Goal: Task Accomplishment & Management: Manage account settings

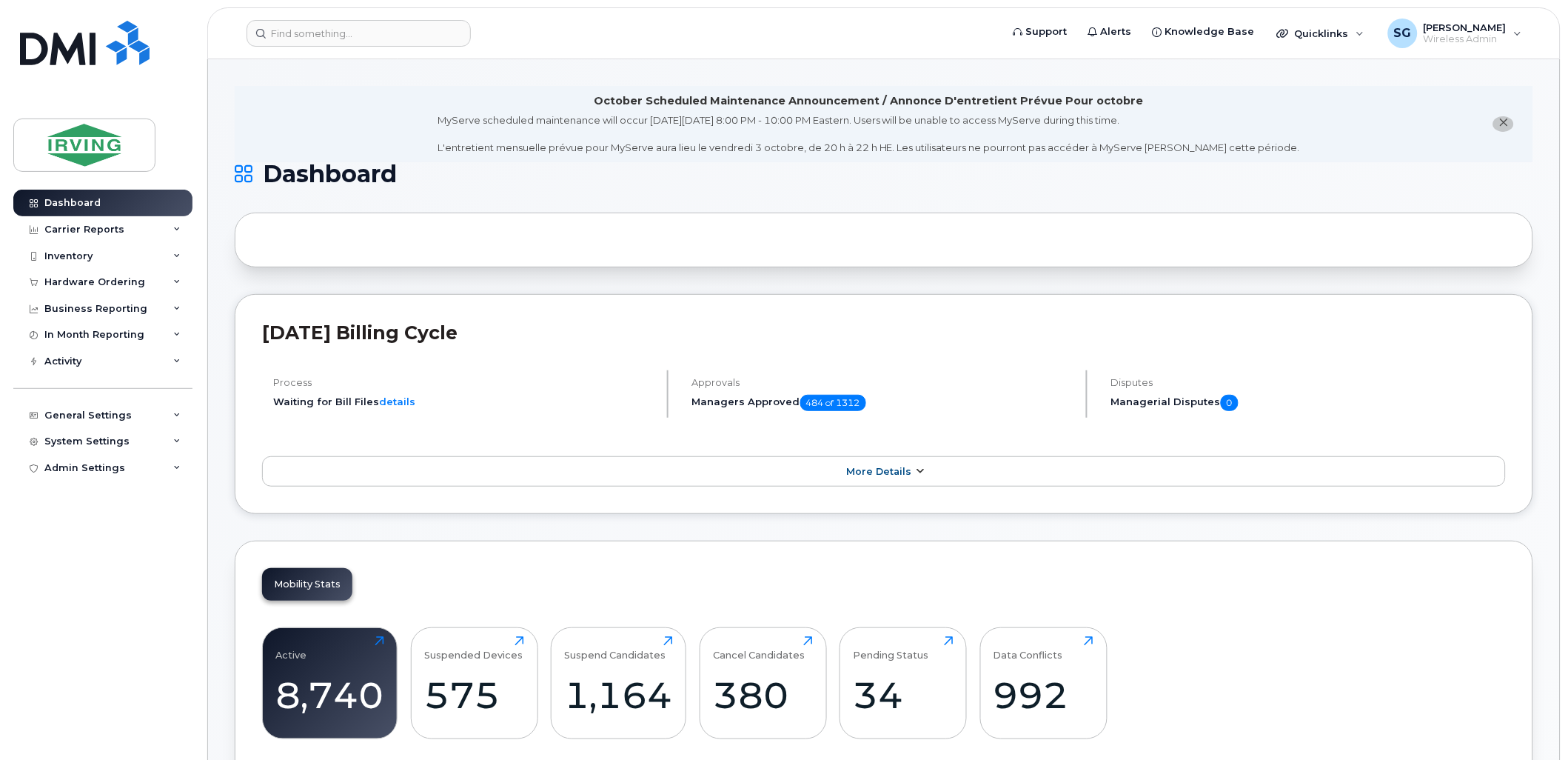
click at [903, 482] on link "More Details" at bounding box center [884, 471] width 1244 height 31
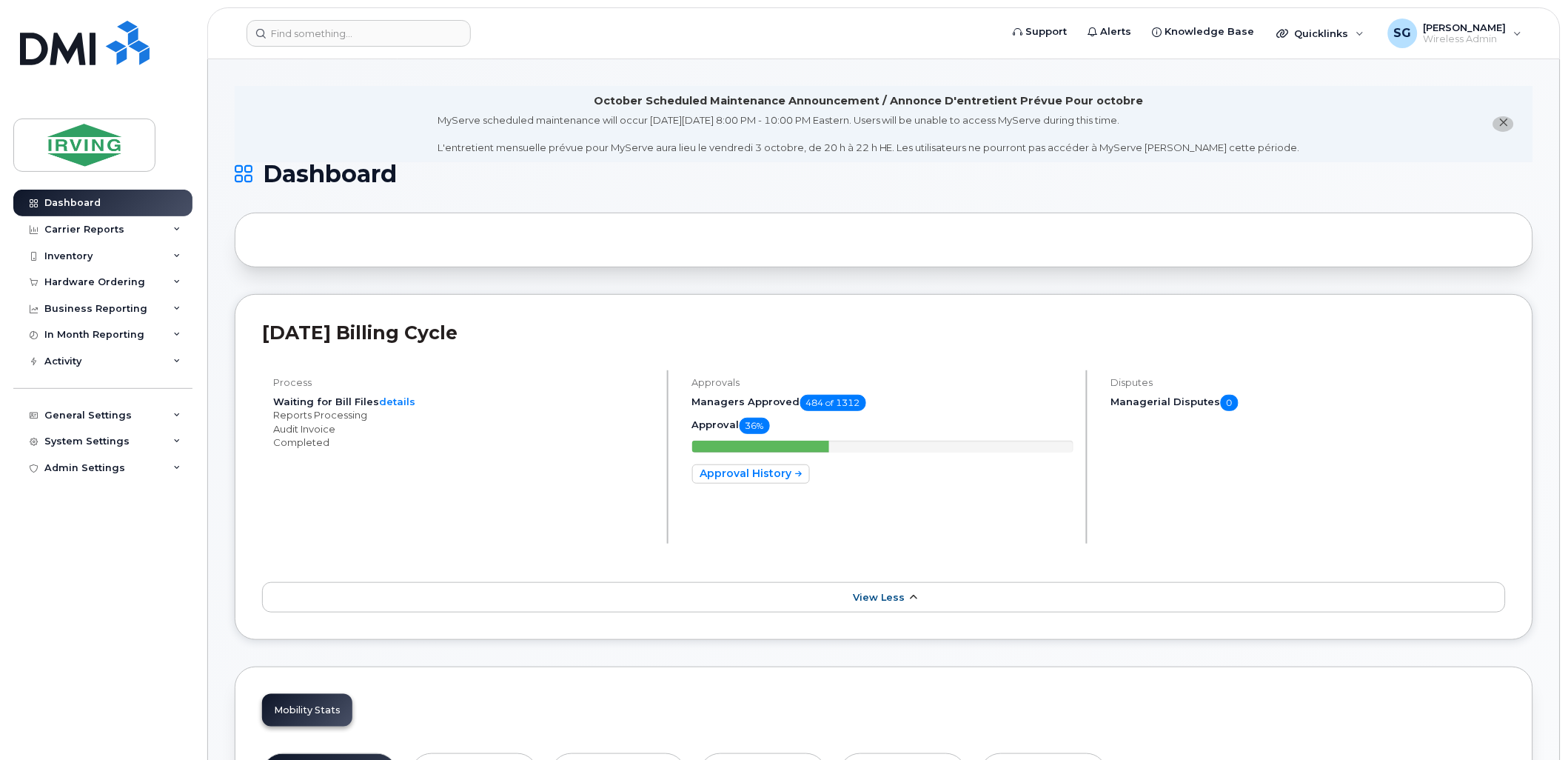
click at [889, 599] on span "View Less" at bounding box center [879, 597] width 52 height 11
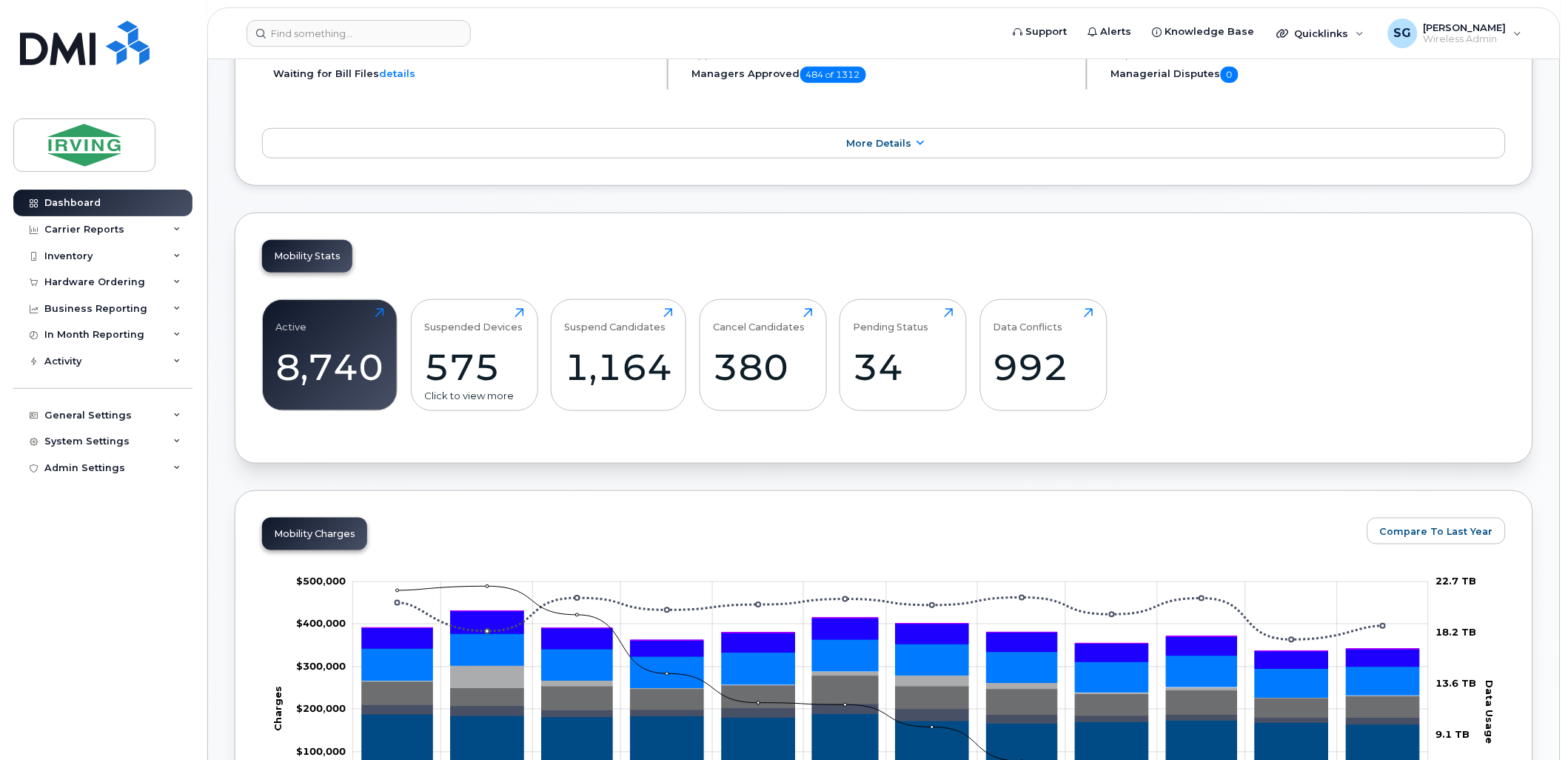
scroll to position [411, 0]
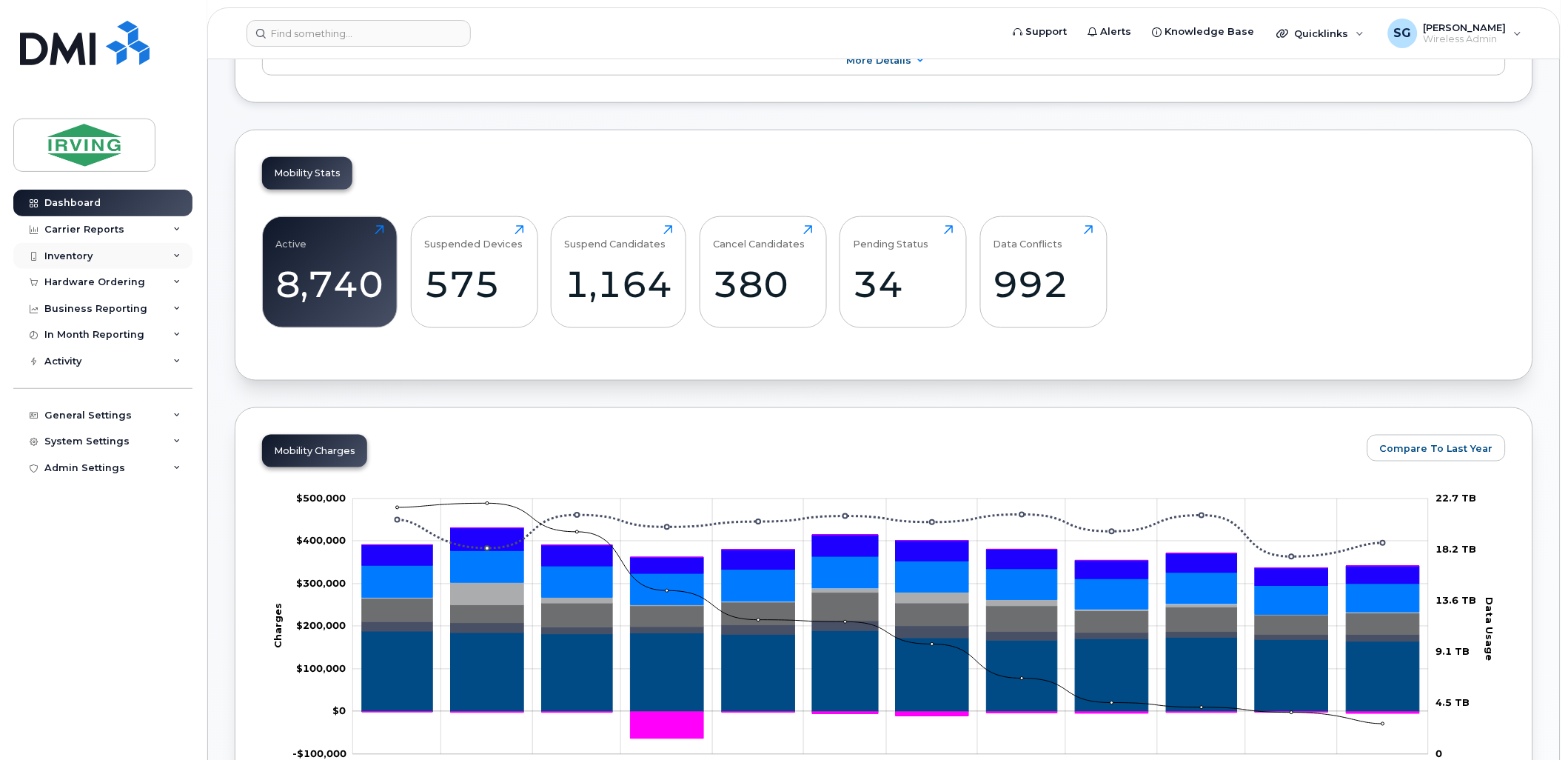
click at [178, 253] on icon at bounding box center [176, 256] width 8 height 8
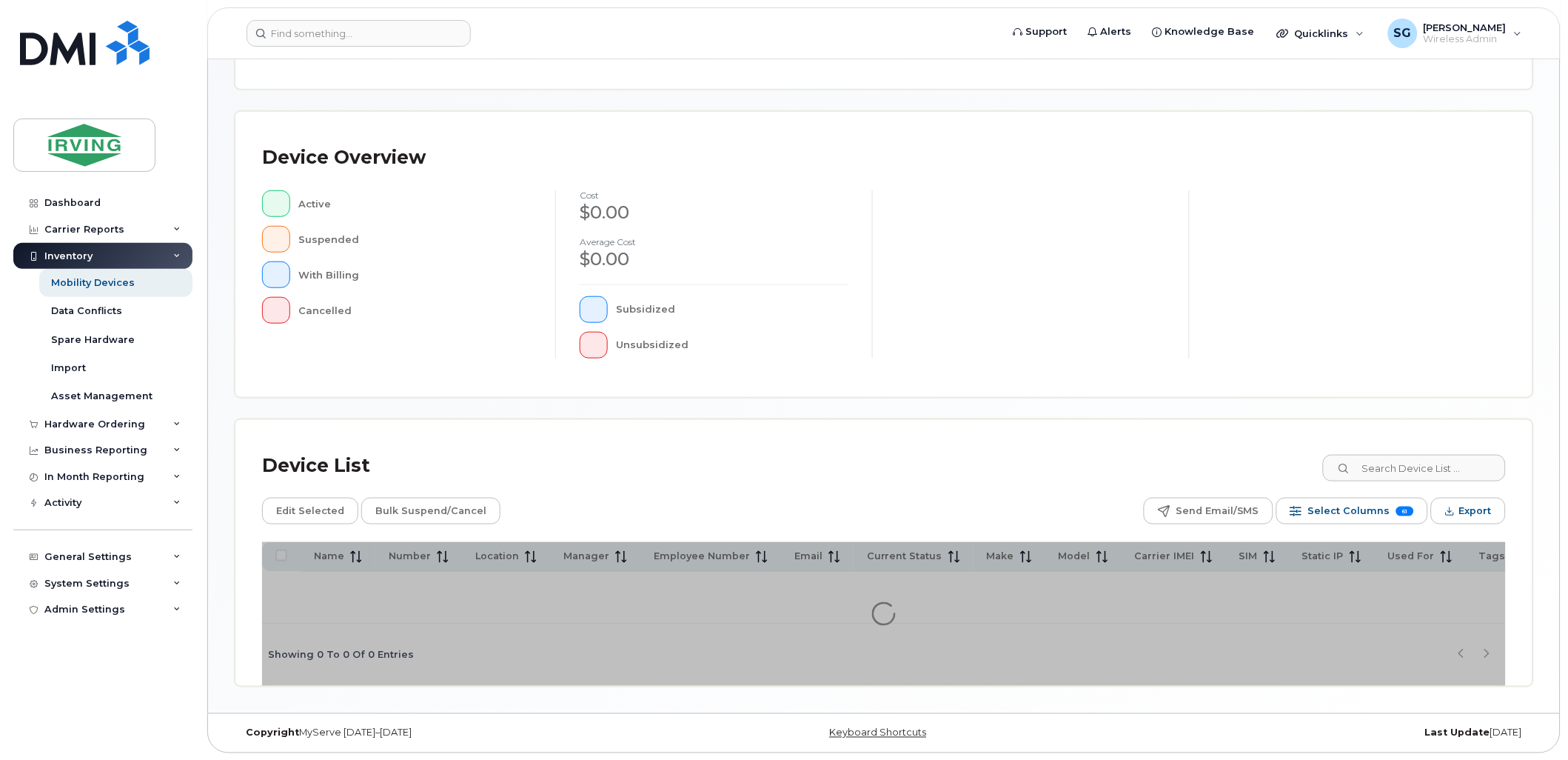
scroll to position [262, 0]
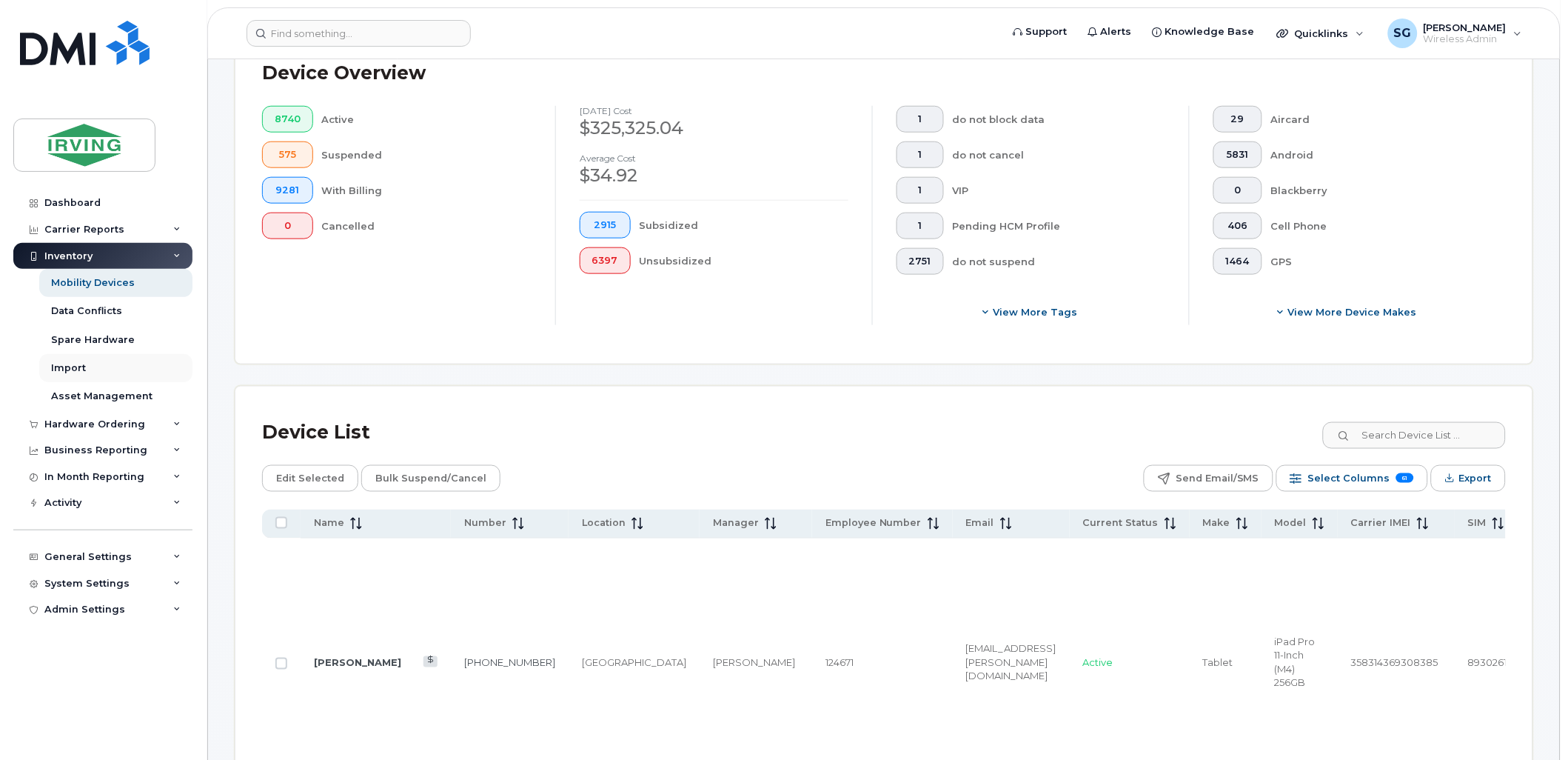
scroll to position [384, 0]
click at [1382, 437] on input at bounding box center [1414, 432] width 185 height 27
paste input "5062710049"
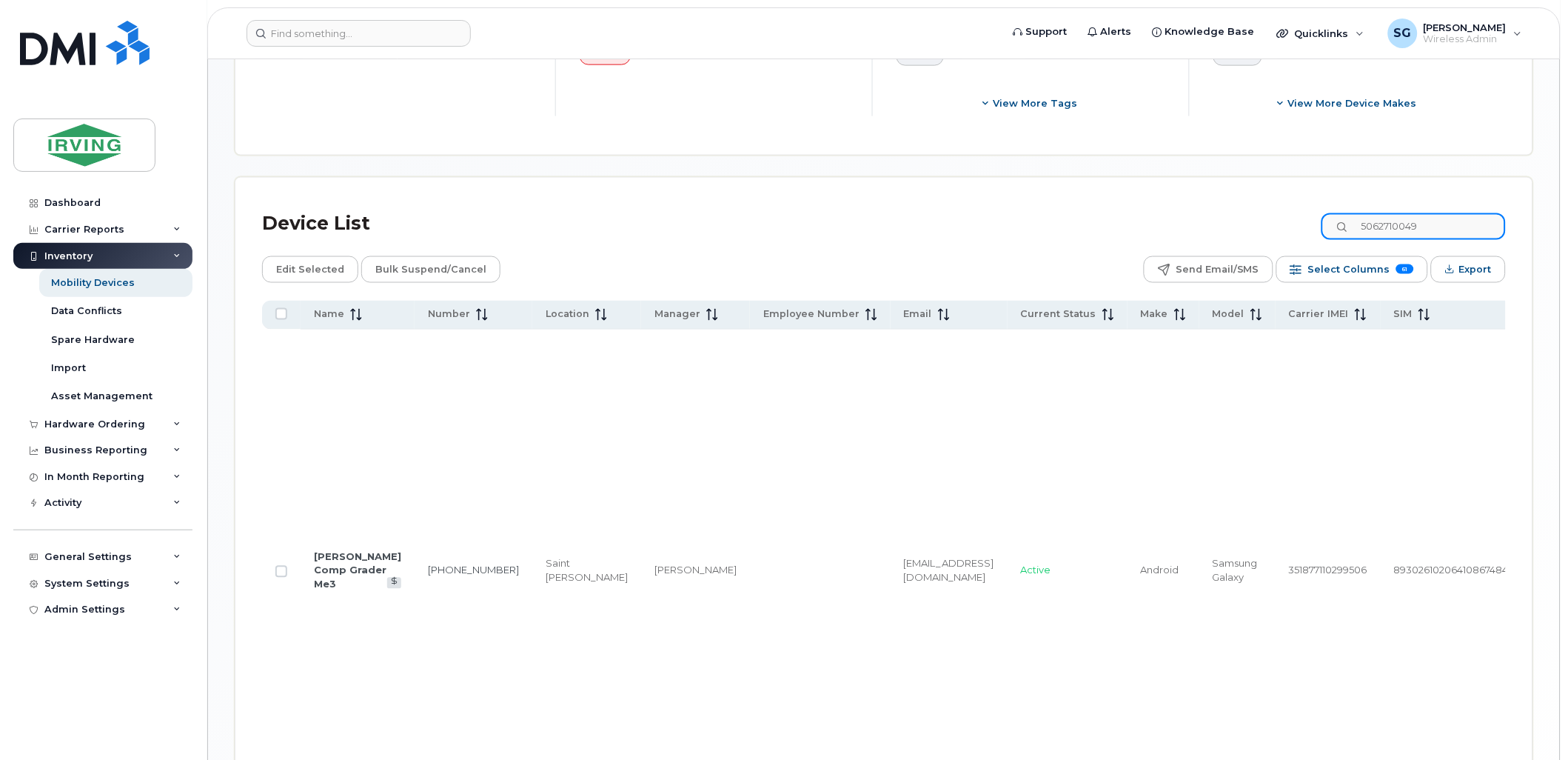
scroll to position [632, 0]
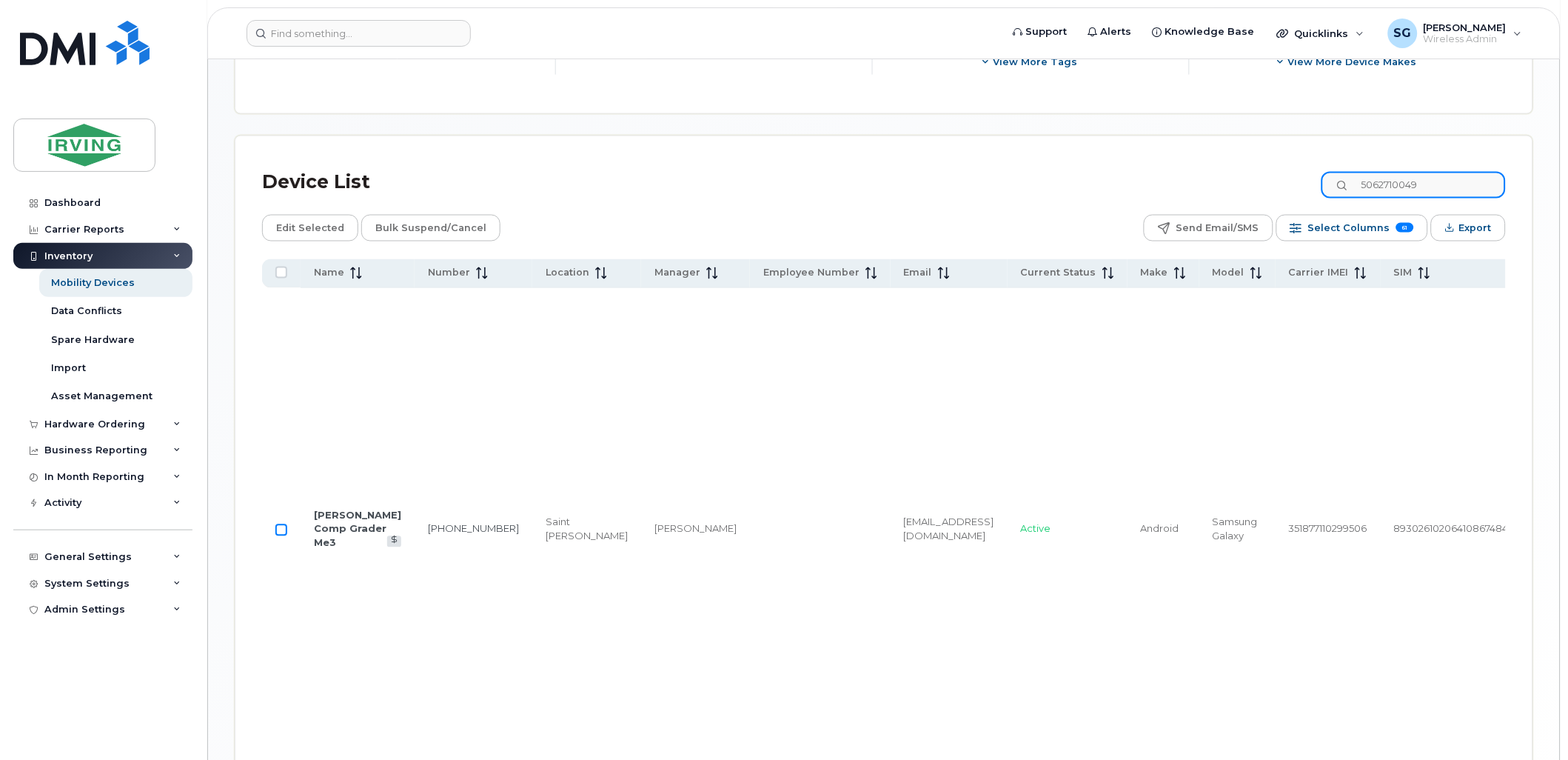
type input "5062710049"
click at [278, 537] on input "Row Unselected" at bounding box center [281, 531] width 12 height 12
checkbox input "true"
drag, startPoint x: 1429, startPoint y: 186, endPoint x: 1445, endPoint y: 186, distance: 16.0
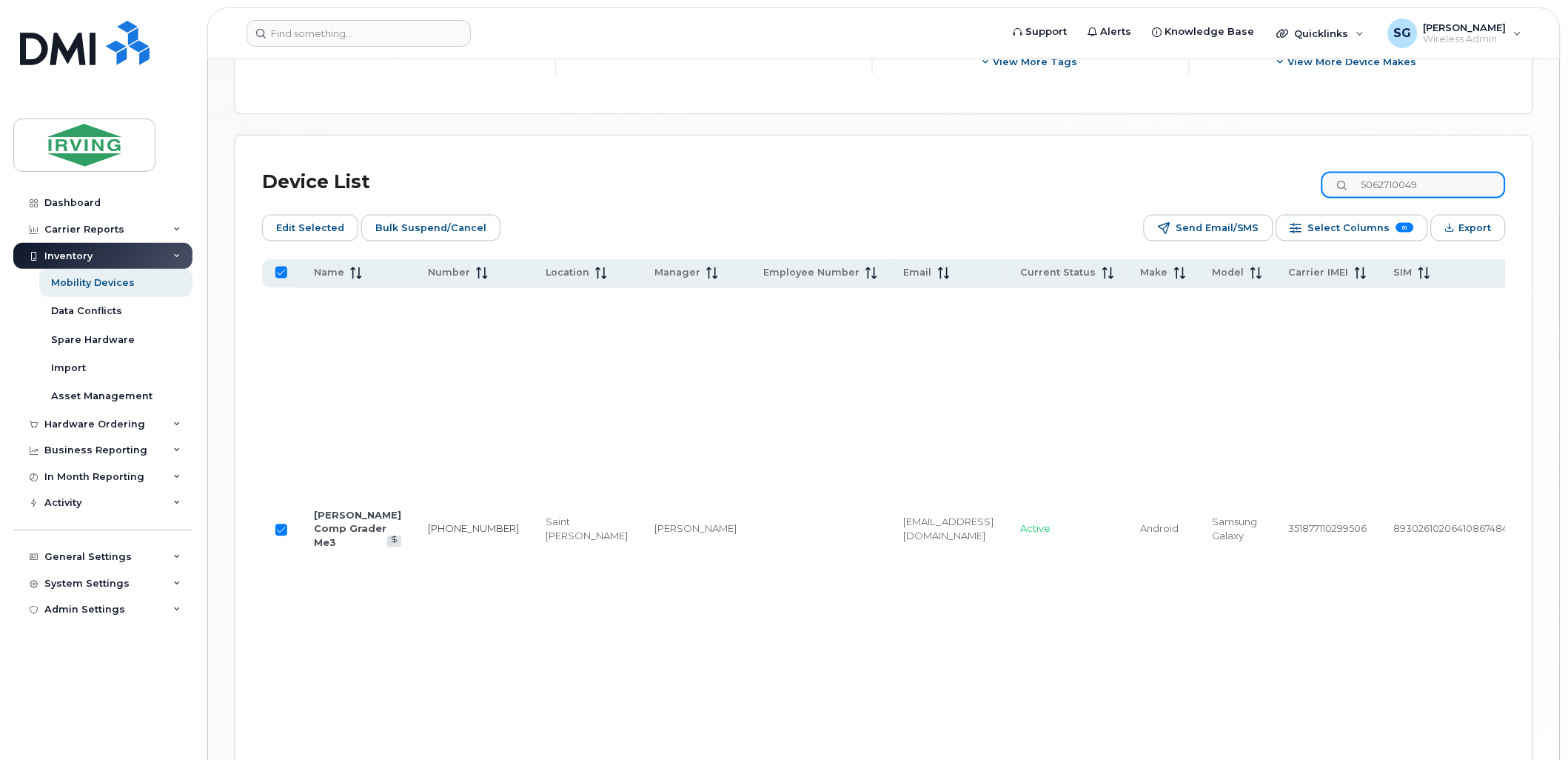
click at [1429, 186] on input "5062710049" at bounding box center [1414, 186] width 185 height 27
drag, startPoint x: 1446, startPoint y: 186, endPoint x: 1337, endPoint y: 186, distance: 109.0
click at [1337, 186] on div "Device List 5062710049" at bounding box center [884, 182] width 1244 height 39
paste input "110"
type input "5062710110"
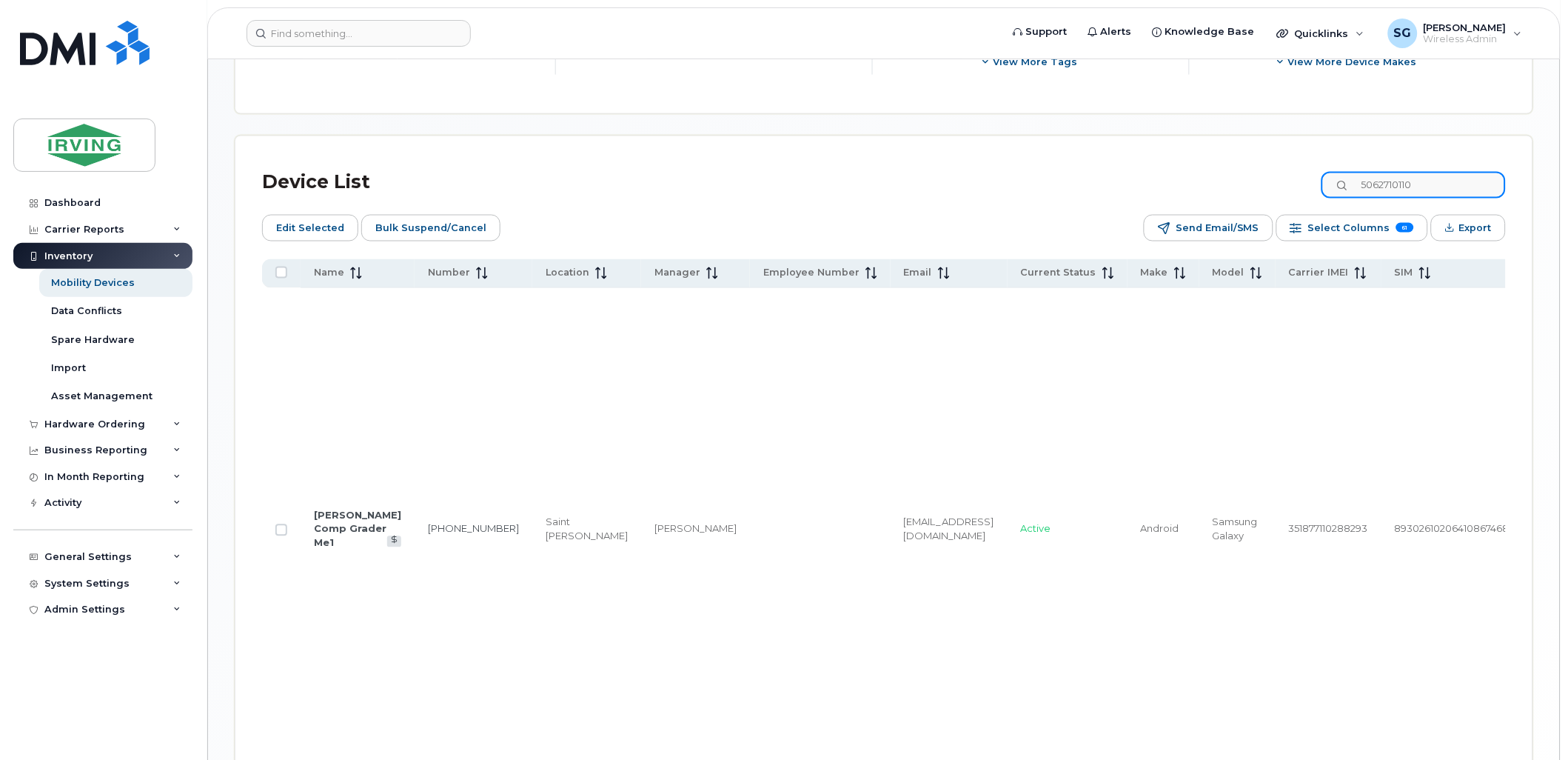
checkbox input "false"
type input "5062710110"
click at [277, 537] on input "Row Unselected" at bounding box center [281, 531] width 12 height 12
checkbox input "true"
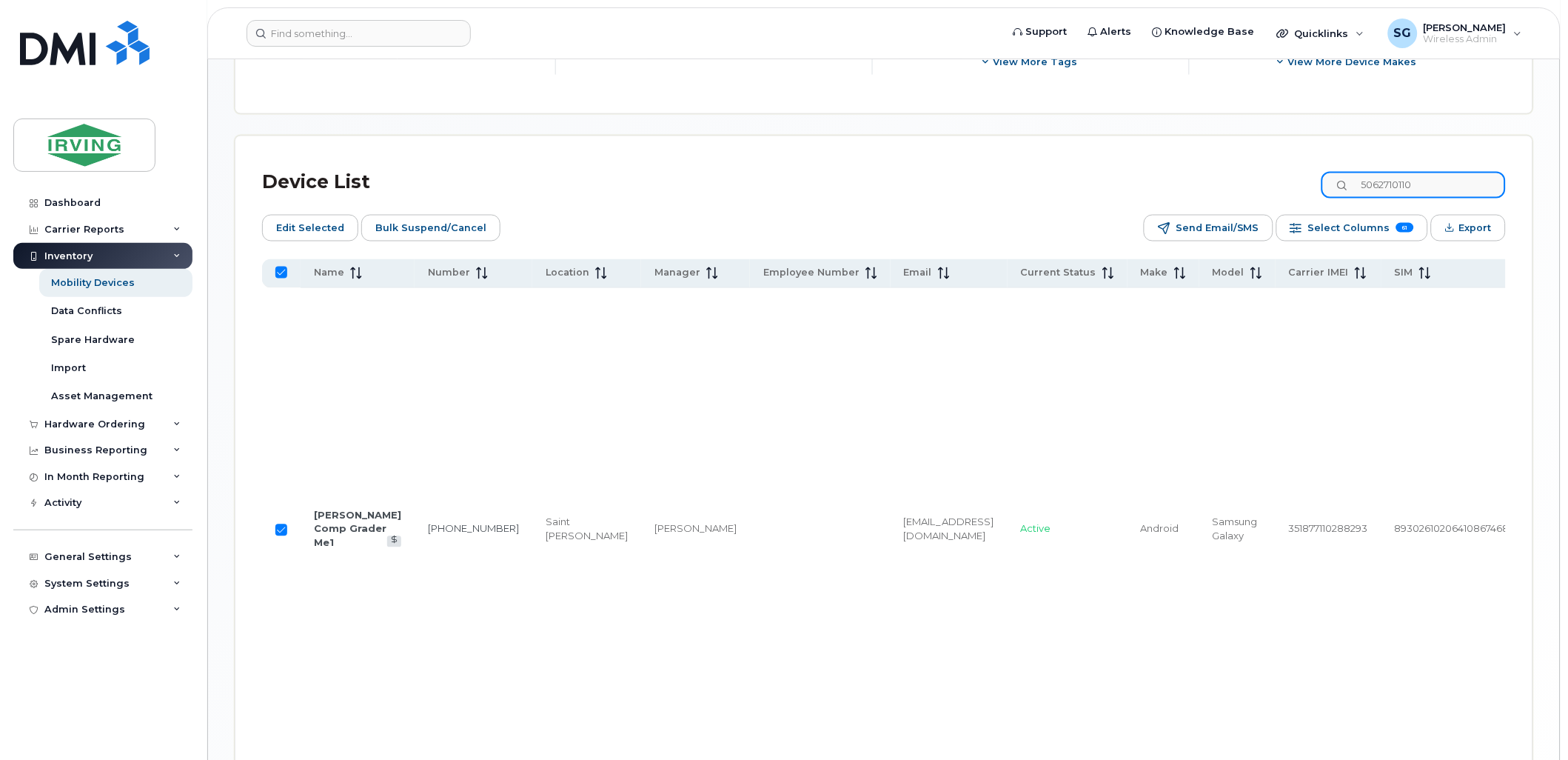
click at [1450, 195] on input "5062710110" at bounding box center [1414, 186] width 185 height 27
drag, startPoint x: 1444, startPoint y: 186, endPoint x: 1306, endPoint y: 186, distance: 138.0
click at [1306, 186] on div "Device List 5062710110" at bounding box center [884, 182] width 1244 height 39
paste input "3906"
type input "5062713906"
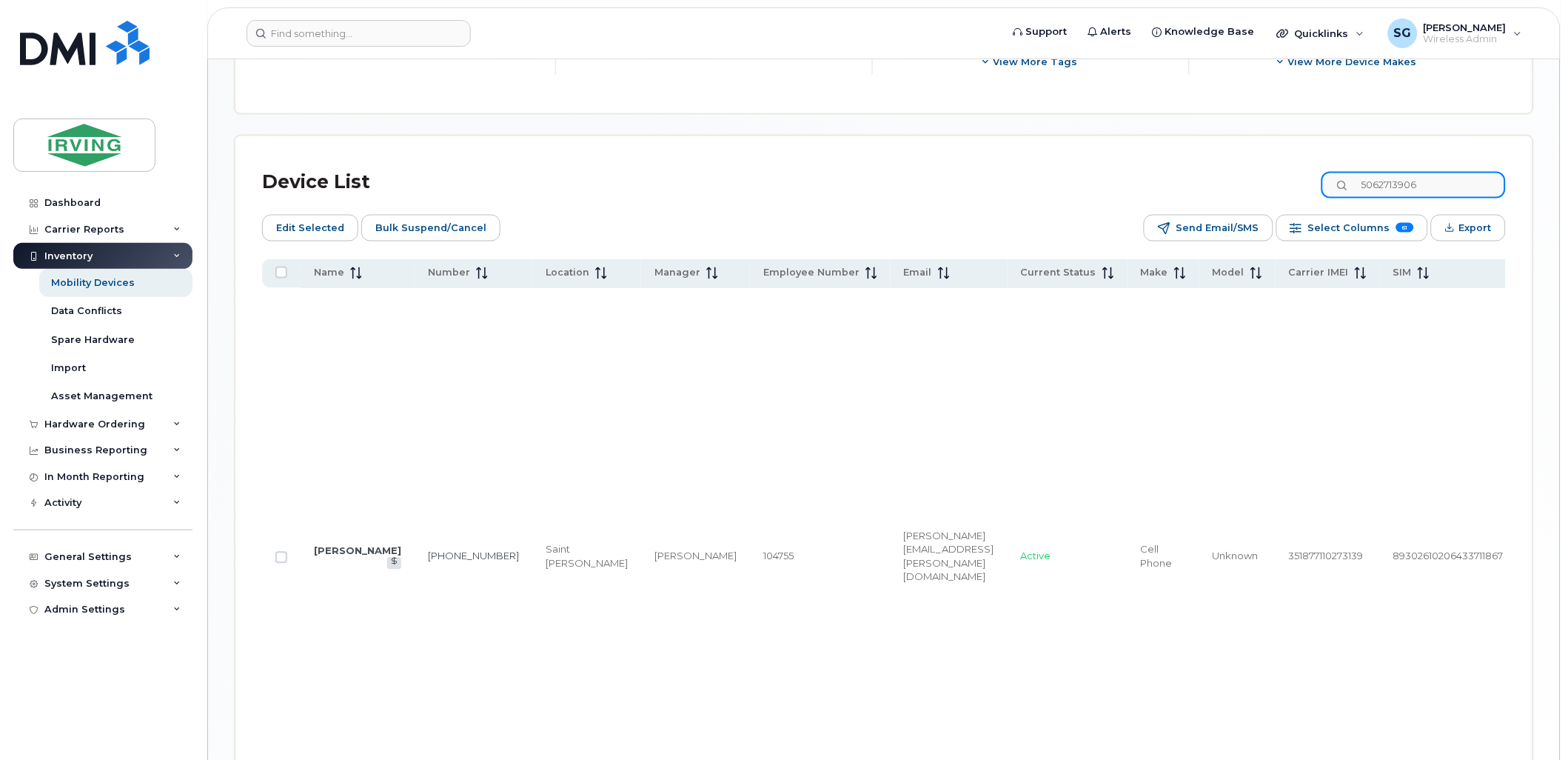
checkbox input "false"
type input "5062713906"
drag, startPoint x: 280, startPoint y: 581, endPoint x: 289, endPoint y: 587, distance: 10.8
click at [280, 563] on input "Row Unselected" at bounding box center [281, 558] width 12 height 12
checkbox input "true"
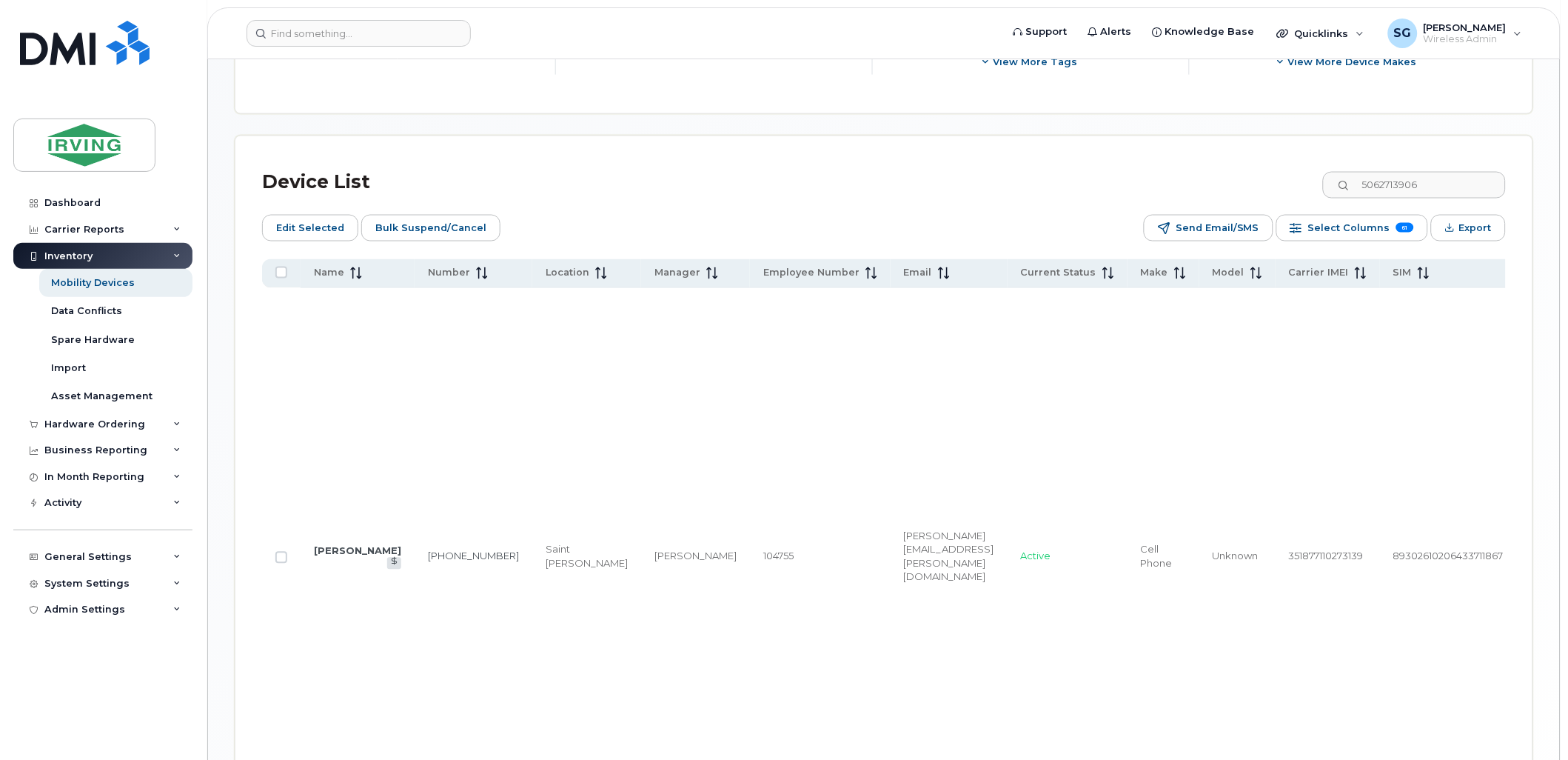
checkbox input "true"
drag, startPoint x: 1435, startPoint y: 191, endPoint x: 1446, endPoint y: 187, distance: 11.7
click at [1435, 191] on input "5062713906" at bounding box center [1414, 186] width 185 height 27
drag, startPoint x: 1446, startPoint y: 187, endPoint x: 1342, endPoint y: 186, distance: 104.0
click at [1342, 186] on input "5062713906" at bounding box center [1414, 186] width 185 height 27
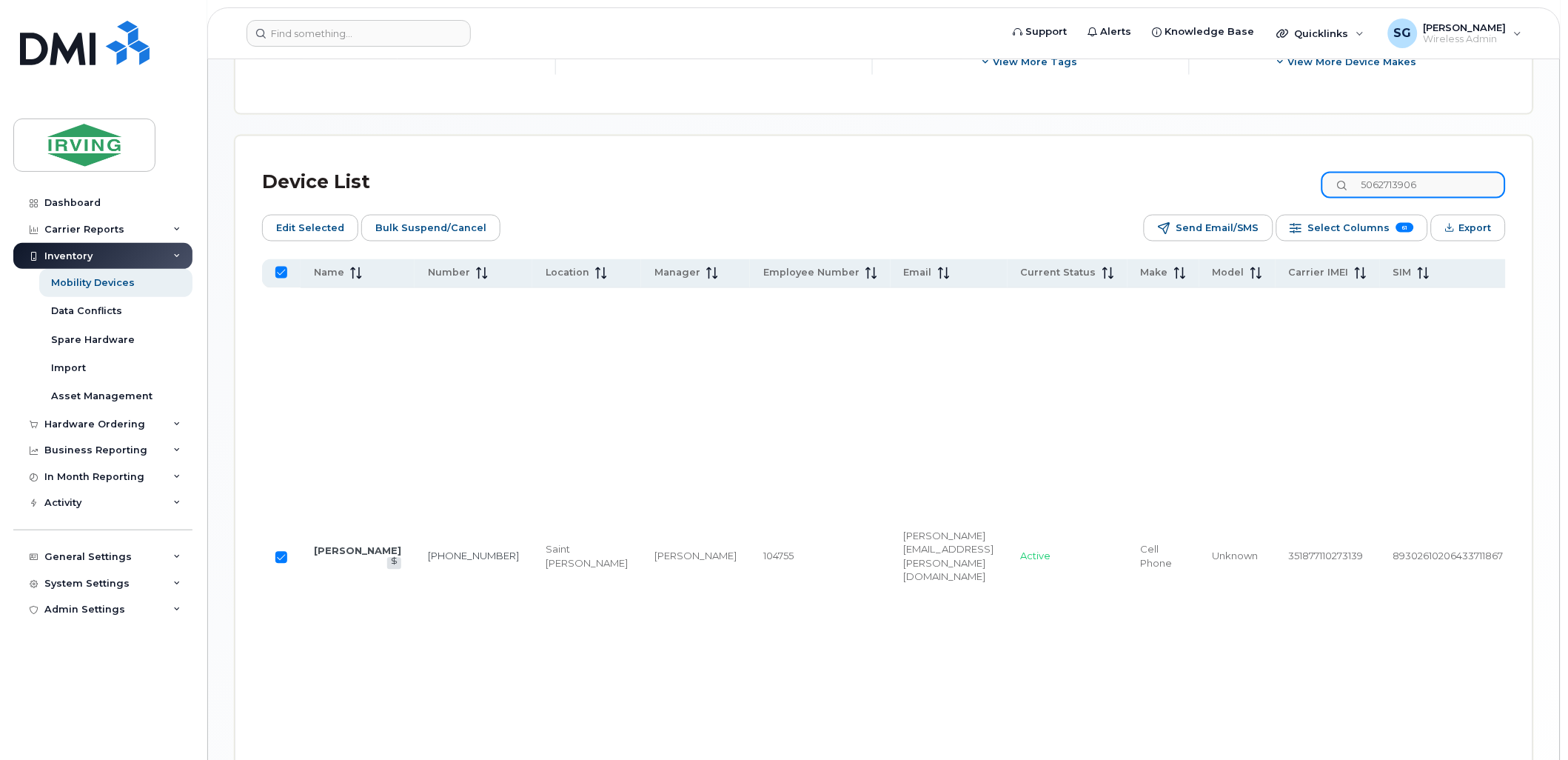
paste input "5667"
type input "5062715667"
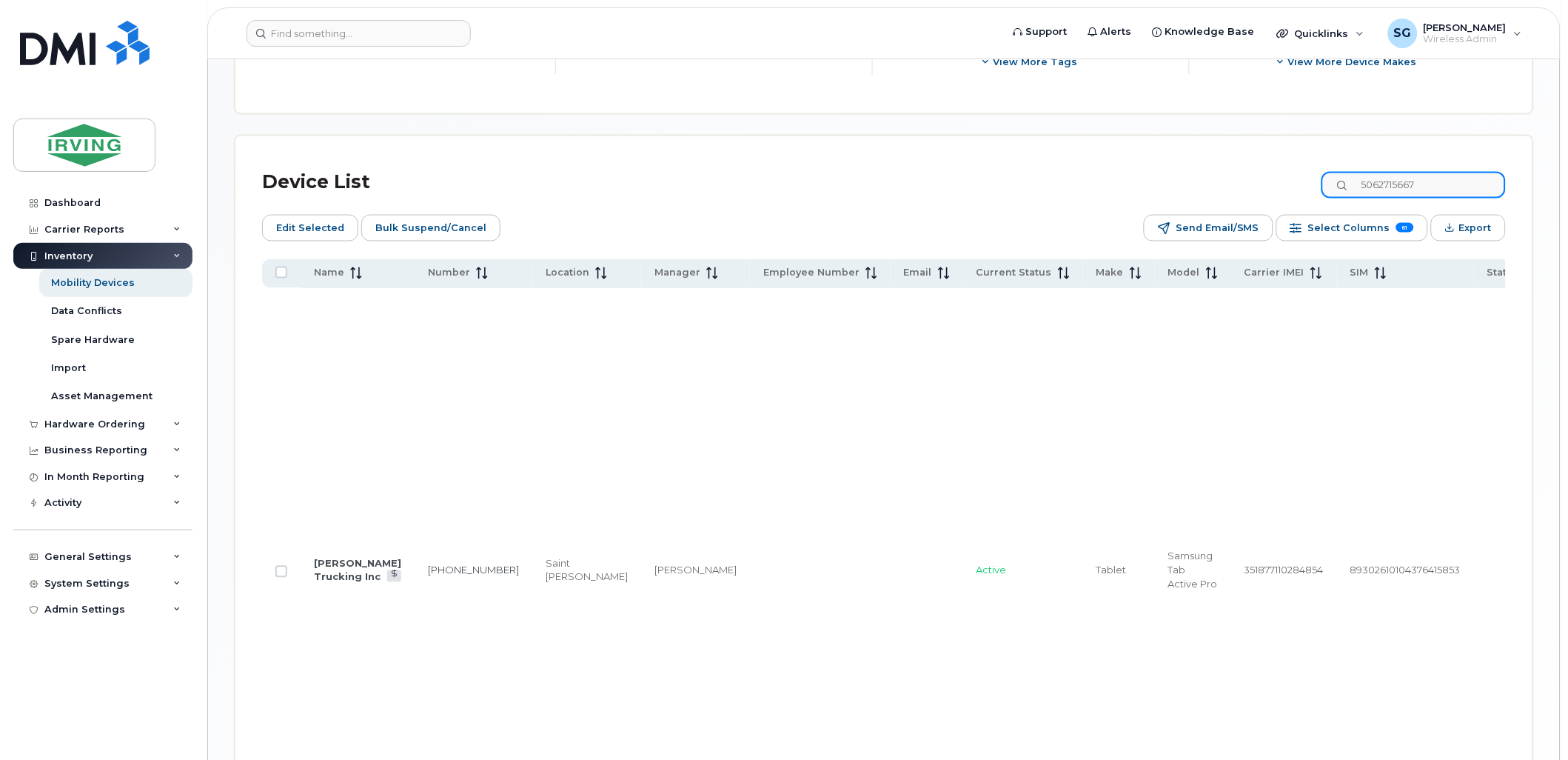
checkbox input "false"
type input "5062715667"
drag, startPoint x: 279, startPoint y: 597, endPoint x: 302, endPoint y: 608, distance: 25.5
click at [280, 578] on input "Row Unselected" at bounding box center [281, 572] width 12 height 12
checkbox input "true"
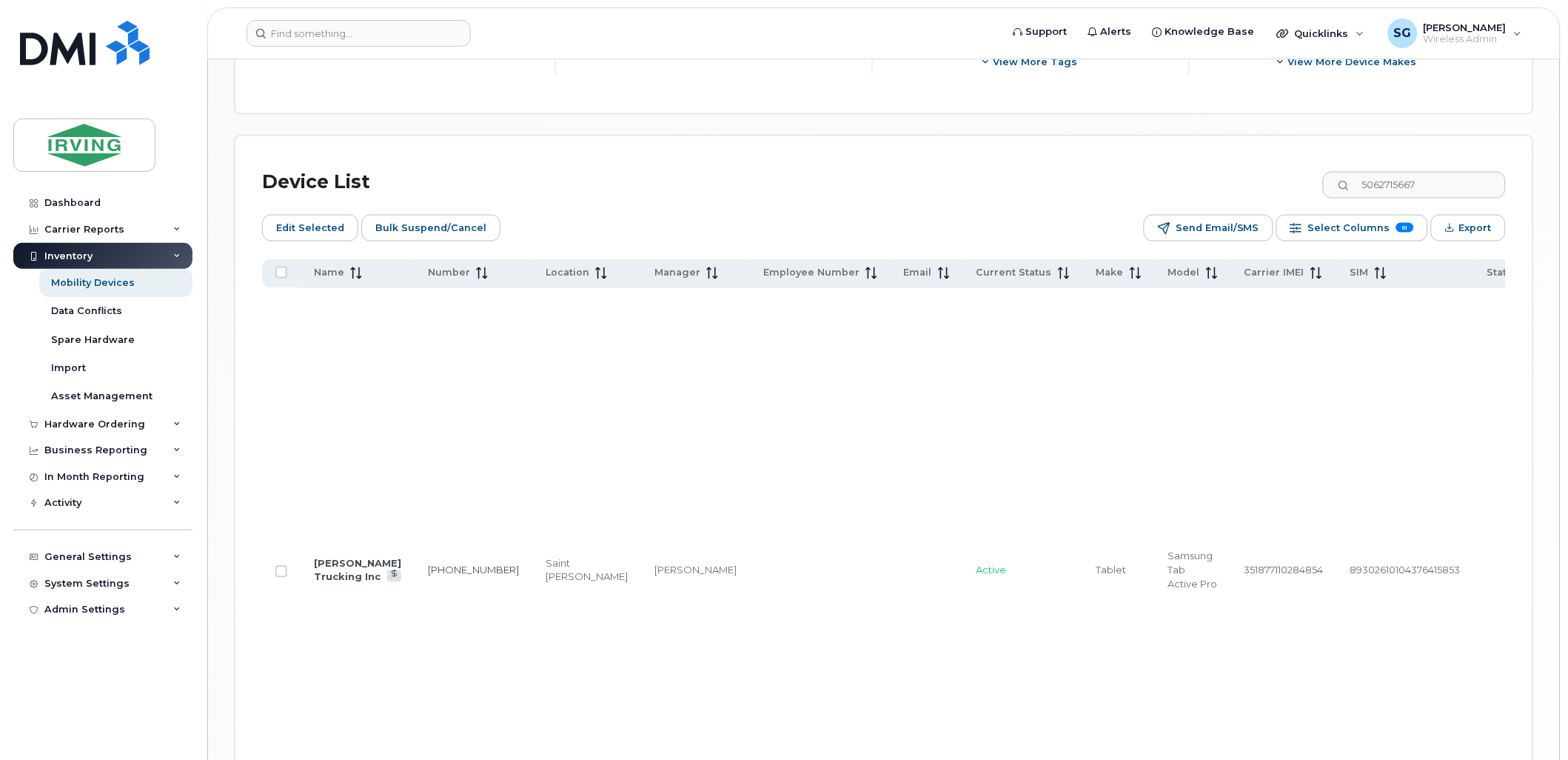
checkbox input "true"
click at [1449, 195] on input "5062715667" at bounding box center [1414, 186] width 185 height 27
drag, startPoint x: 1410, startPoint y: 190, endPoint x: 1346, endPoint y: 186, distance: 64.1
click at [1346, 186] on input "5062715667" at bounding box center [1414, 186] width 185 height 27
paste input "80"
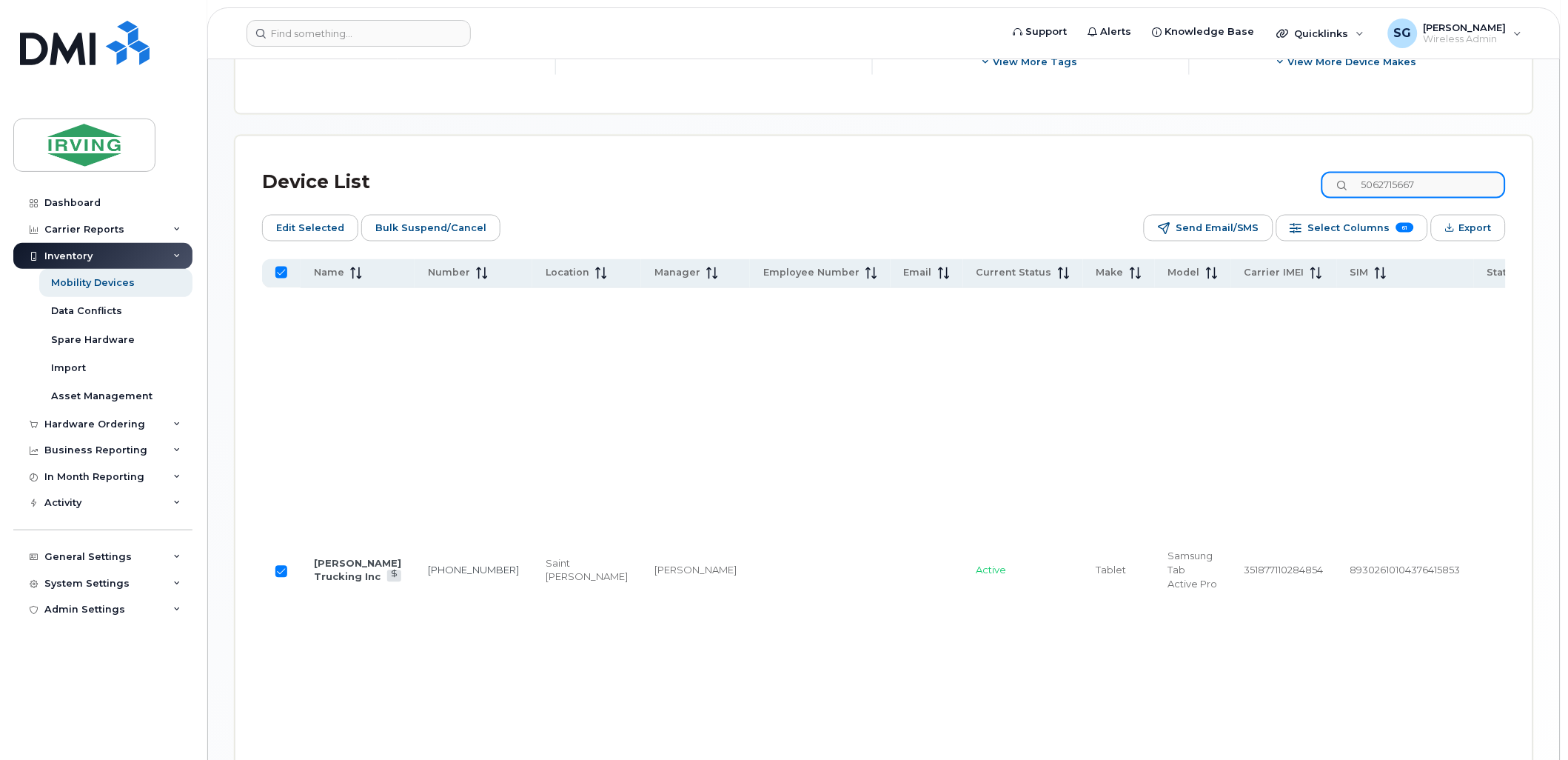
type input "5062715680"
checkbox input "false"
type input "5062715680"
click at [282, 599] on td at bounding box center [281, 571] width 39 height 566
click at [277, 578] on input "Row Unselected" at bounding box center [281, 572] width 12 height 12
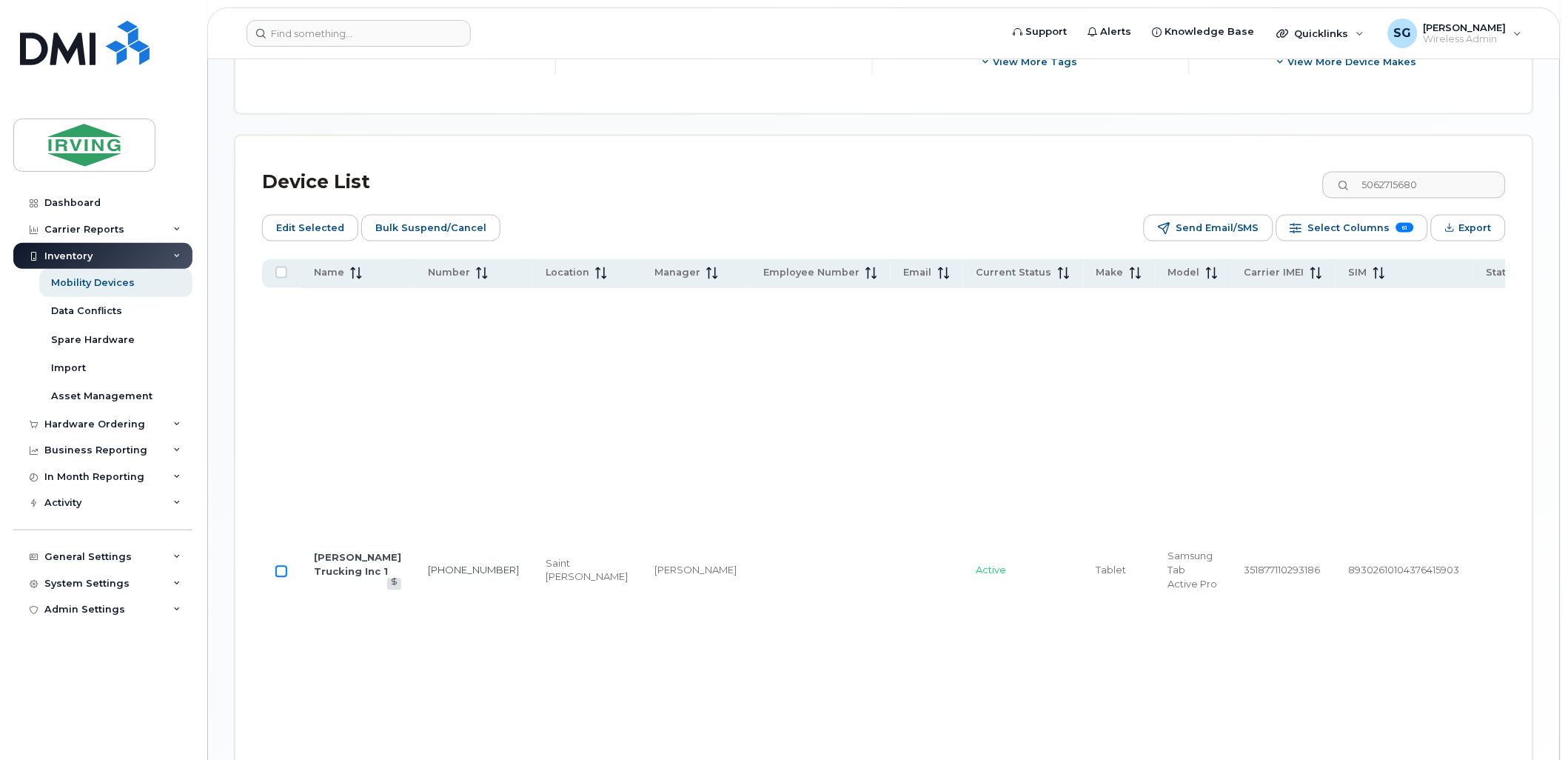
checkbox input "true"
drag, startPoint x: 1446, startPoint y: 188, endPoint x: 1385, endPoint y: 179, distance: 61.7
click at [1385, 179] on input "5062715680" at bounding box center [1414, 186] width 185 height 27
paste input "5062715681"
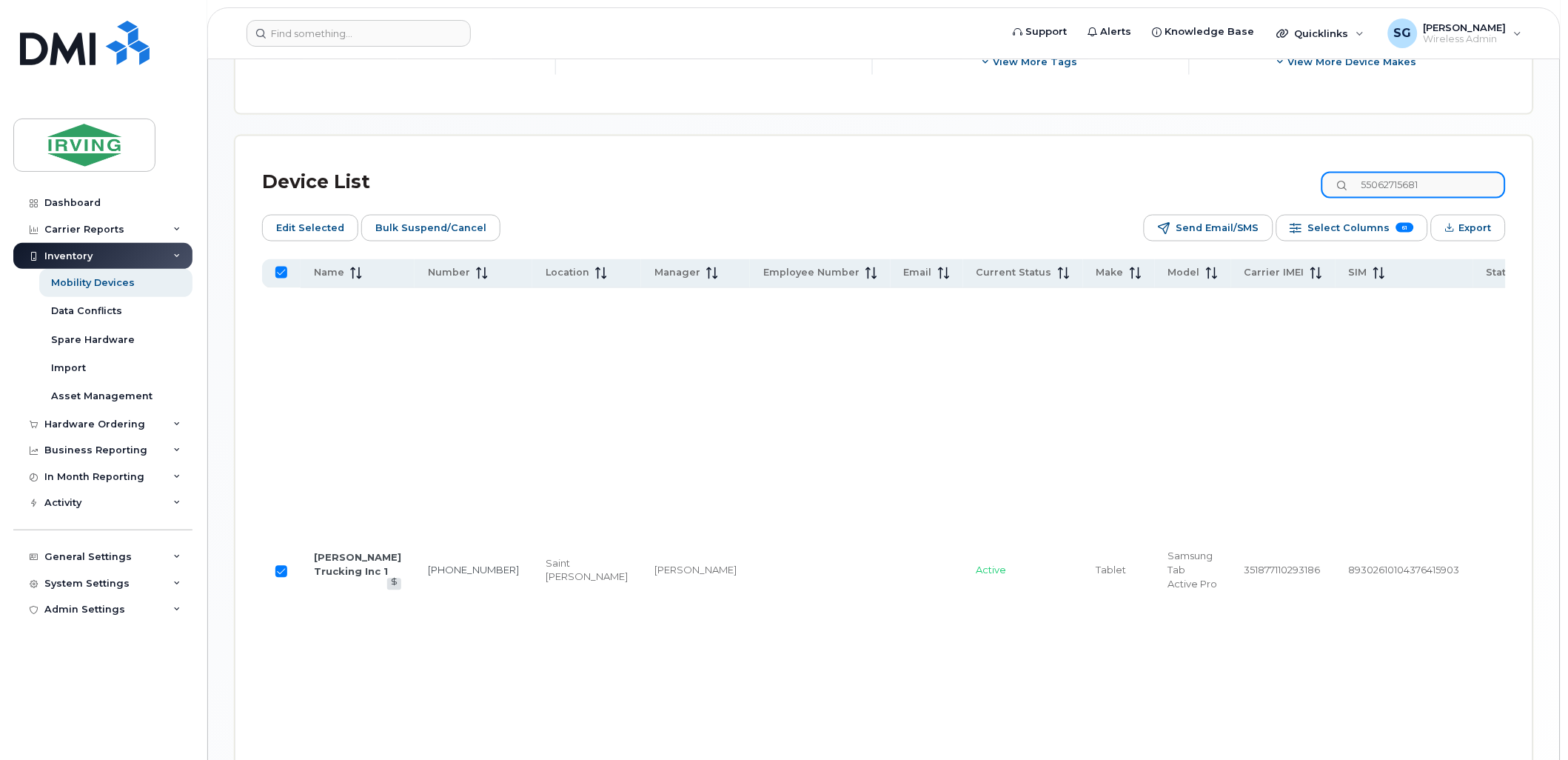
type input "55062715681"
checkbox input "false"
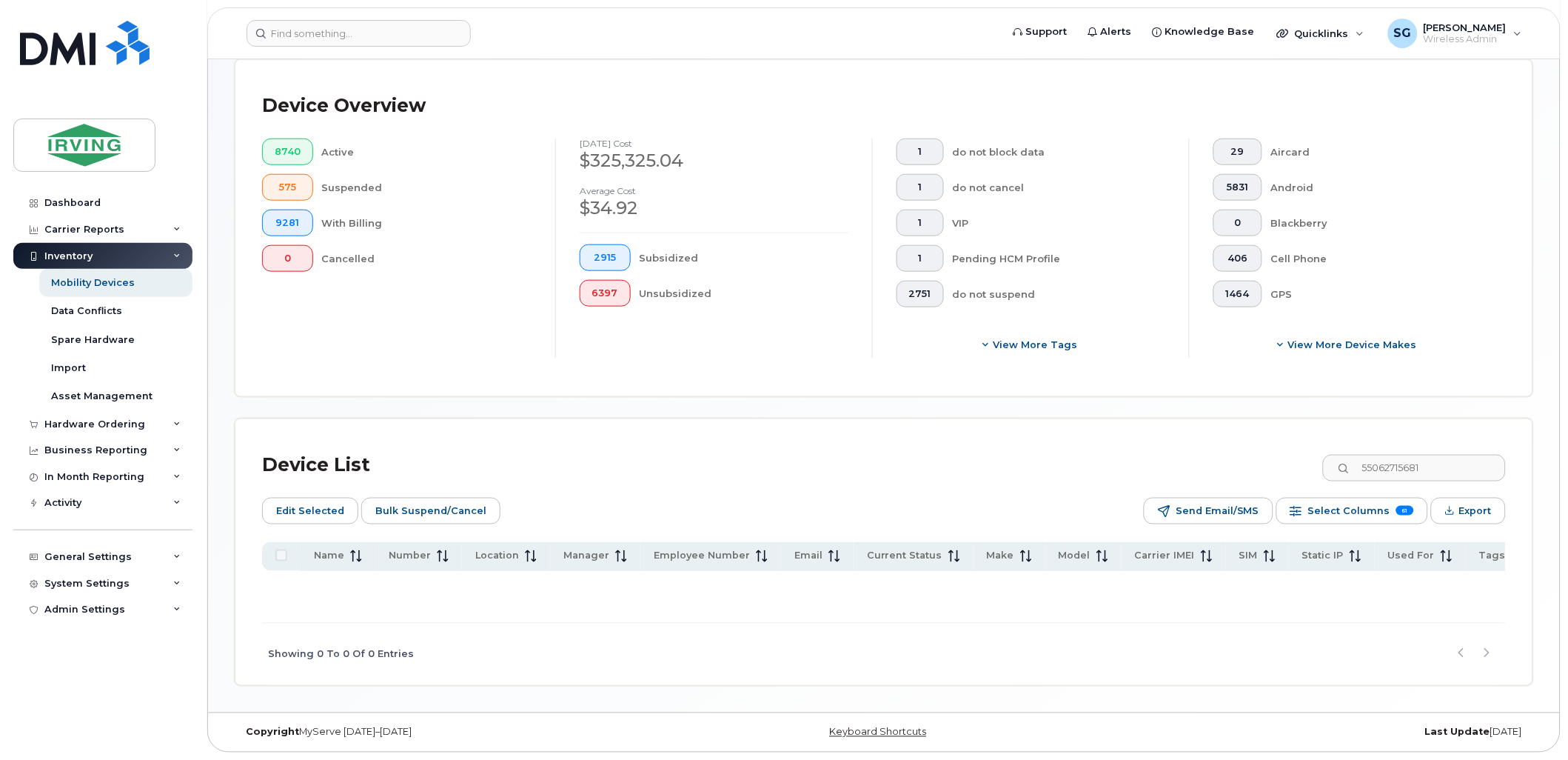
scroll to position [352, 0]
click at [1367, 183] on div "Android" at bounding box center [1377, 187] width 212 height 27
drag, startPoint x: 1450, startPoint y: 469, endPoint x: 1349, endPoint y: 463, distance: 101.2
click at [1349, 463] on input "55062715681" at bounding box center [1414, 469] width 185 height 27
paste input
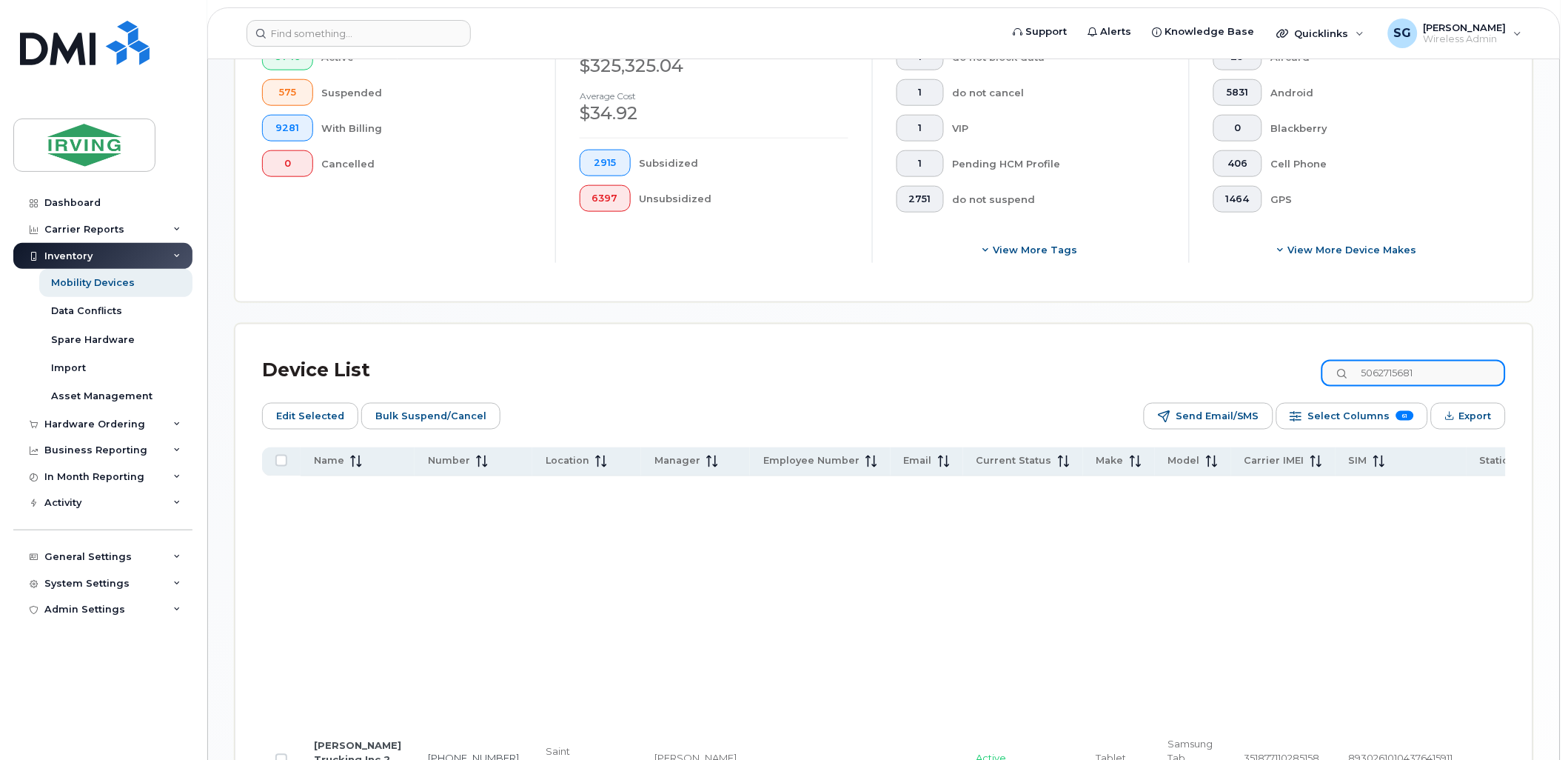
scroll to position [516, 0]
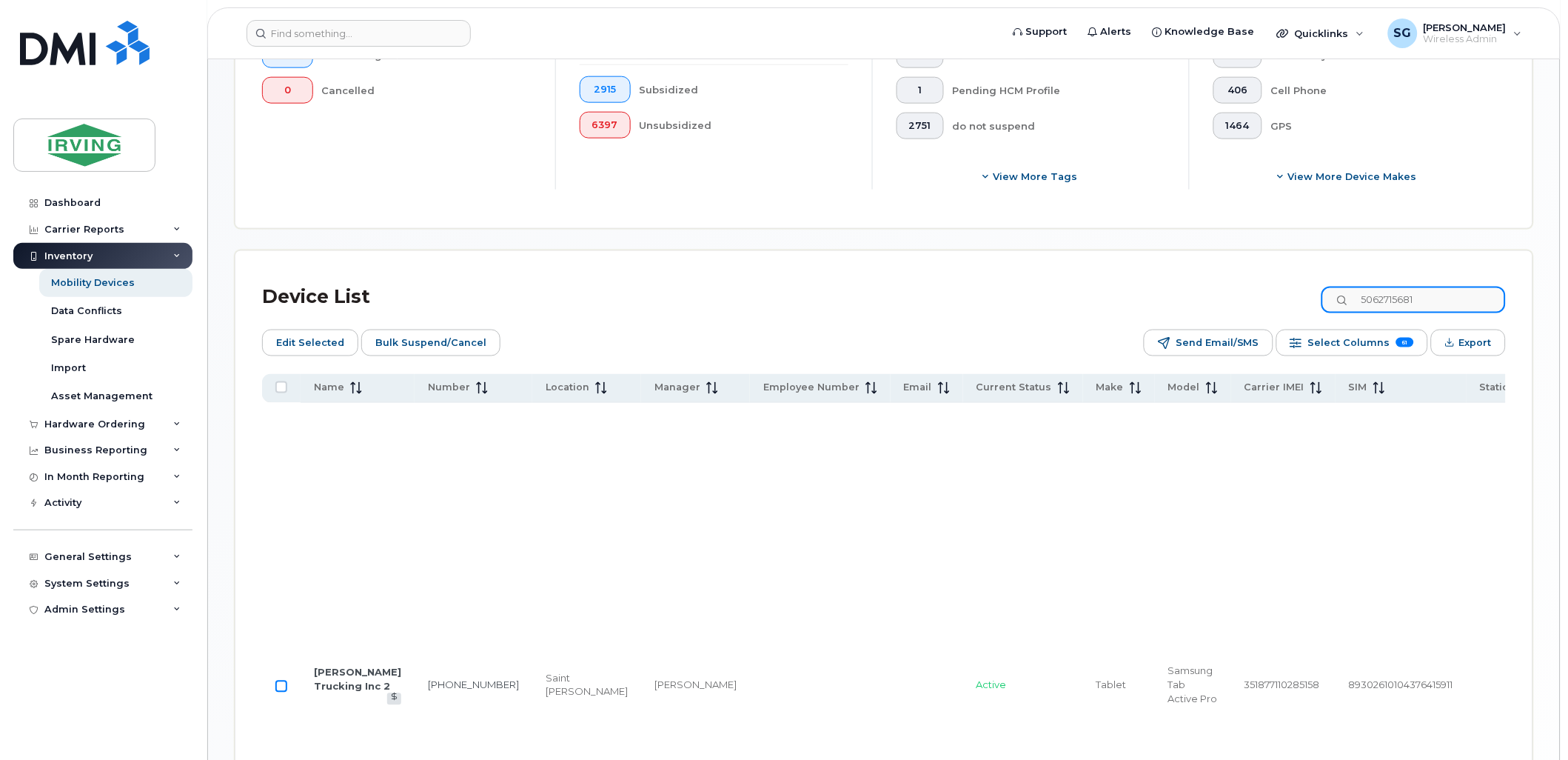
type input "5062715681"
click at [282, 693] on input "Row Unselected" at bounding box center [281, 687] width 12 height 12
checkbox input "true"
drag, startPoint x: 1448, startPoint y: 299, endPoint x: 1351, endPoint y: 299, distance: 97.0
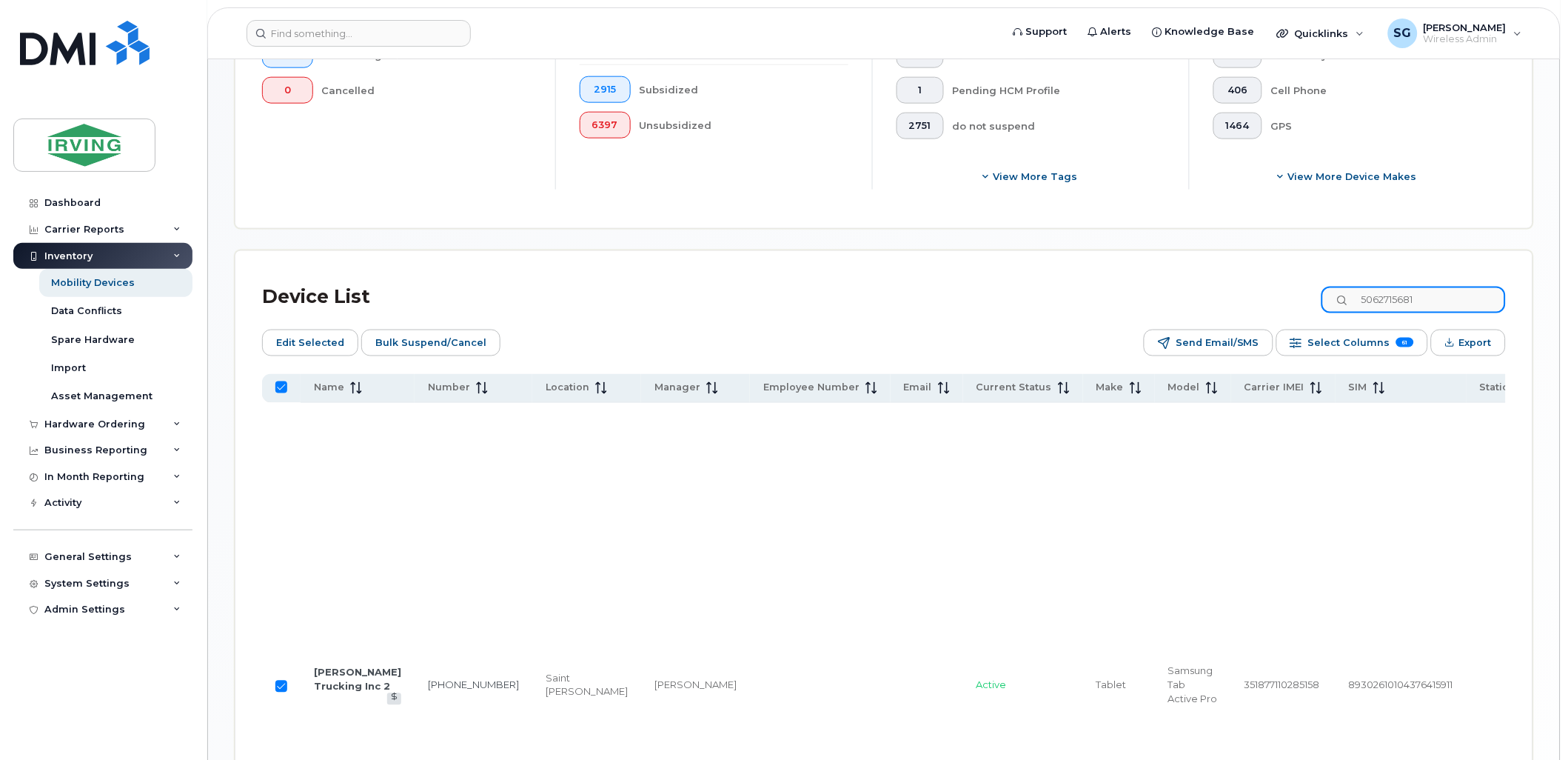
click at [1351, 299] on input "5062715681" at bounding box center [1414, 300] width 185 height 27
paste input "92"
type input "5062715692"
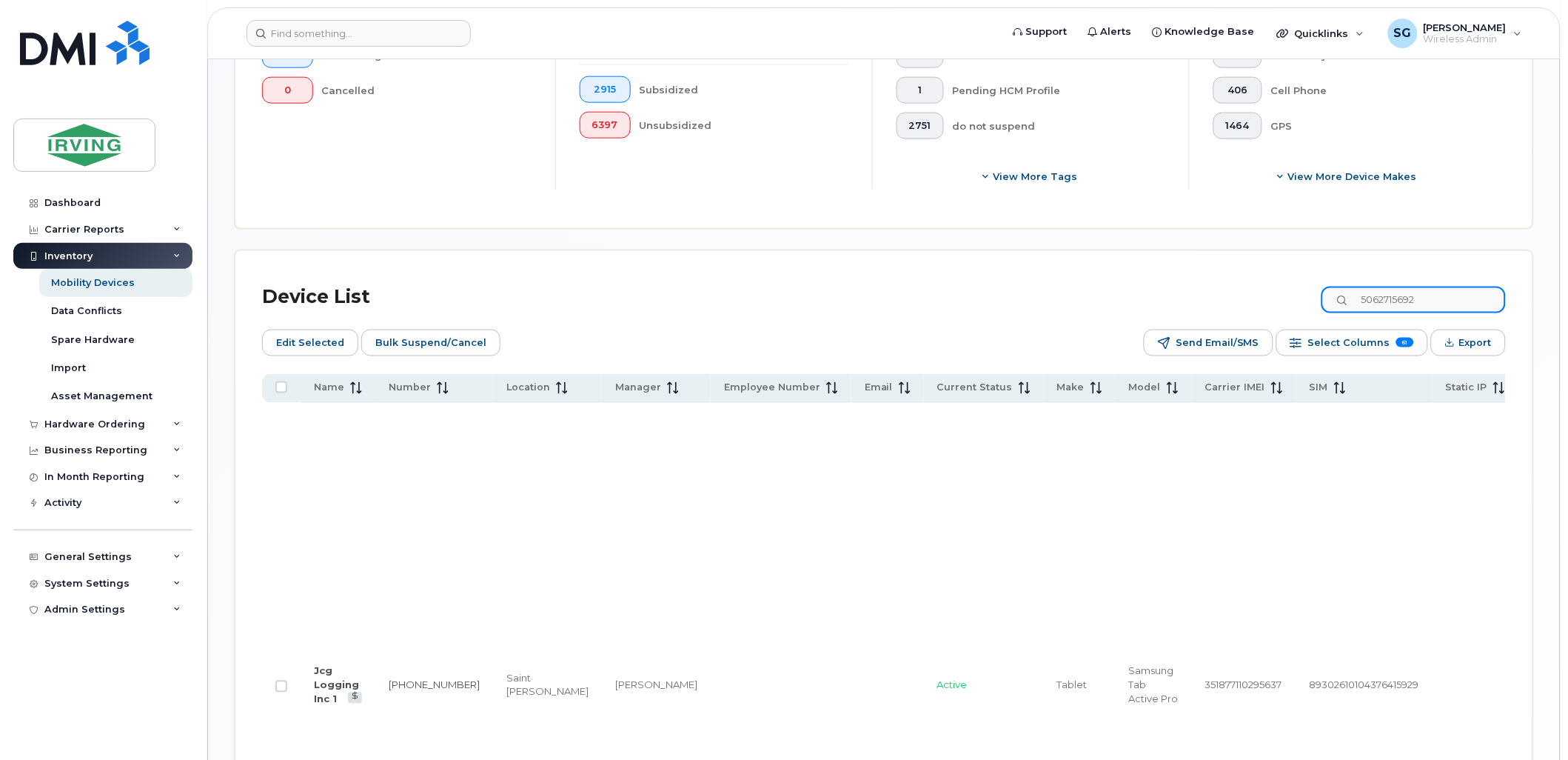
checkbox input "false"
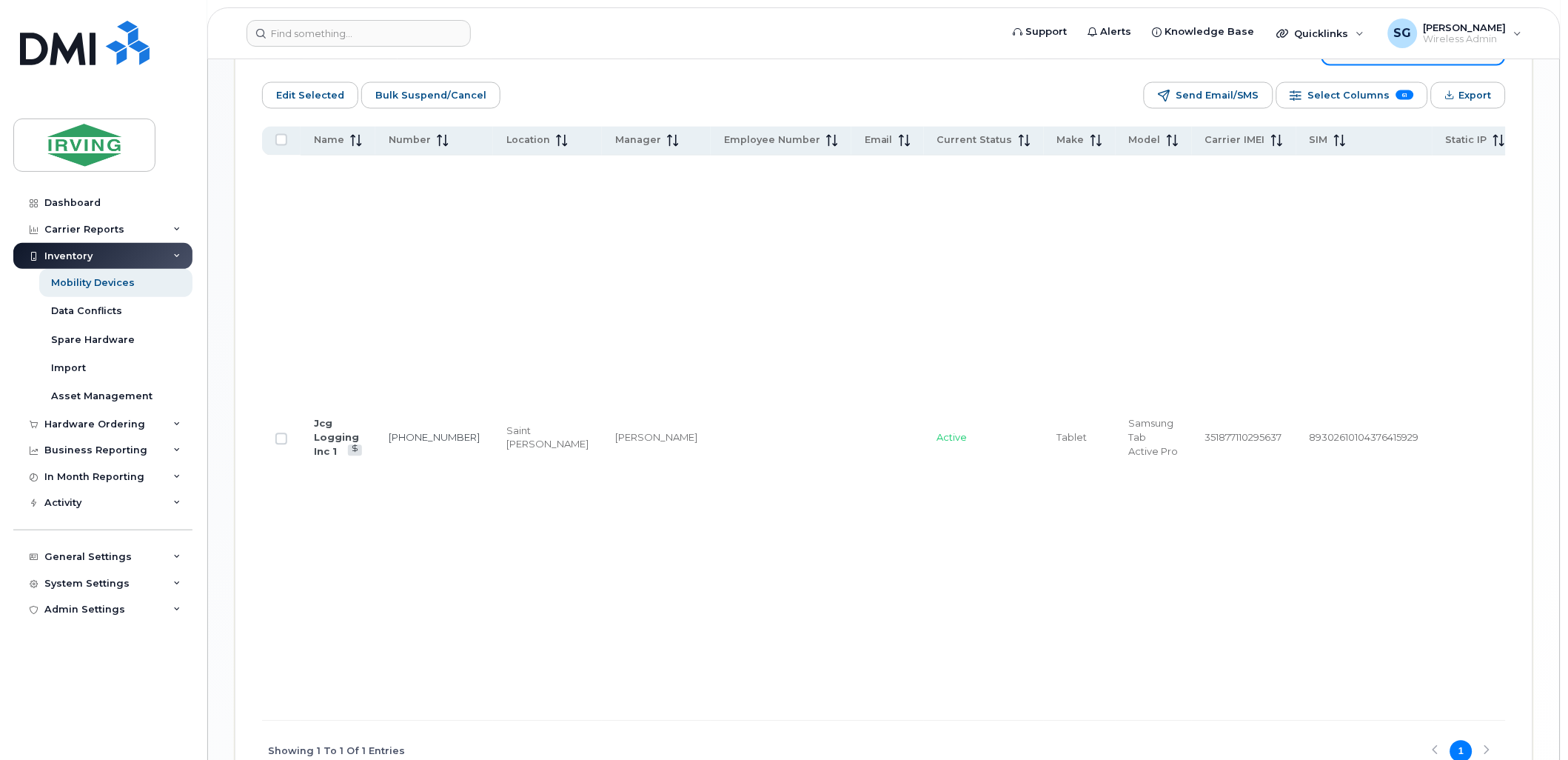
type input "5062715692"
click at [275, 445] on div at bounding box center [281, 439] width 12 height 12
click at [278, 445] on input "Row Unselected" at bounding box center [281, 439] width 12 height 12
checkbox input "true"
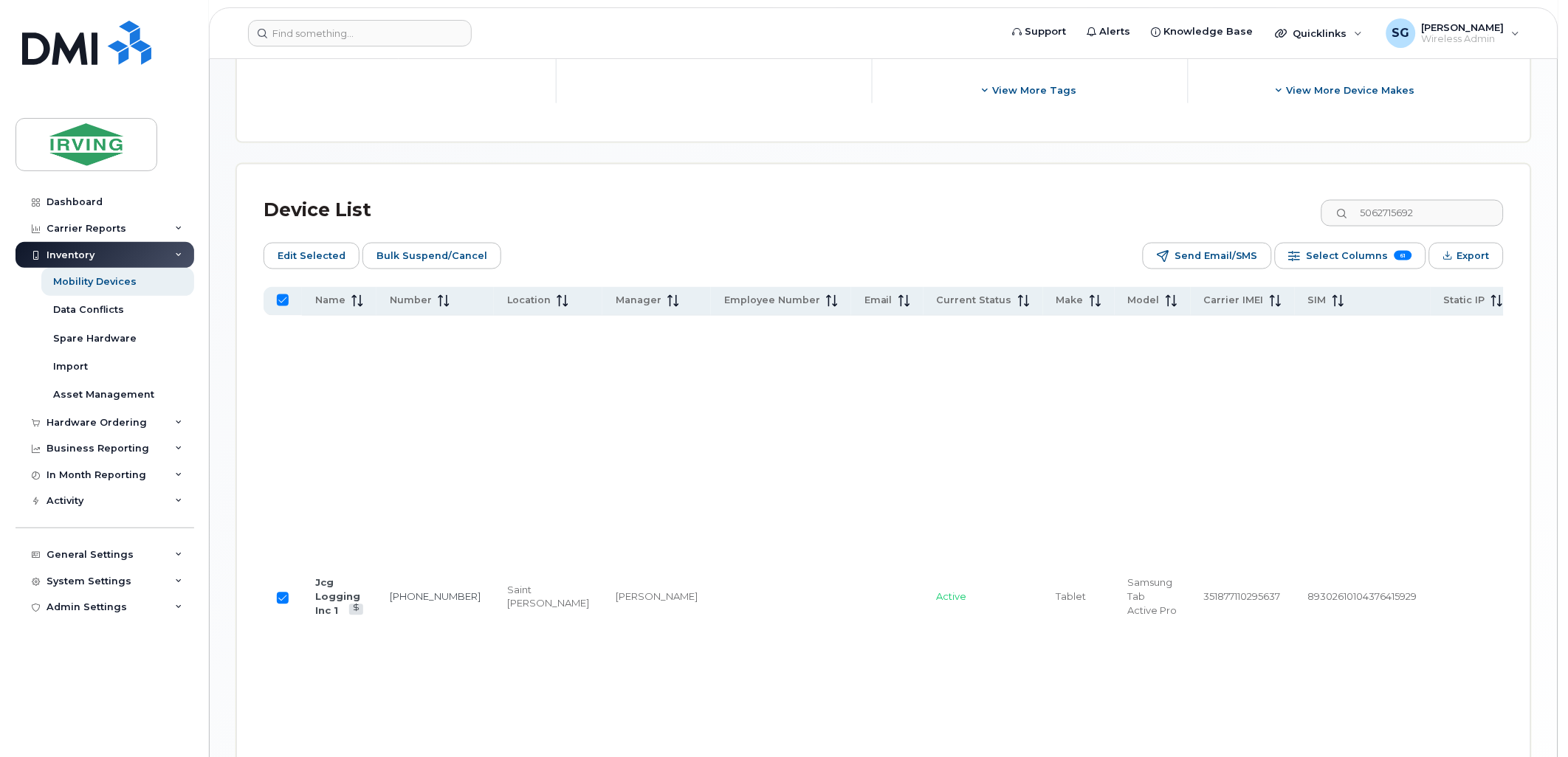
scroll to position [596, 0]
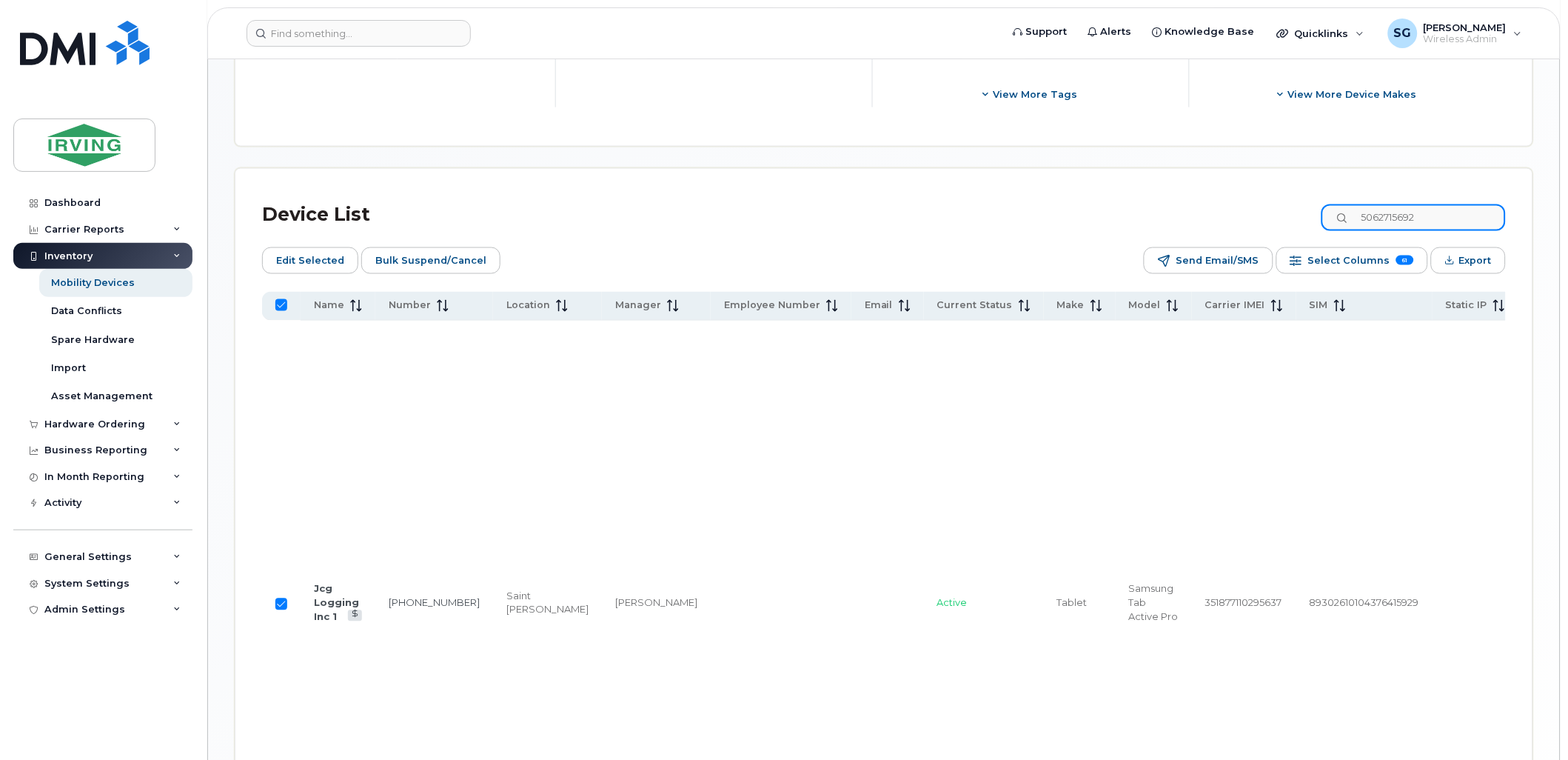
drag, startPoint x: 1410, startPoint y: 212, endPoint x: 1356, endPoint y: 211, distance: 54.0
click at [1356, 211] on input "5062715692" at bounding box center [1414, 218] width 185 height 27
paste input "823"
type input "5062715823"
checkbox input "false"
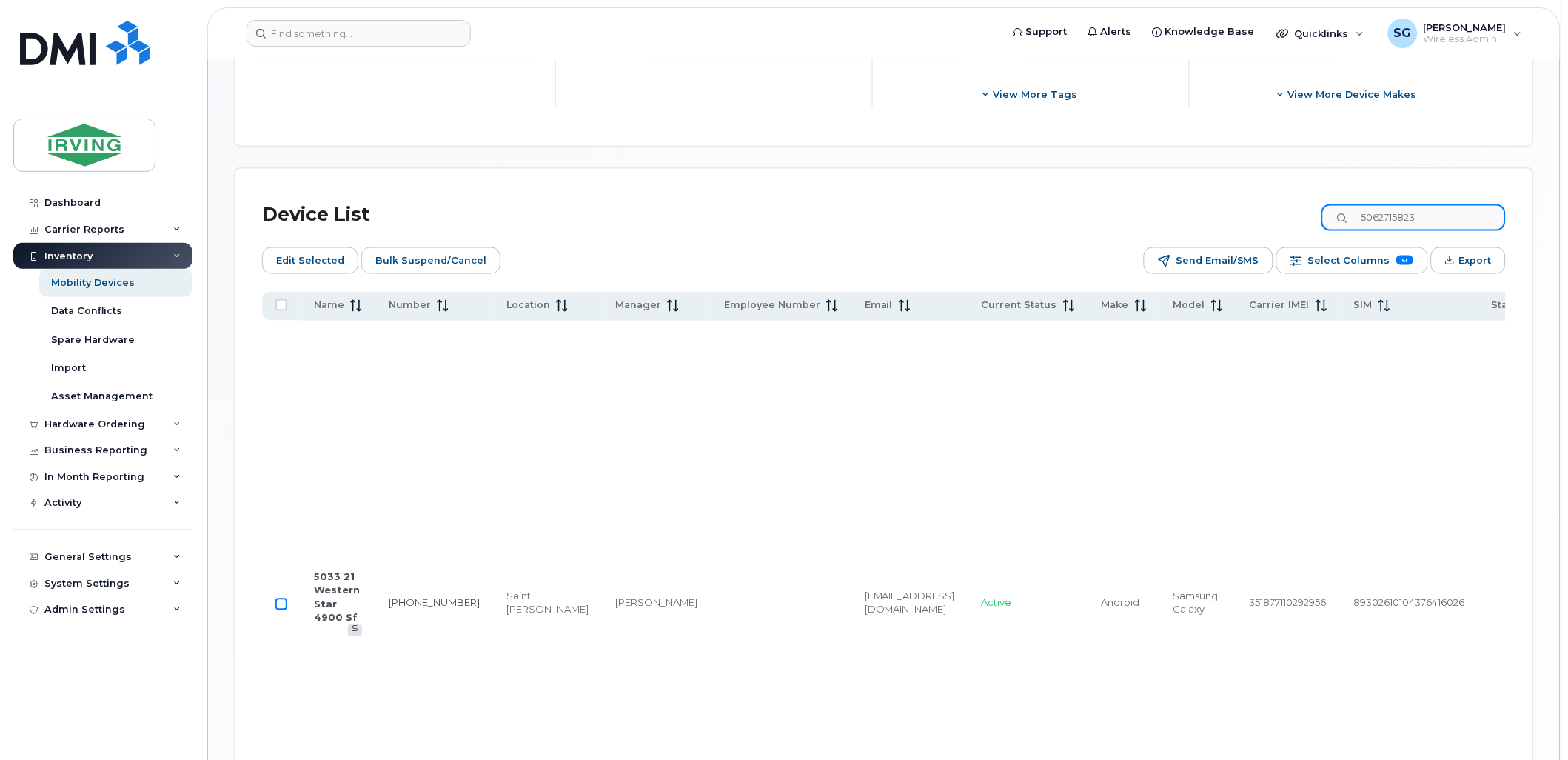
type input "5062715823"
click at [284, 611] on input "Row Unselected" at bounding box center [281, 605] width 12 height 12
checkbox input "true"
drag, startPoint x: 1435, startPoint y: 208, endPoint x: 1350, endPoint y: 212, distance: 85.1
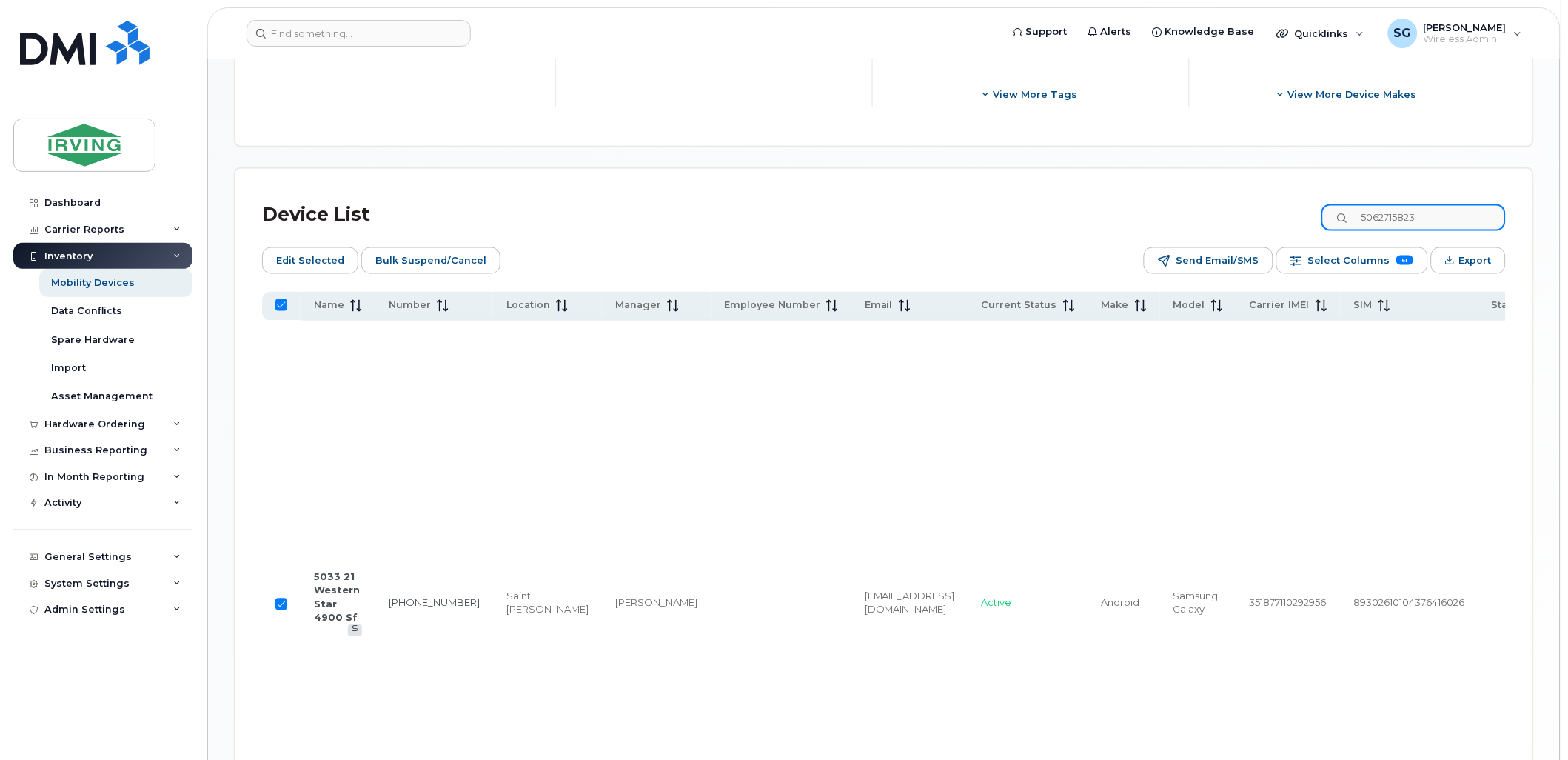
click at [1350, 212] on input "5062715823" at bounding box center [1414, 218] width 185 height 27
paste input "921"
type input "5062719213"
checkbox input "false"
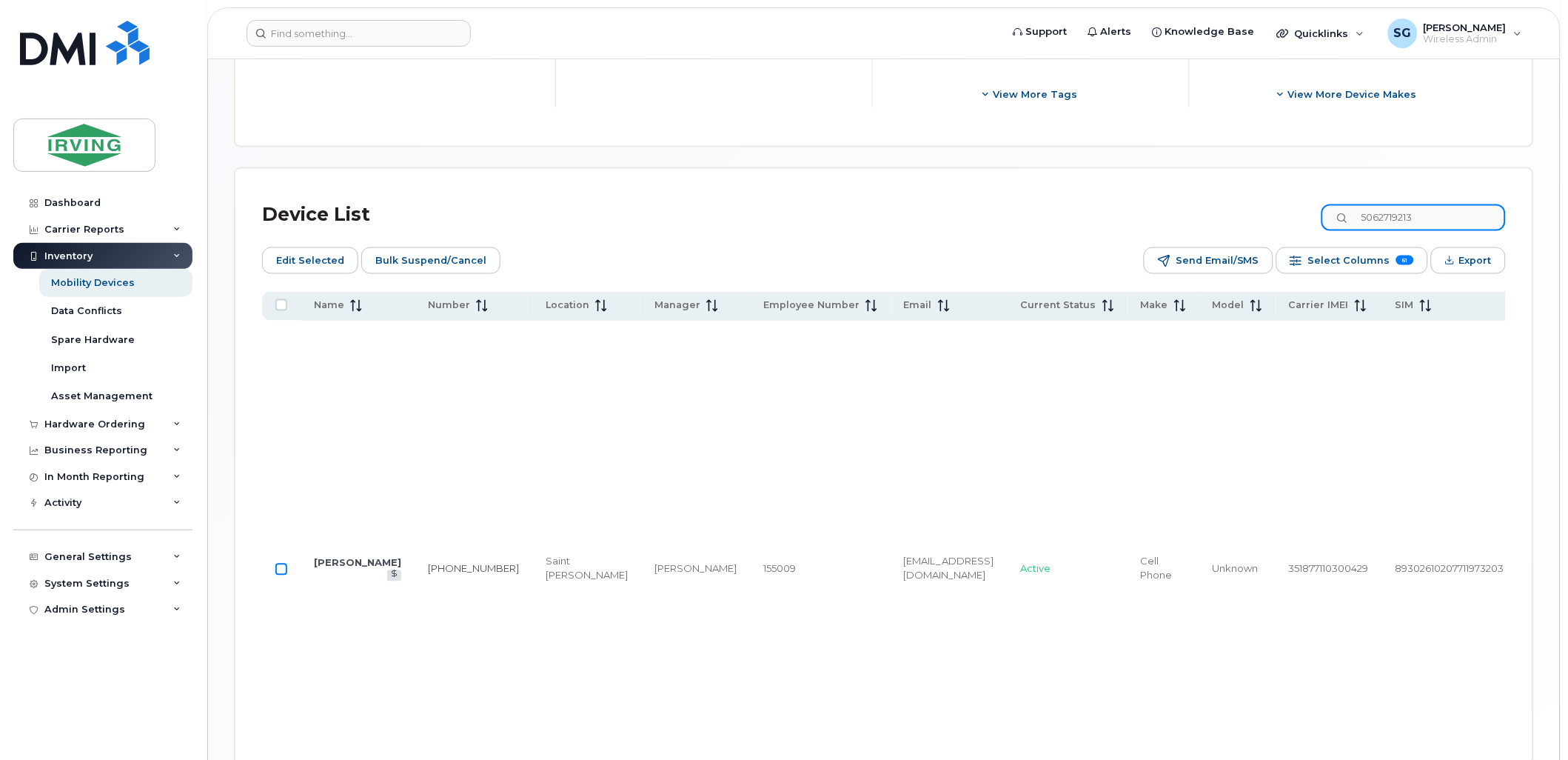
type input "5062719213"
click at [285, 575] on input "Row Unselected" at bounding box center [281, 569] width 12 height 12
checkbox input "true"
drag, startPoint x: 1387, startPoint y: 212, endPoint x: 1336, endPoint y: 212, distance: 51.0
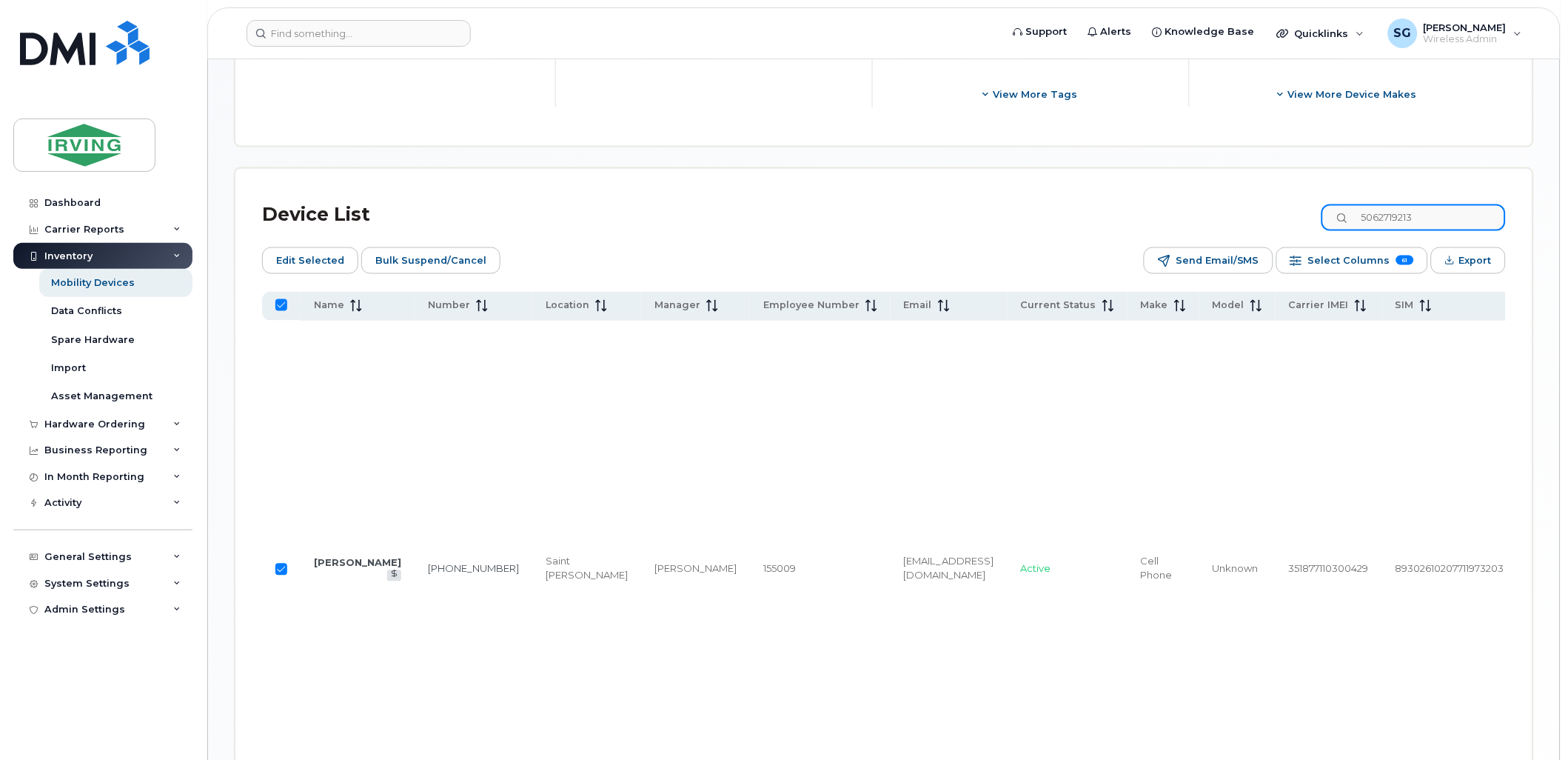
click at [1336, 212] on div "Device List 5062719213" at bounding box center [884, 215] width 1244 height 39
paste input "3270889"
type input "5063270889"
checkbox input "false"
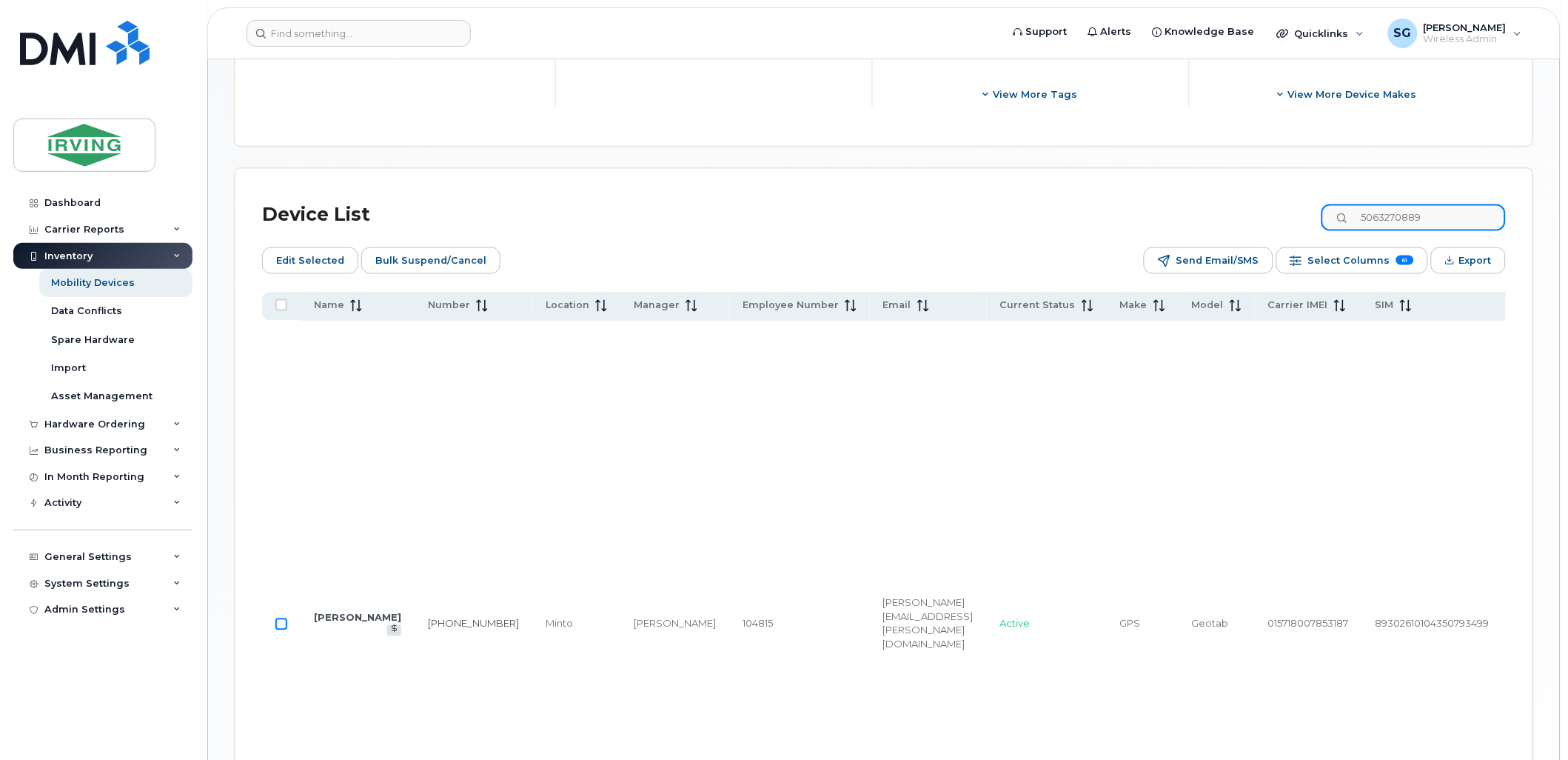
type input "5063270889"
click at [278, 631] on input "Row Unselected" at bounding box center [281, 625] width 12 height 12
checkbox input "true"
drag, startPoint x: 1445, startPoint y: 217, endPoint x: 1341, endPoint y: 217, distance: 104.0
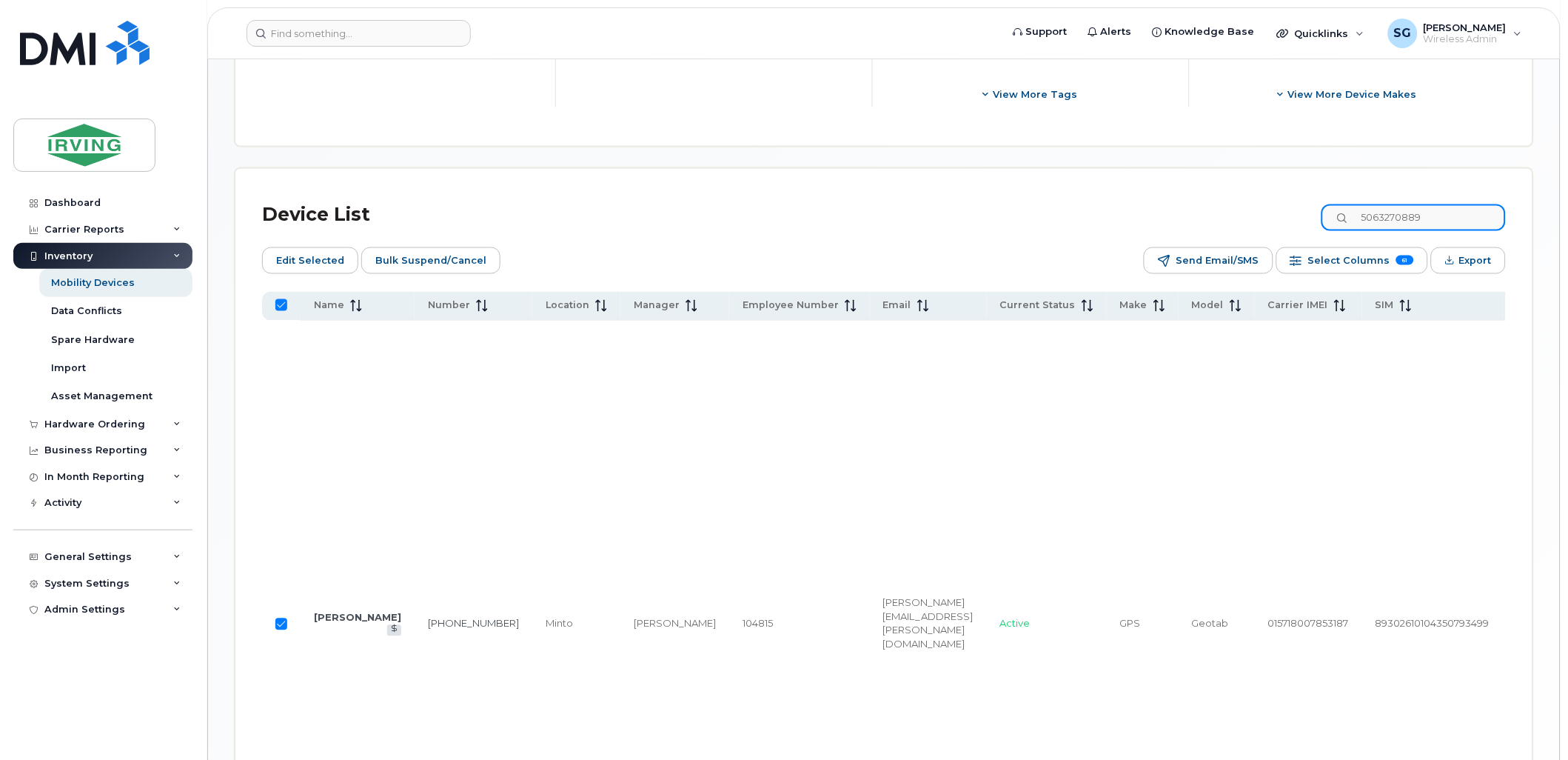
click at [1341, 217] on input "5063270889" at bounding box center [1414, 218] width 185 height 27
paste input "495817"
type input "5063495817"
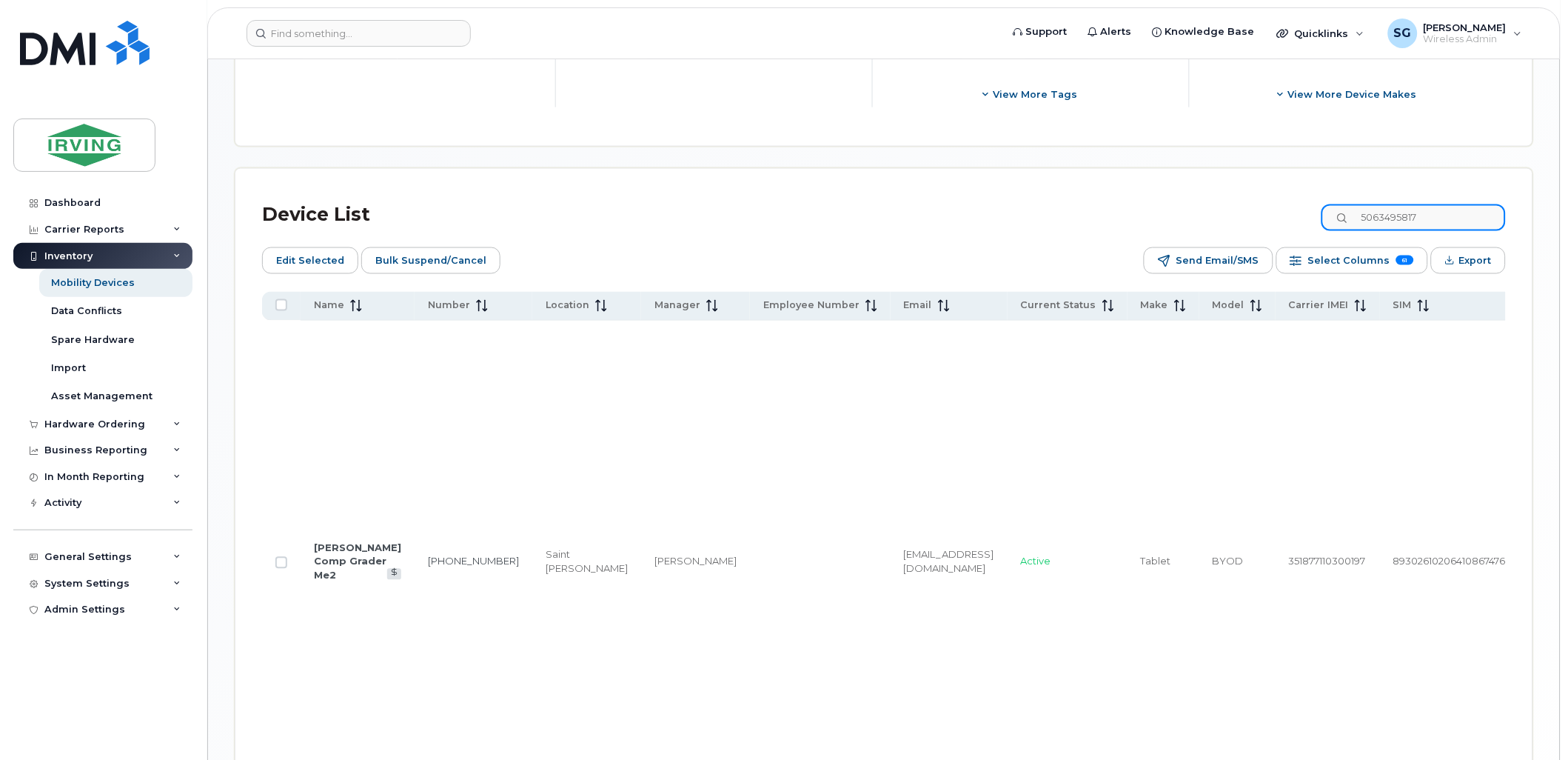
checkbox input "false"
type input "5063495817"
click at [281, 569] on input "Row Unselected" at bounding box center [281, 563] width 12 height 12
checkbox input "true"
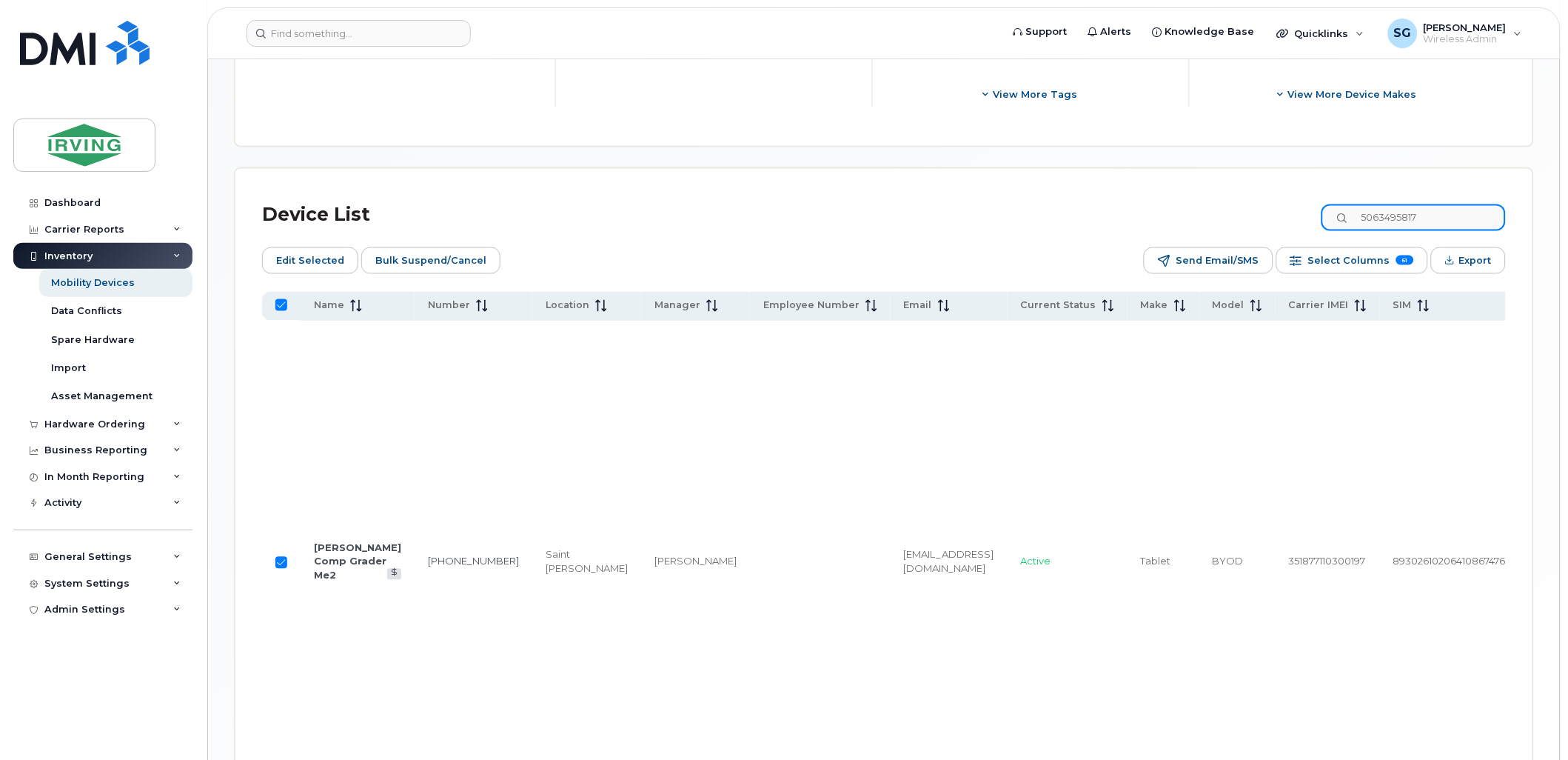
drag, startPoint x: 1466, startPoint y: 218, endPoint x: 1381, endPoint y: 213, distance: 85.1
click at [1381, 213] on input "5063495817" at bounding box center [1414, 218] width 185 height 27
paste input "4238094"
type input "5064238094"
checkbox input "false"
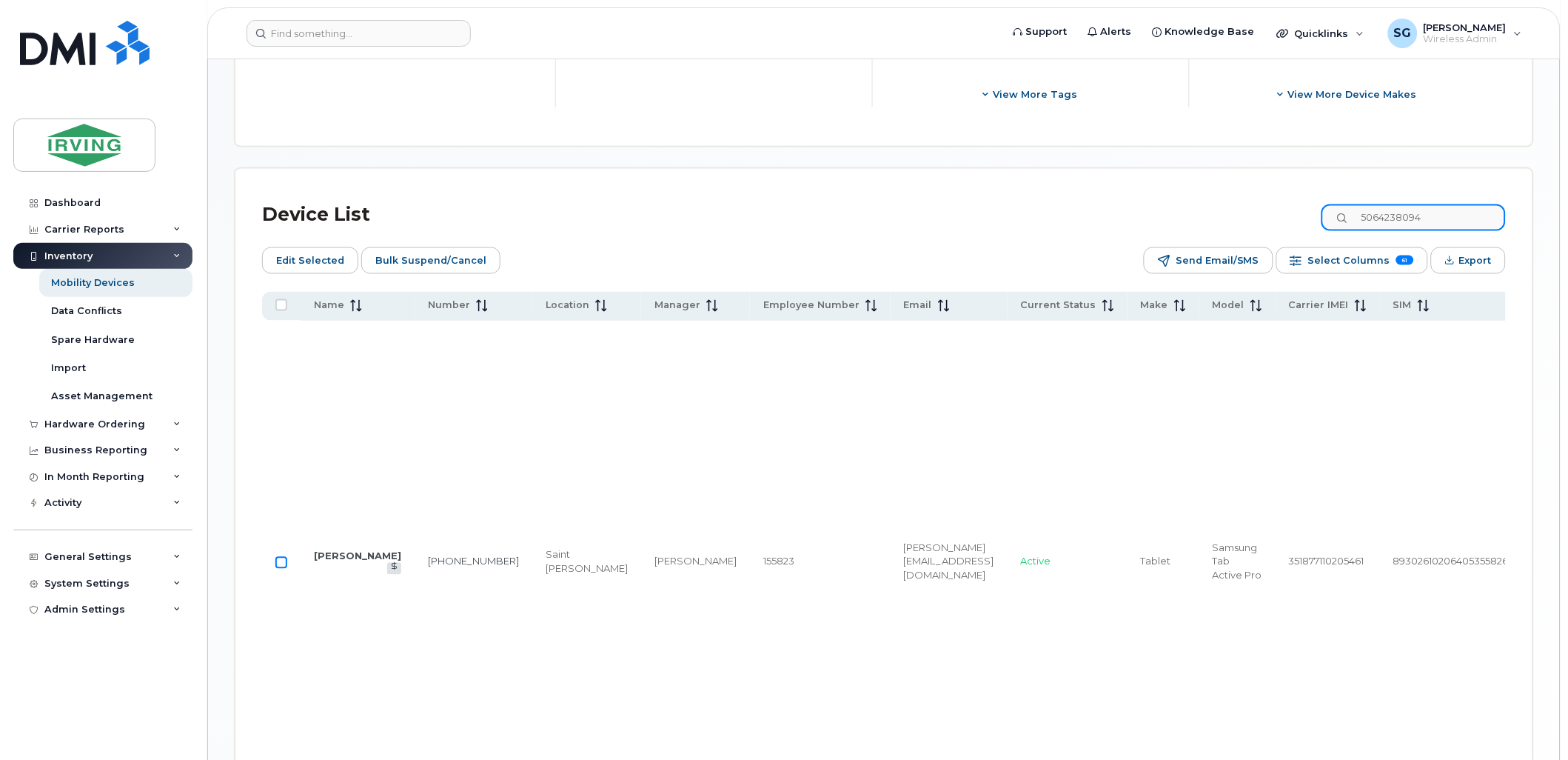
type input "5064238094"
click at [280, 569] on input "Row Unselected" at bounding box center [281, 563] width 12 height 12
checkbox input "true"
drag, startPoint x: 1477, startPoint y: 217, endPoint x: 1338, endPoint y: 217, distance: 139.0
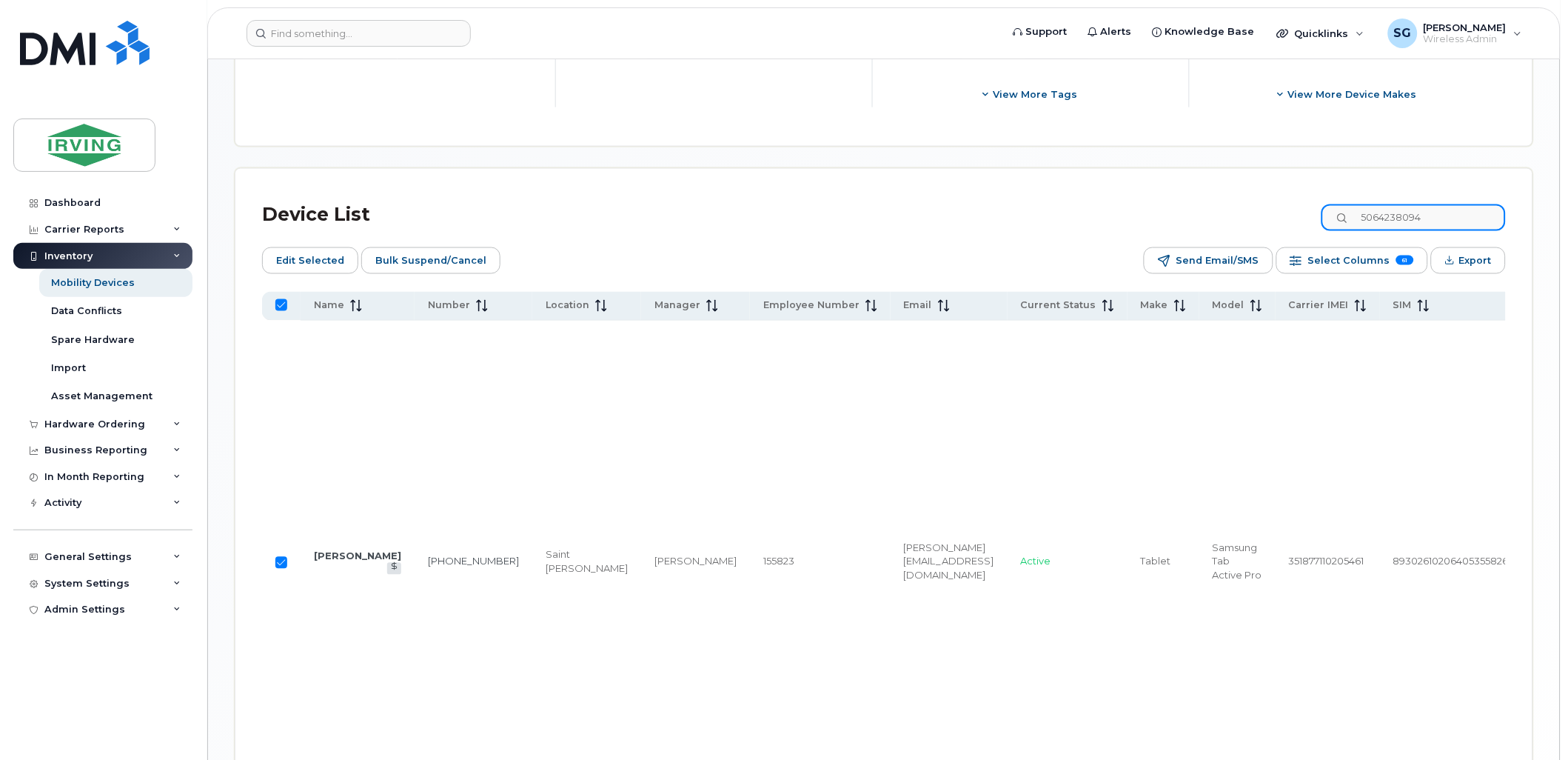
click at [1338, 217] on div "Device List 5064238094" at bounding box center [884, 215] width 1244 height 39
paste input "6473549"
type input "5066473549"
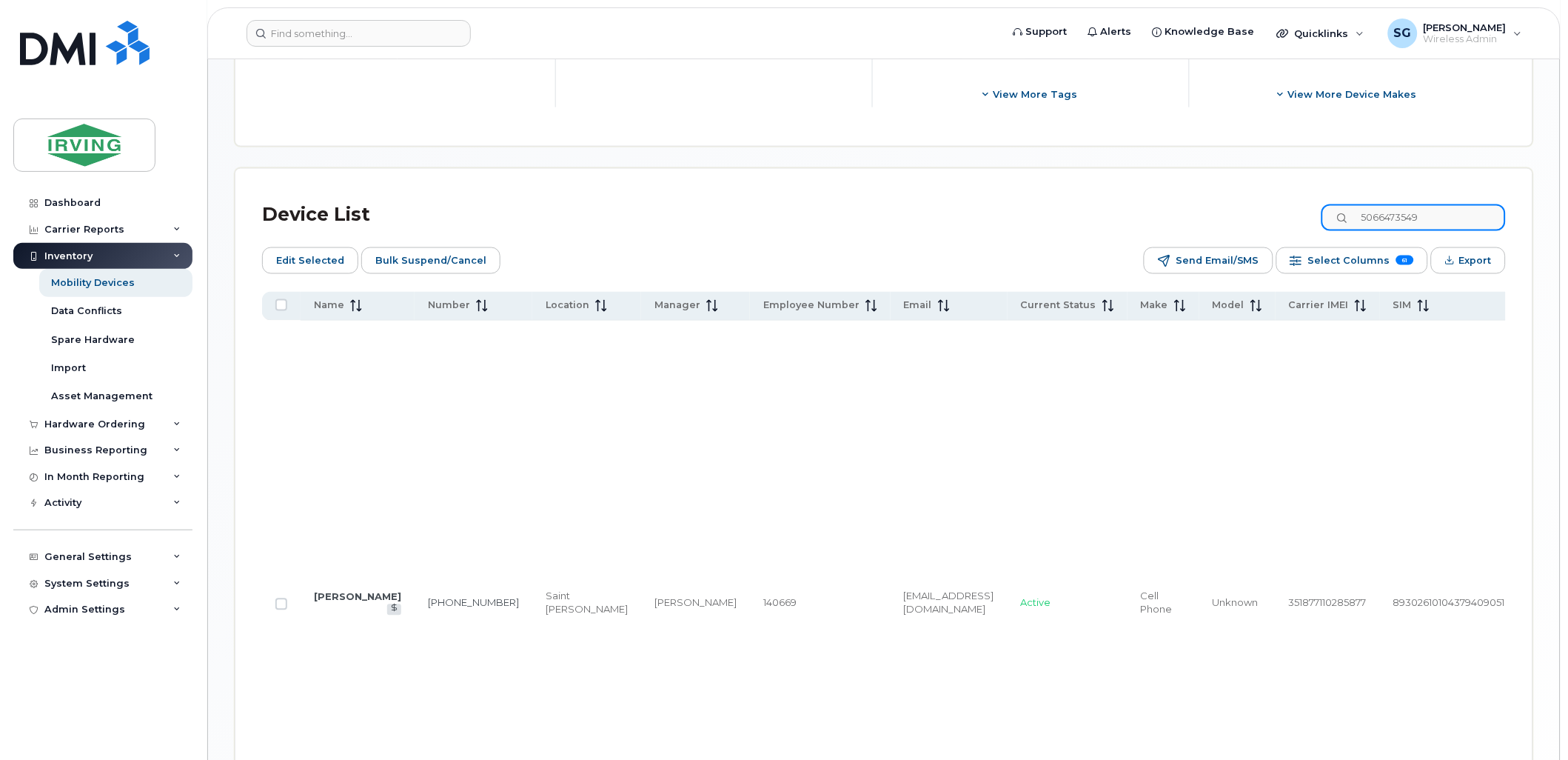
checkbox input "false"
type input "5066473549"
click at [285, 611] on input "Row Unselected" at bounding box center [281, 605] width 12 height 12
checkbox input "true"
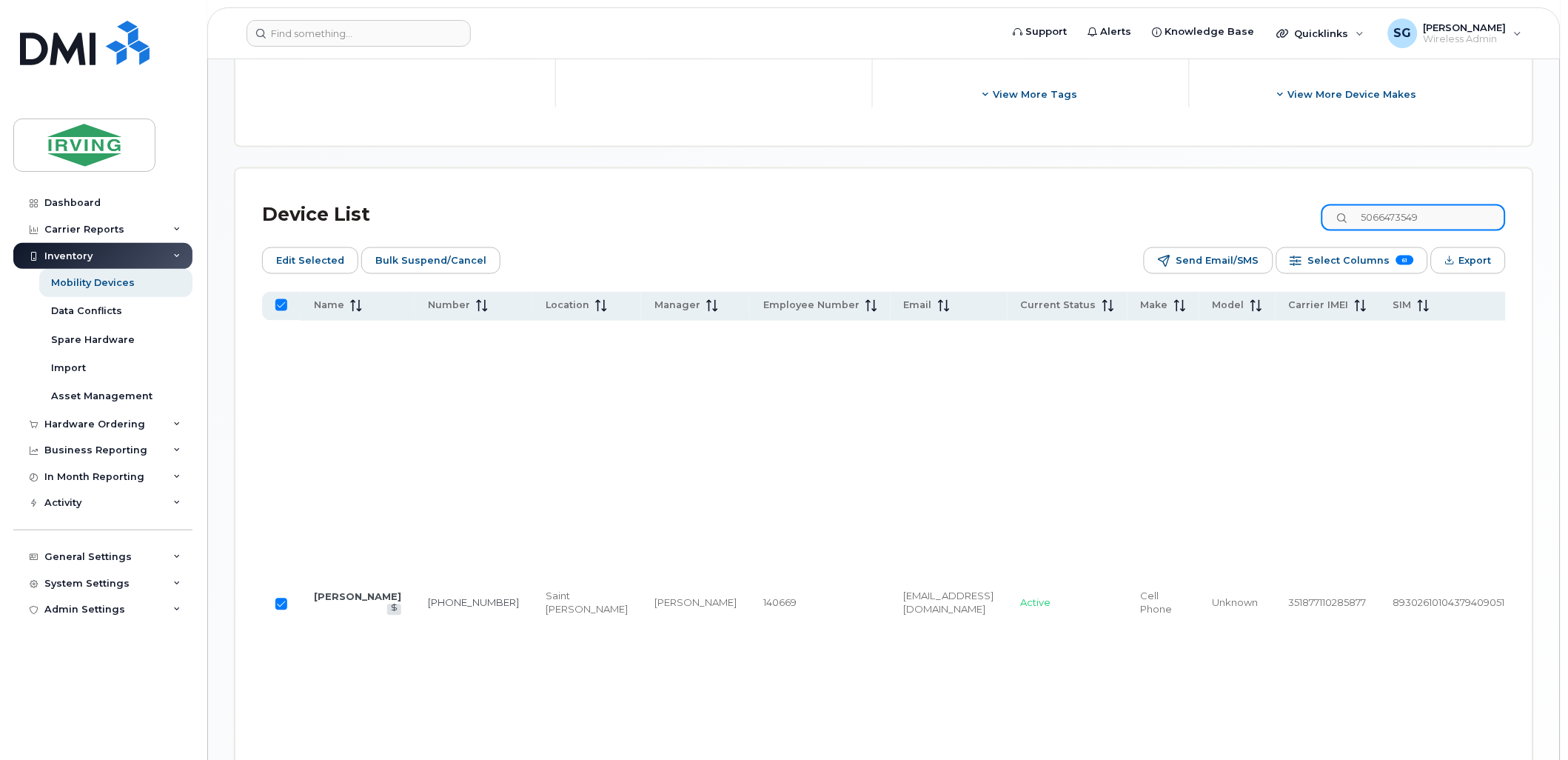
drag, startPoint x: 1446, startPoint y: 215, endPoint x: 1339, endPoint y: 213, distance: 107.0
click at [1339, 213] on div "Device List 5066473549" at bounding box center [884, 215] width 1244 height 39
paste input "4407"
type input "5066474407"
checkbox input "false"
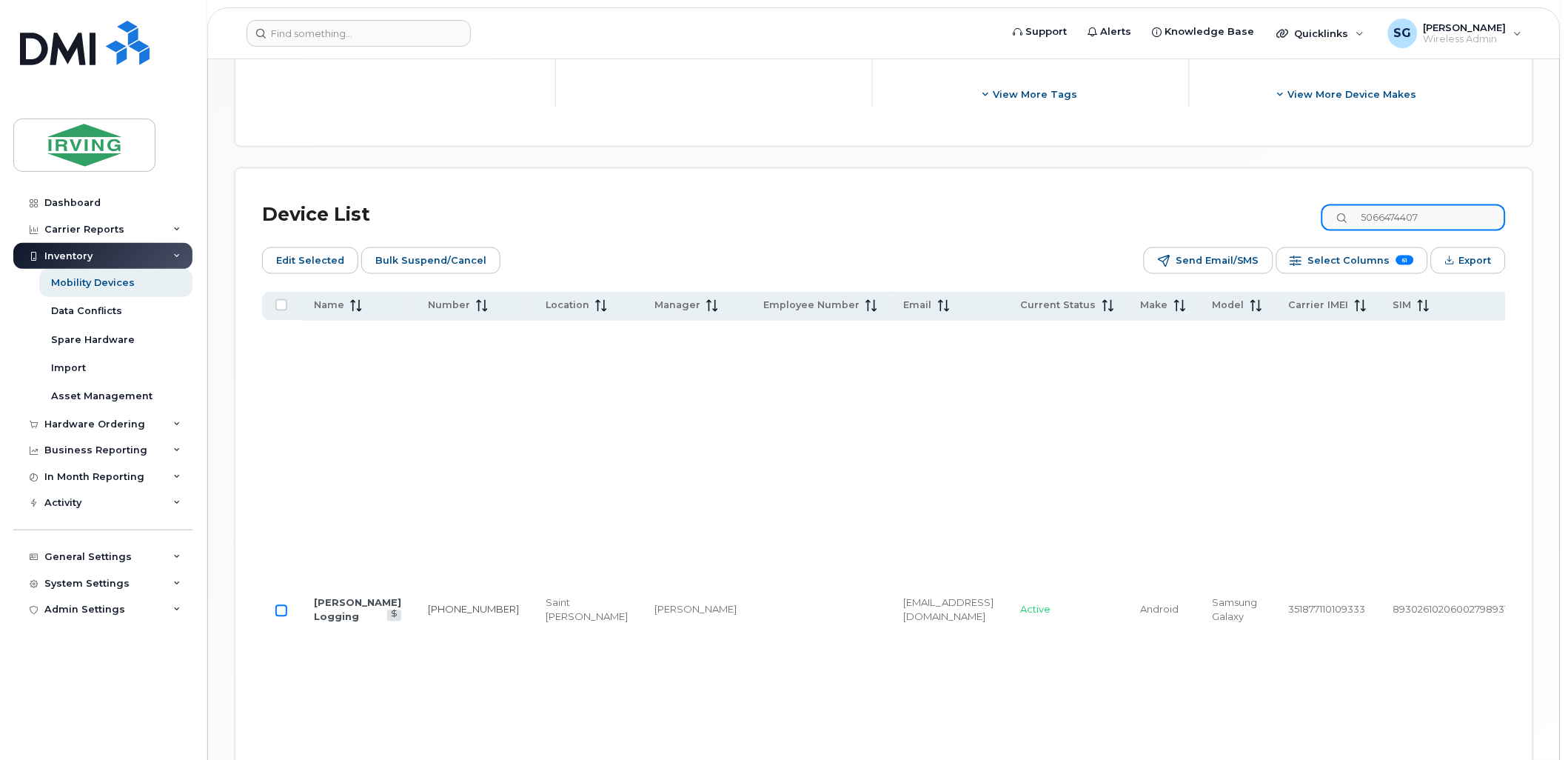
type input "5066474407"
click at [280, 617] on input "Row Unselected" at bounding box center [281, 611] width 12 height 12
checkbox input "true"
click at [1372, 221] on input "5066474407" at bounding box center [1414, 218] width 185 height 27
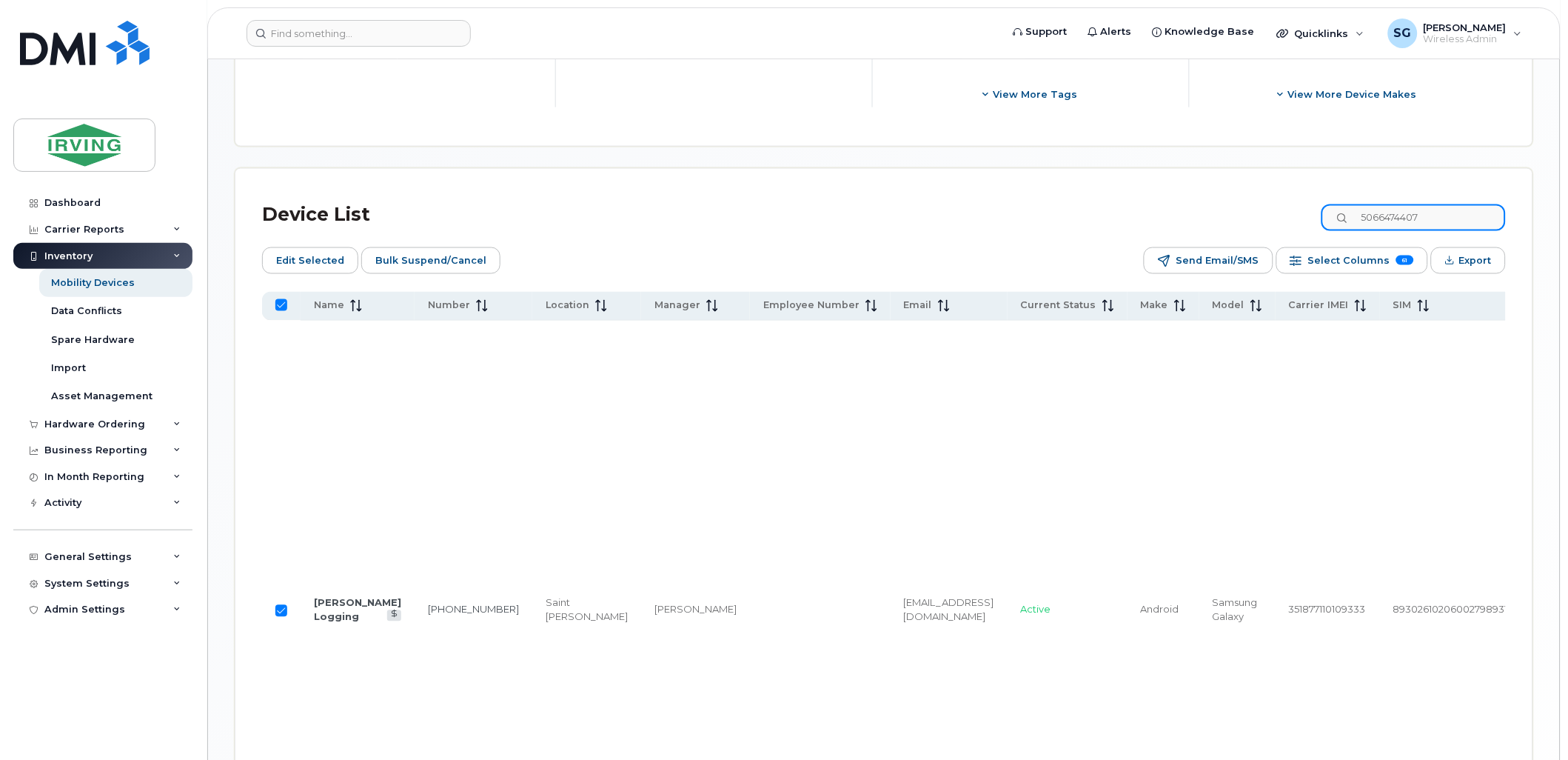
paste input "7015"
type input "5066477015"
checkbox input "false"
type input "5066477015"
click at [279, 617] on input "Row Unselected" at bounding box center [281, 611] width 12 height 12
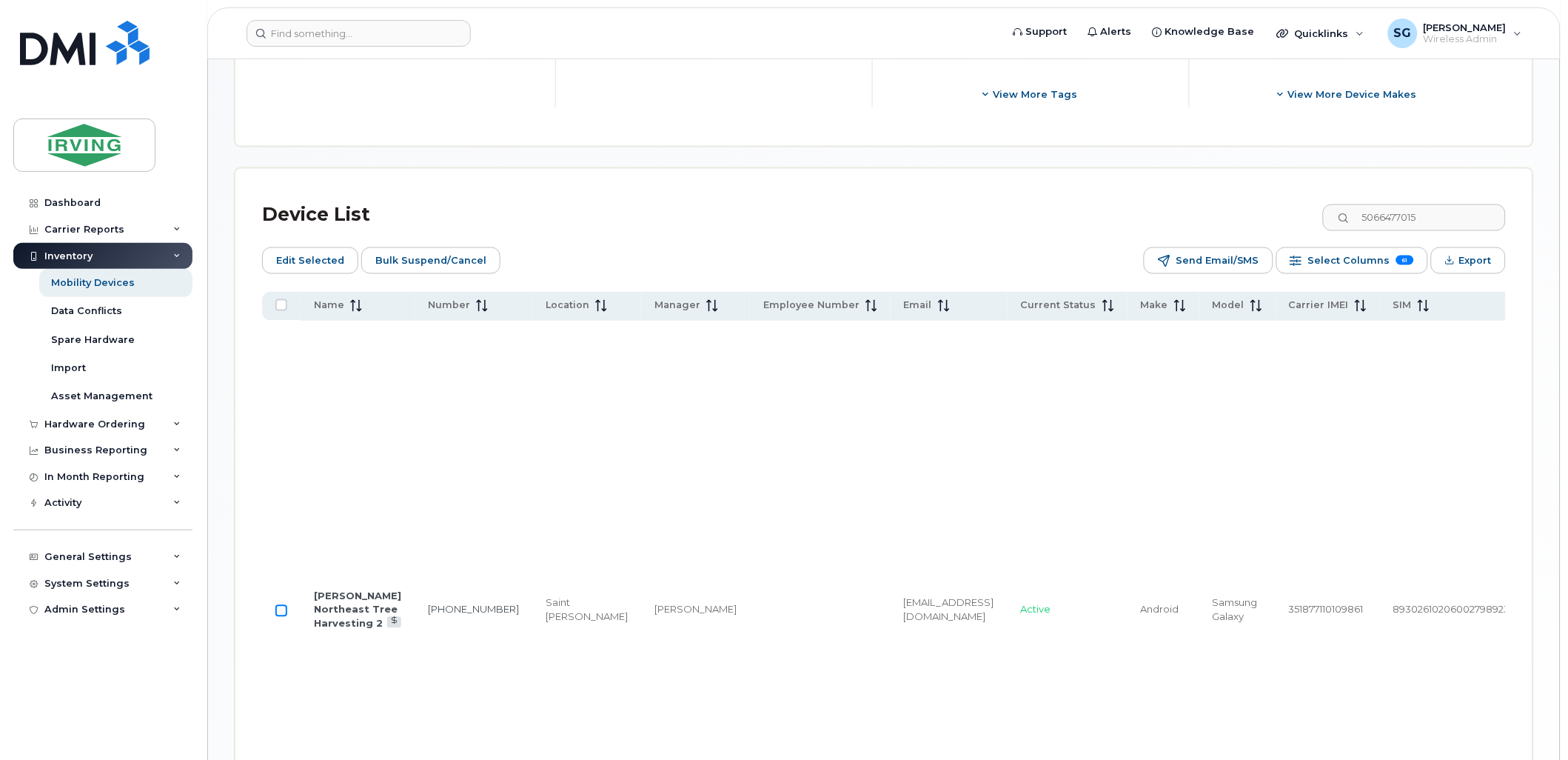
checkbox input "true"
drag, startPoint x: 1471, startPoint y: 215, endPoint x: 1330, endPoint y: 216, distance: 141.0
click at [1330, 216] on div "Device List 5066477015" at bounding box center [884, 215] width 1244 height 39
paste input "502608"
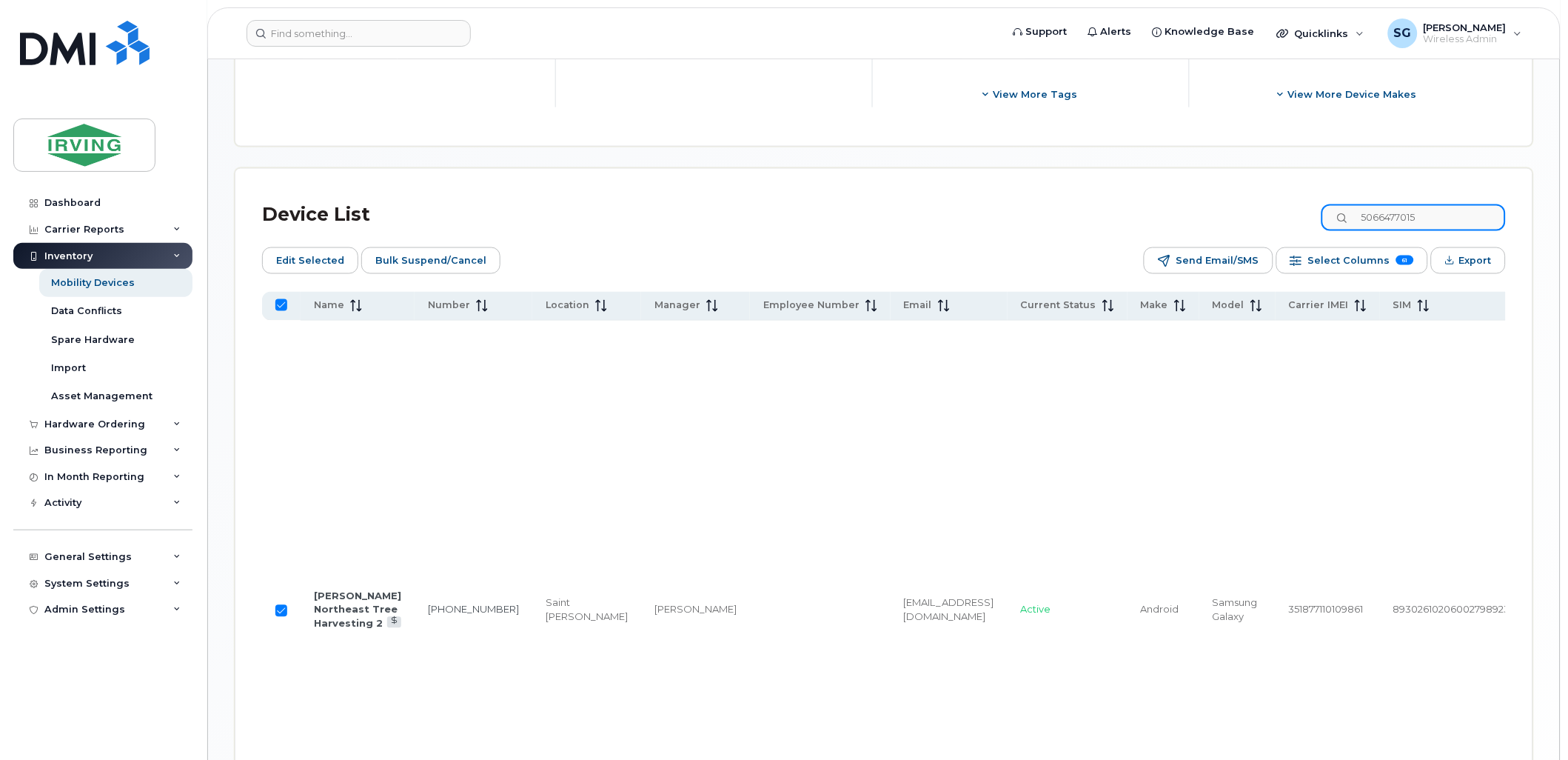
type input "5066502608"
checkbox input "false"
type input "5066502608"
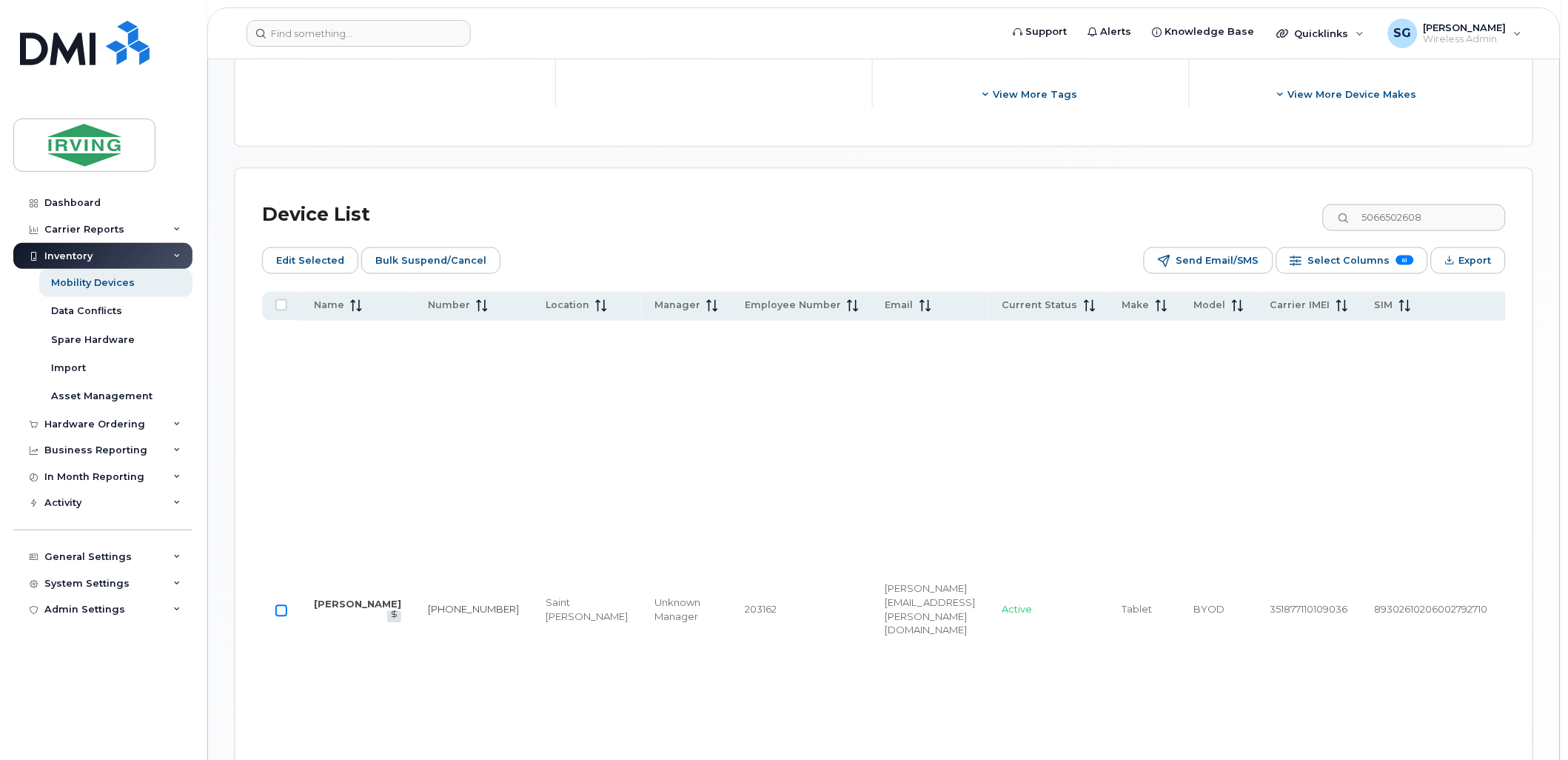
click at [277, 617] on input "Row Unselected" at bounding box center [281, 611] width 12 height 12
checkbox input "true"
drag, startPoint x: 1481, startPoint y: 219, endPoint x: 1353, endPoint y: 219, distance: 128.0
click at [1353, 219] on input "5066502608" at bounding box center [1414, 218] width 185 height 27
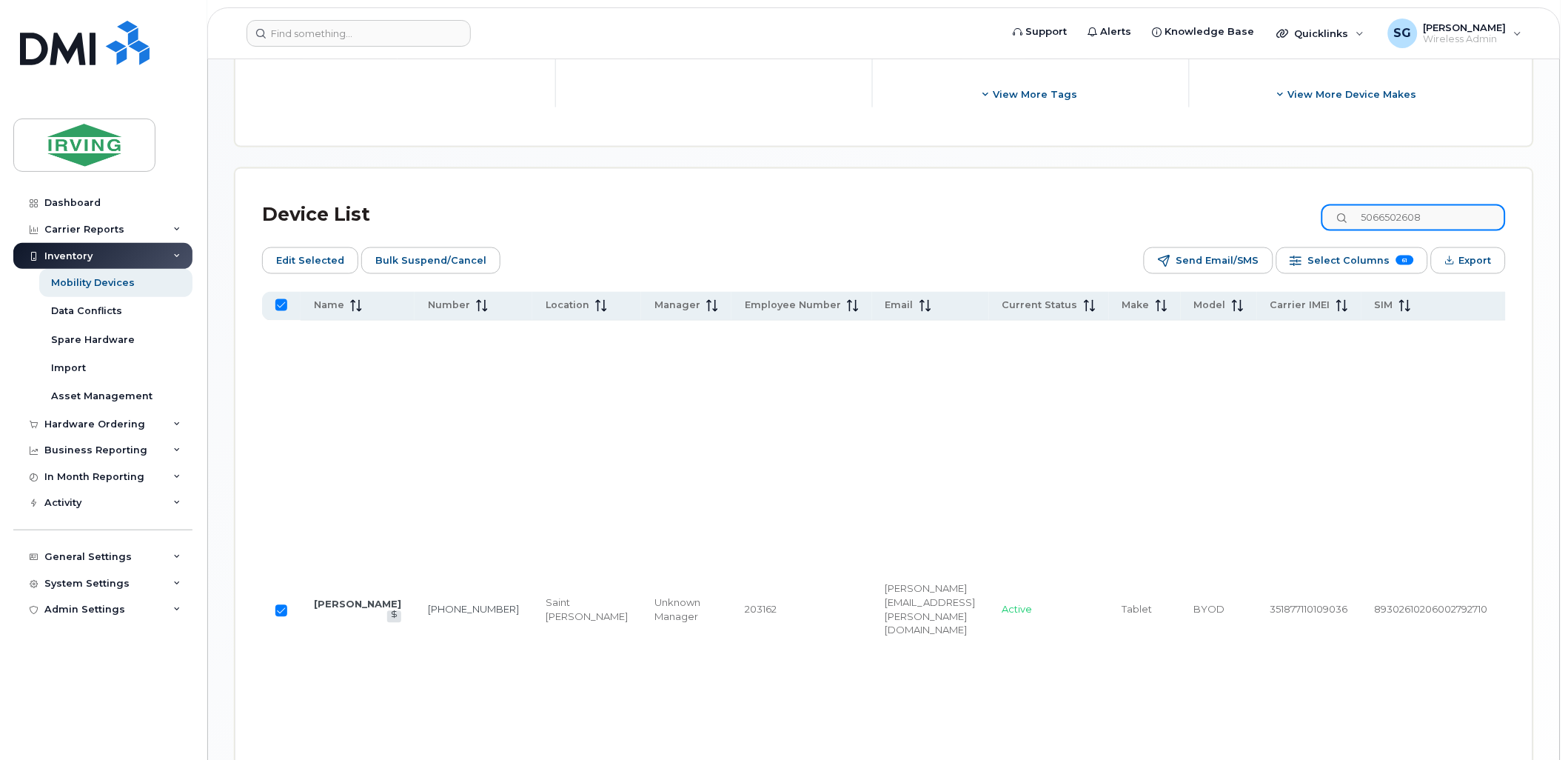
paste input "9069"
type input "5066509069"
checkbox input "false"
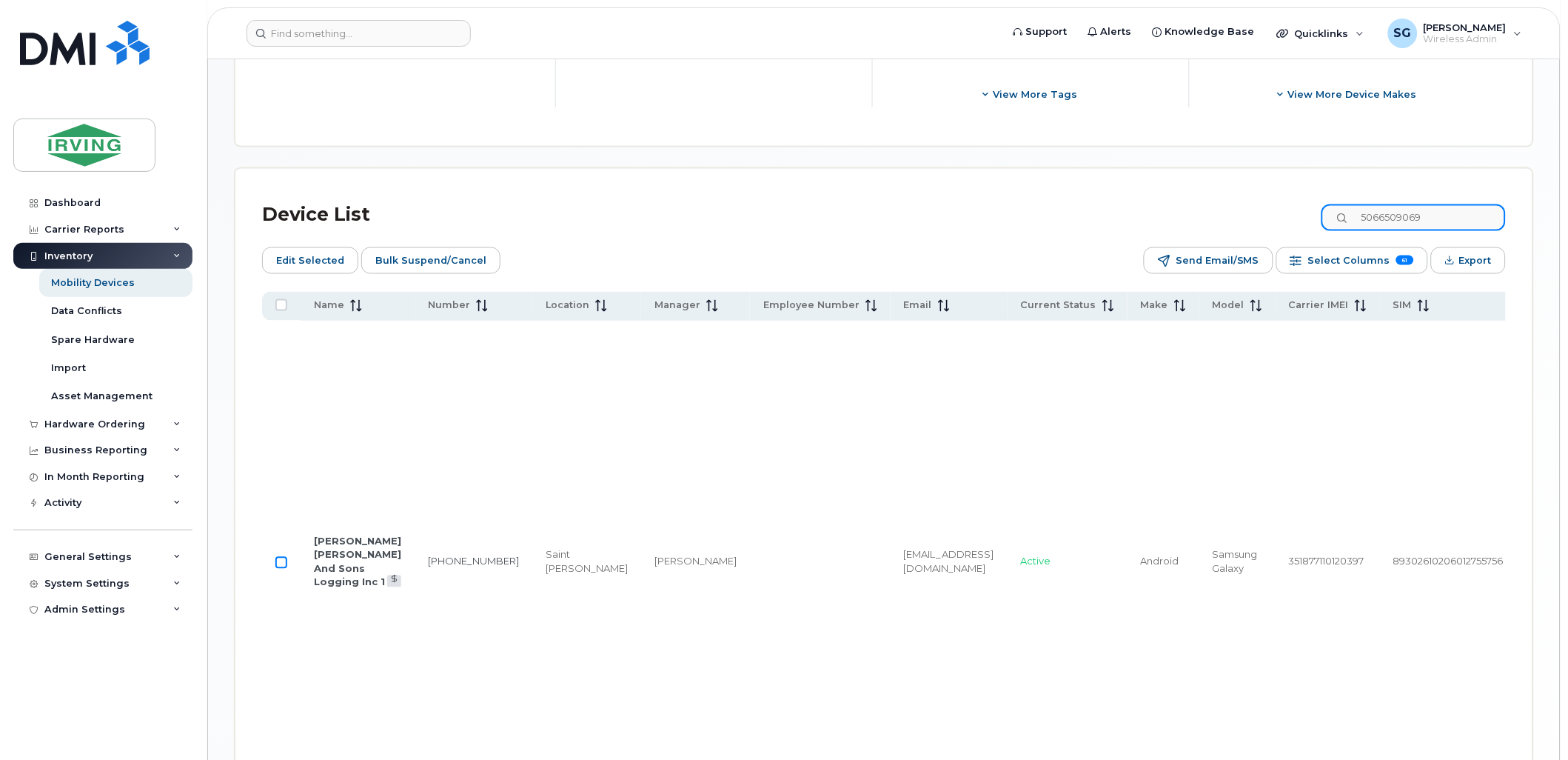
type input "5066509069"
click at [280, 569] on input "Row Unselected" at bounding box center [281, 563] width 12 height 12
checkbox input "true"
drag, startPoint x: 1449, startPoint y: 223, endPoint x: 1351, endPoint y: 221, distance: 98.0
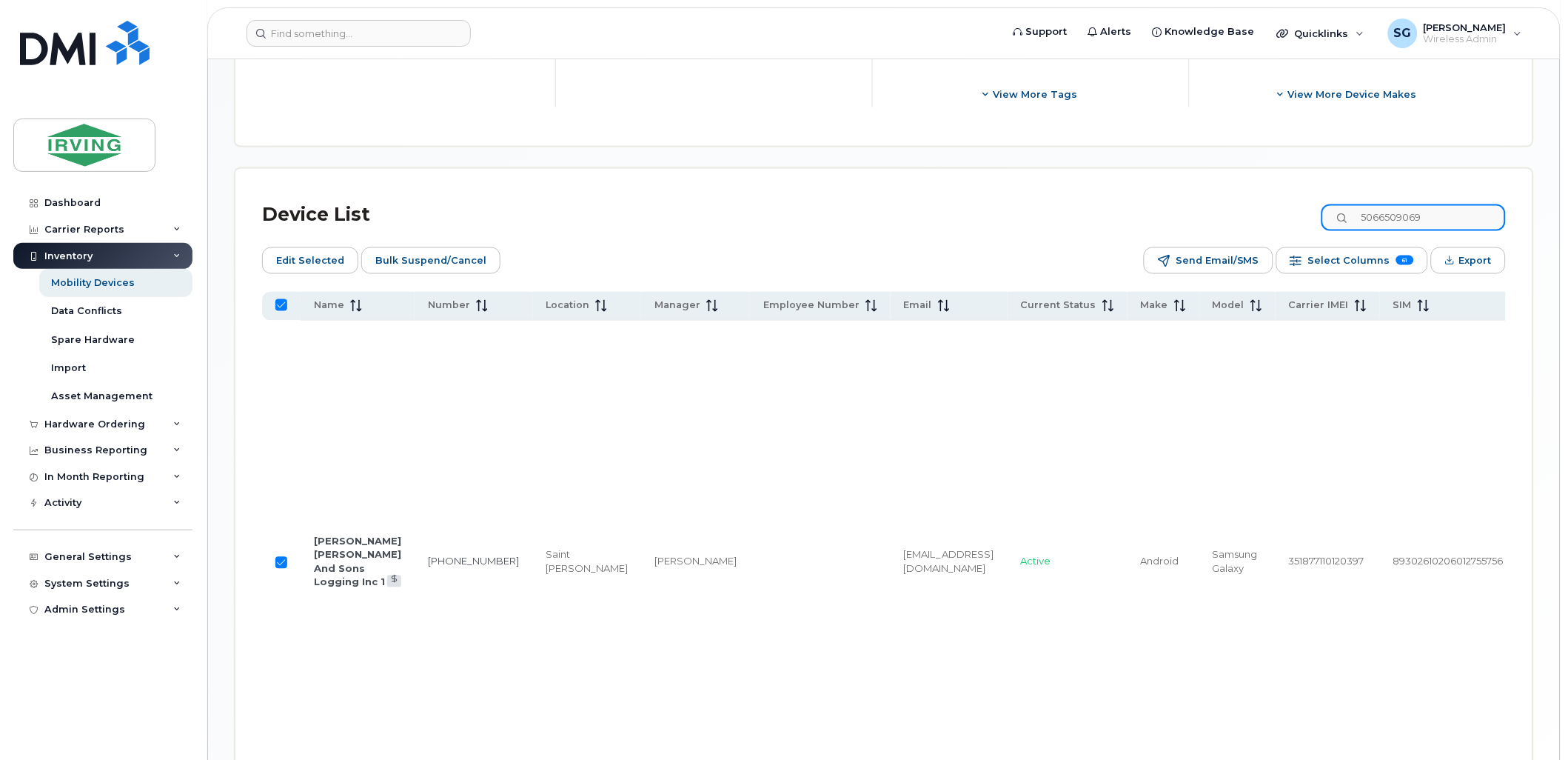
click at [1351, 221] on input "5066509069" at bounding box center [1414, 218] width 185 height 27
paste input "12995"
type input "5066512995"
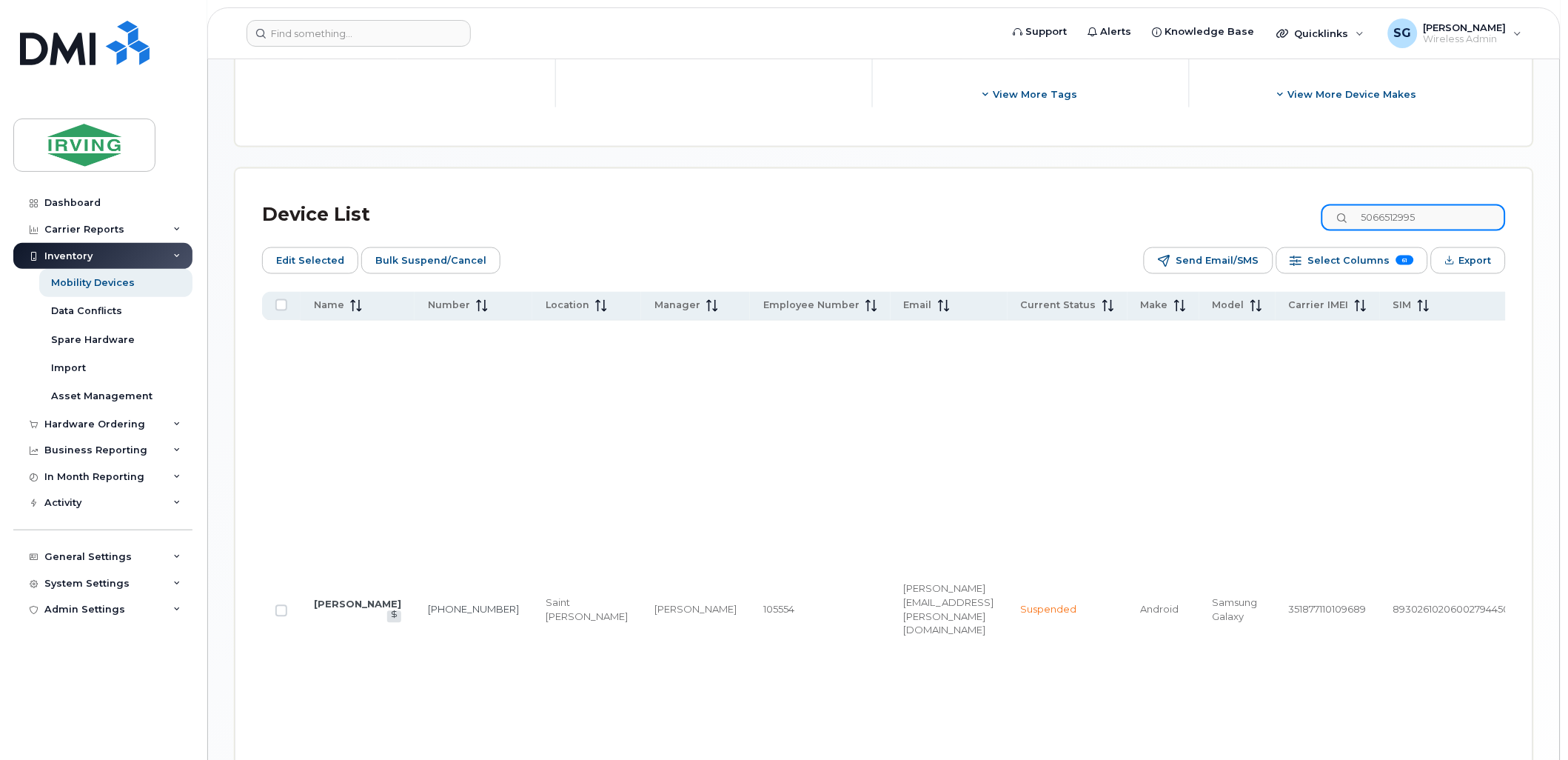
checkbox input "false"
type input "5066512995"
click at [280, 617] on input "Row Unselected" at bounding box center [281, 611] width 12 height 12
checkbox input "true"
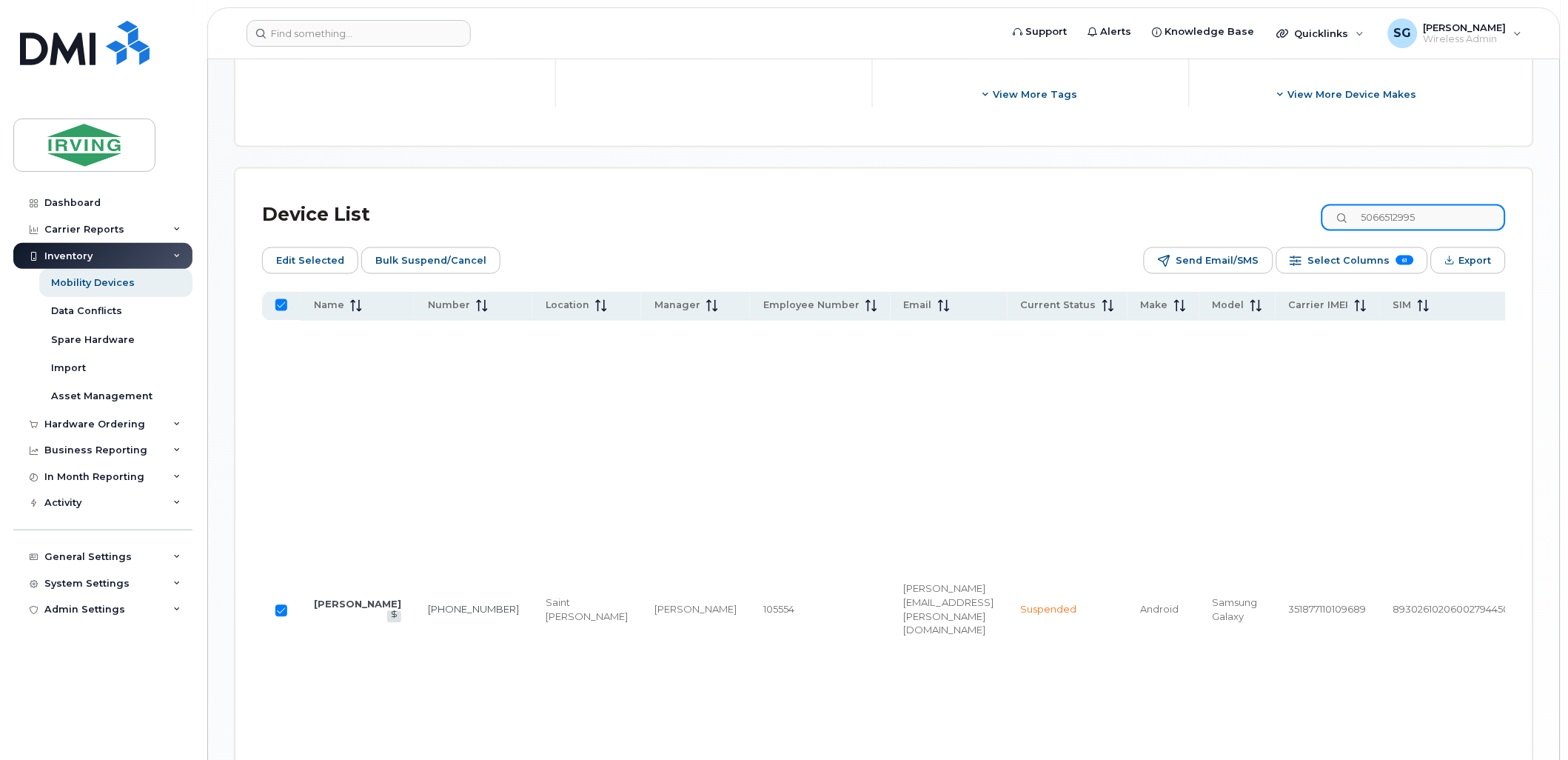
drag, startPoint x: 1435, startPoint y: 211, endPoint x: 1330, endPoint y: 212, distance: 105.0
click at [1330, 212] on div "Device List 5066512995" at bounding box center [884, 215] width 1244 height 39
paste input "8632"
type input "5066518632"
checkbox input "false"
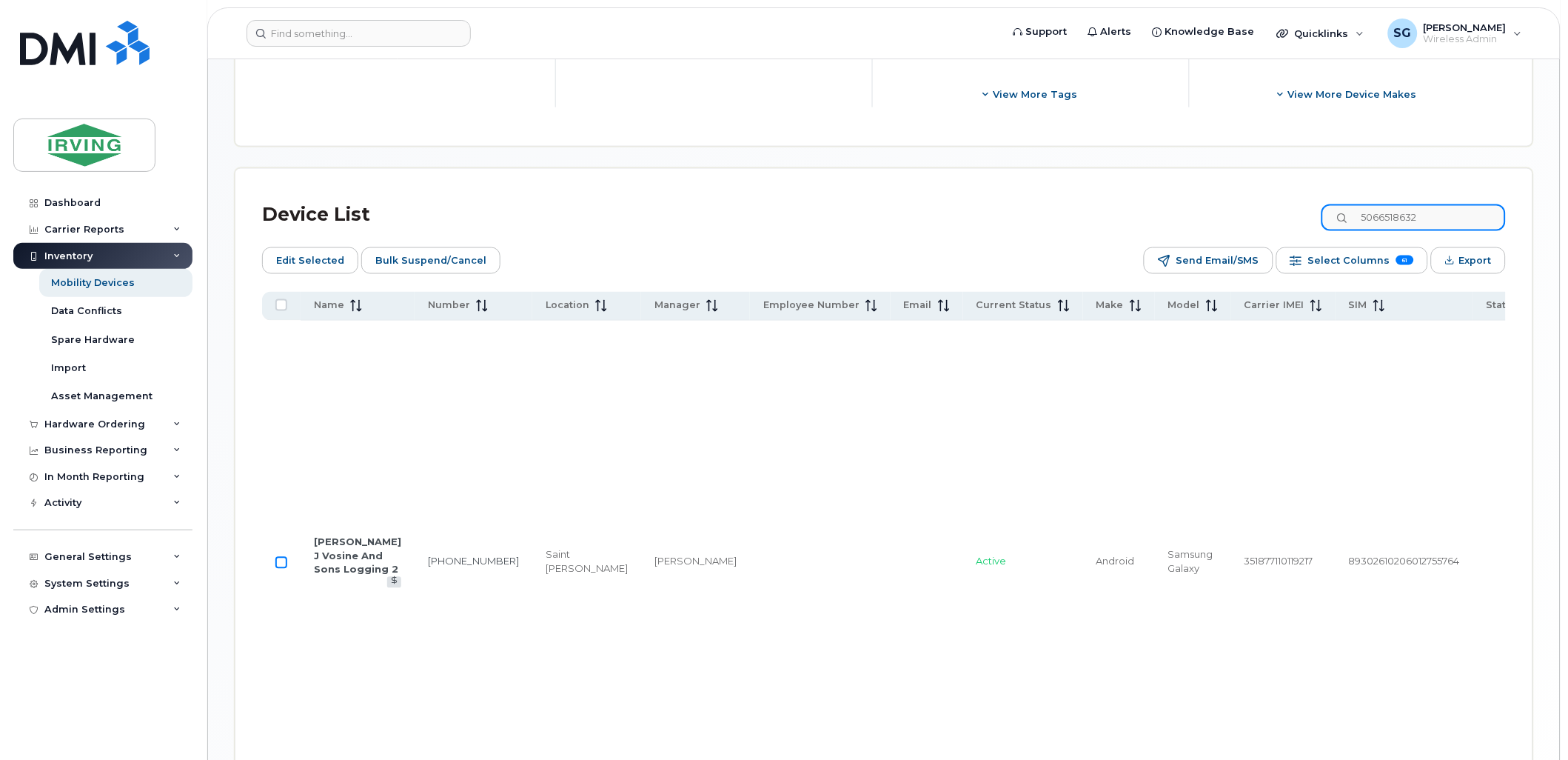
type input "5066518632"
click at [281, 569] on input "Row Unselected" at bounding box center [281, 563] width 12 height 12
checkbox input "true"
click at [437, 254] on span "Bulk Suspend/Cancel" at bounding box center [431, 260] width 111 height 22
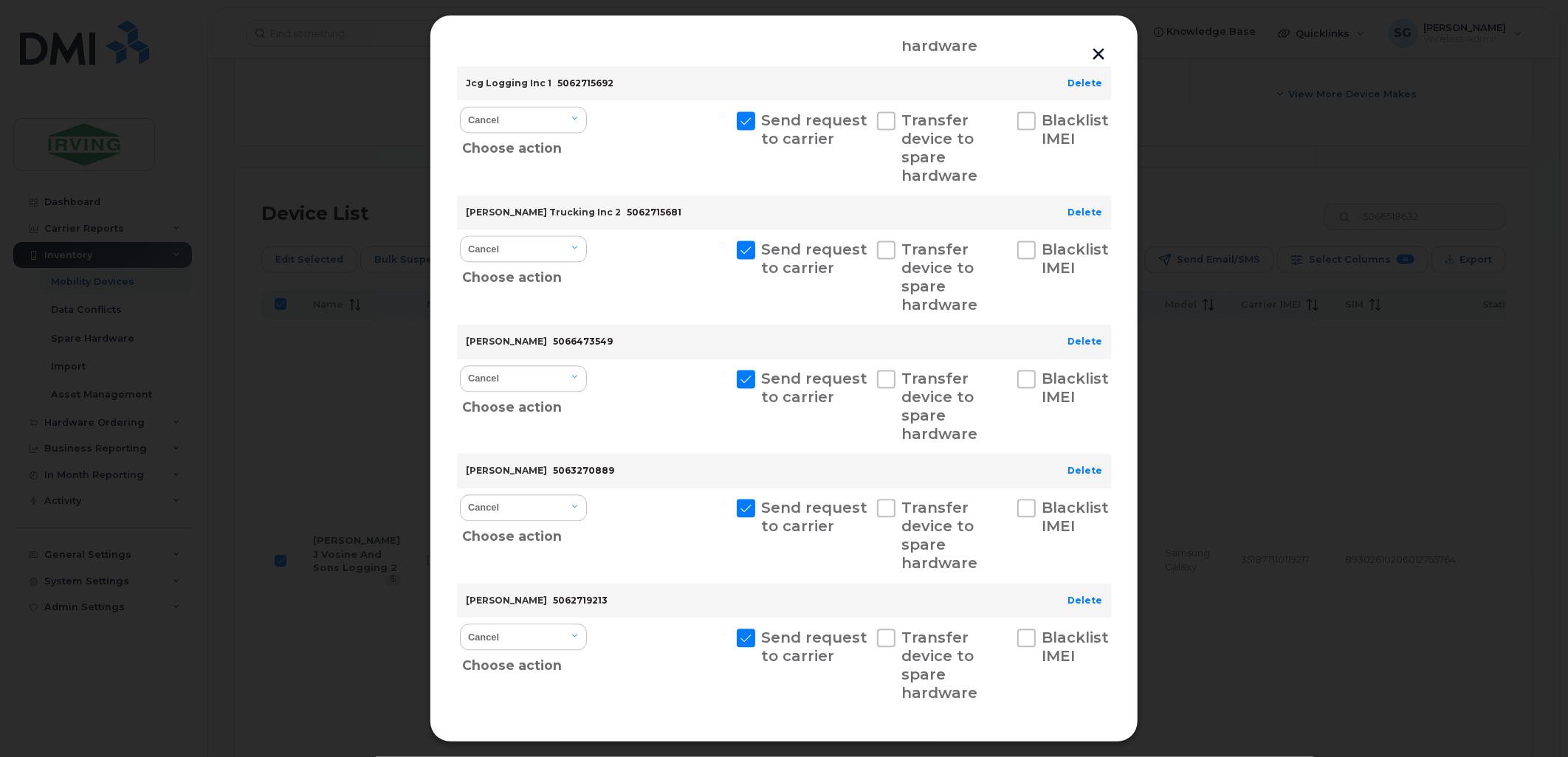
scroll to position [2018, 0]
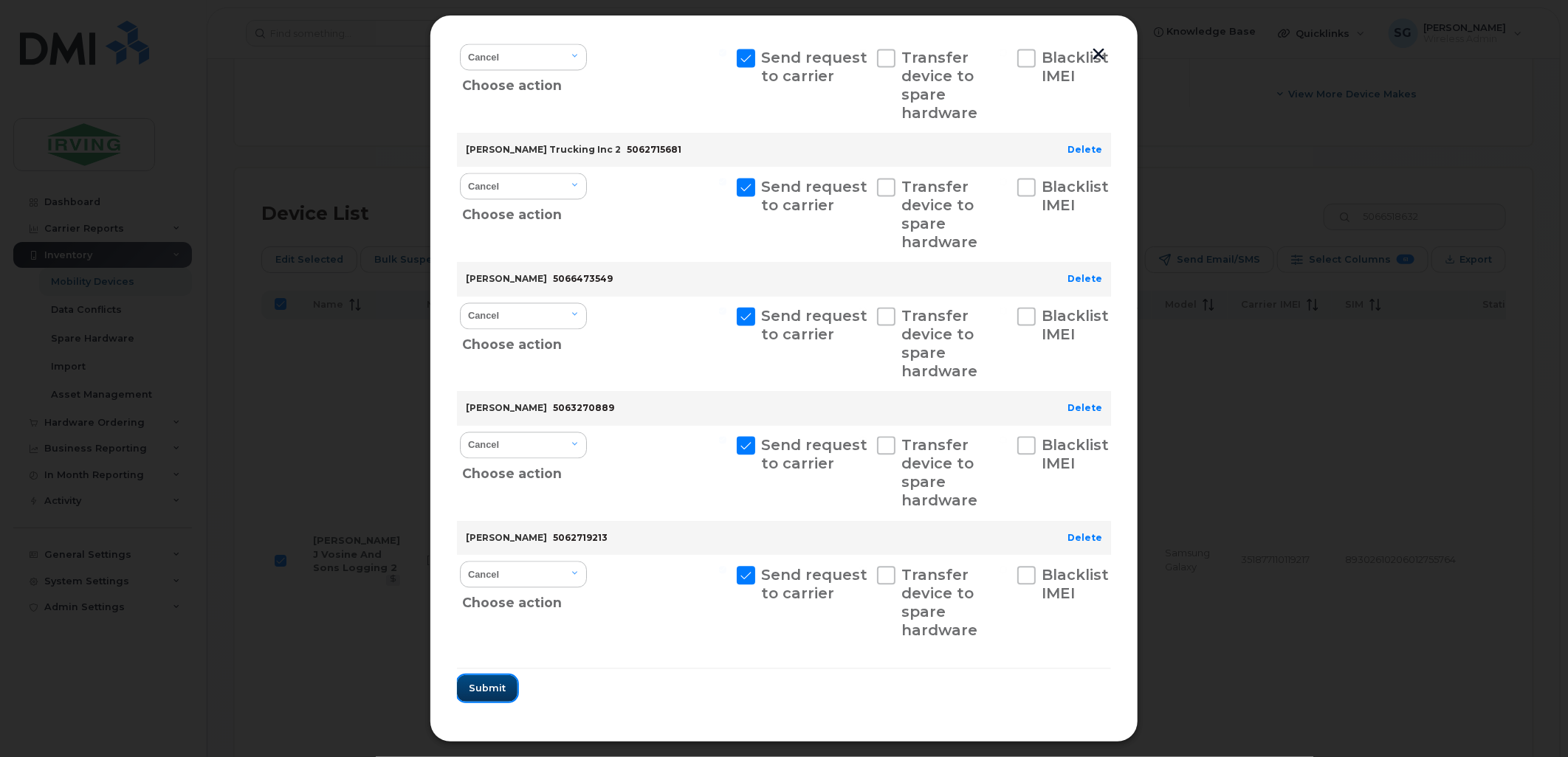
click at [469, 687] on span "Submit" at bounding box center [487, 688] width 37 height 14
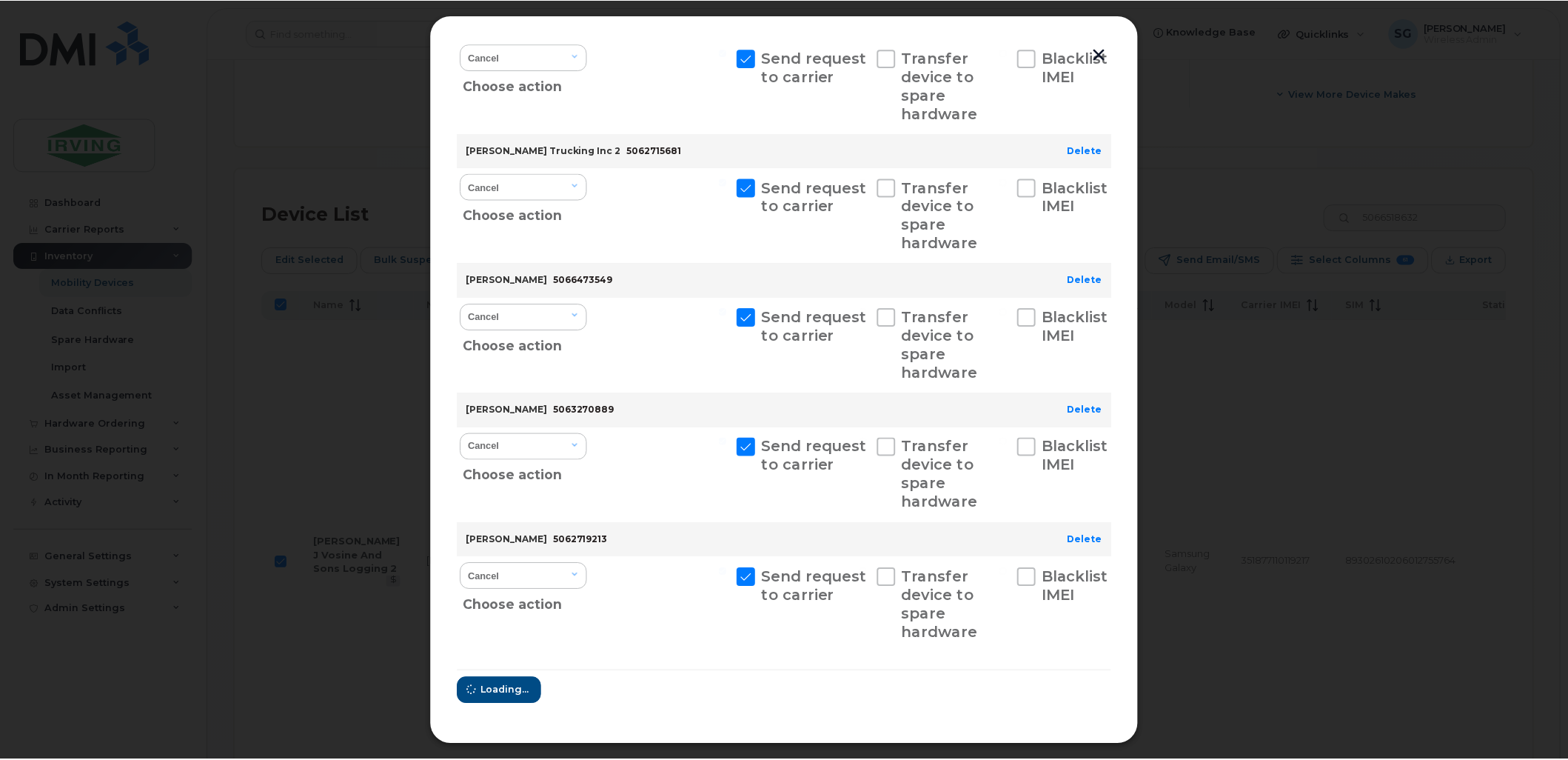
scroll to position [0, 0]
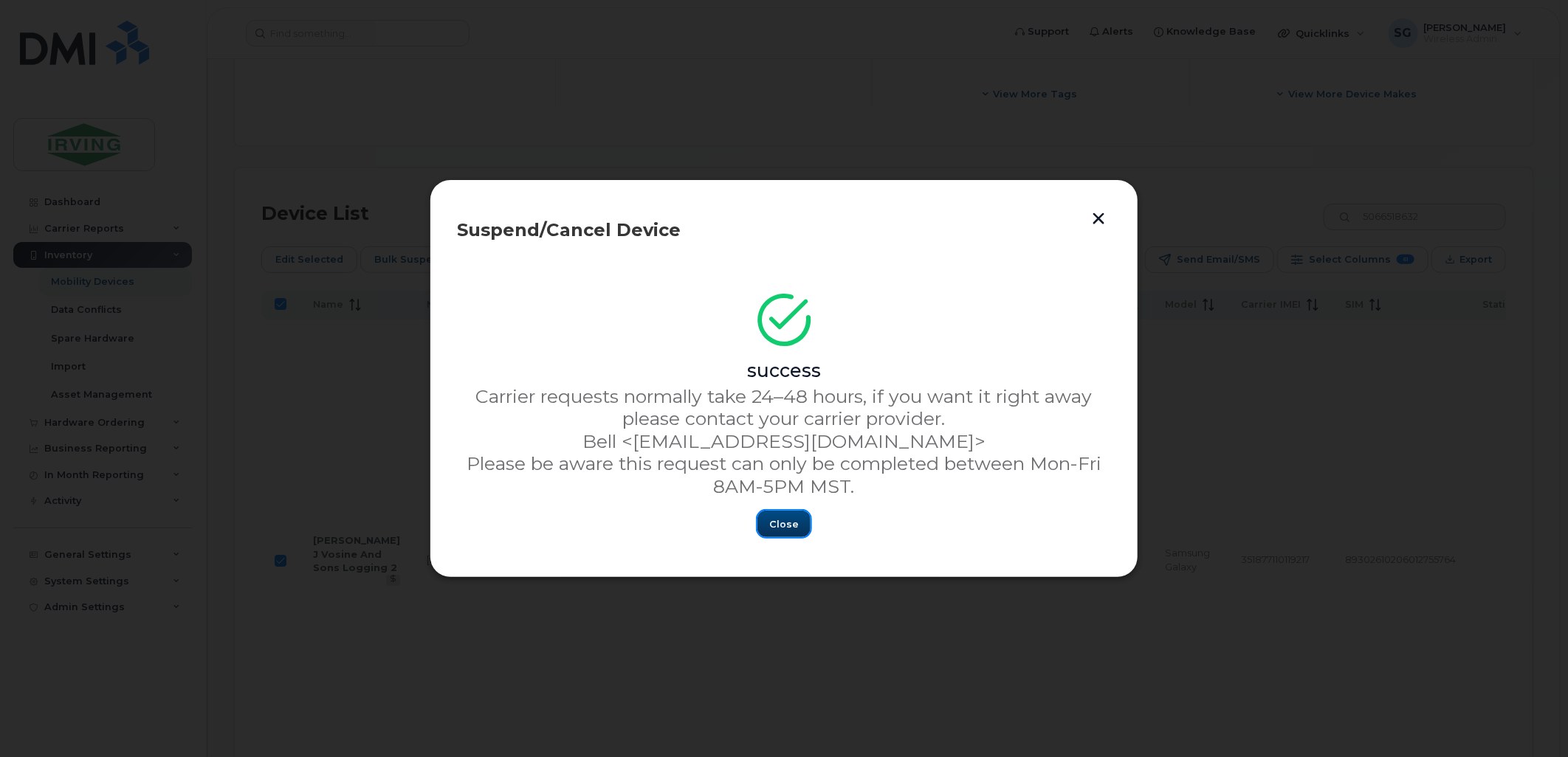
click at [787, 529] on span "Close" at bounding box center [783, 524] width 29 height 14
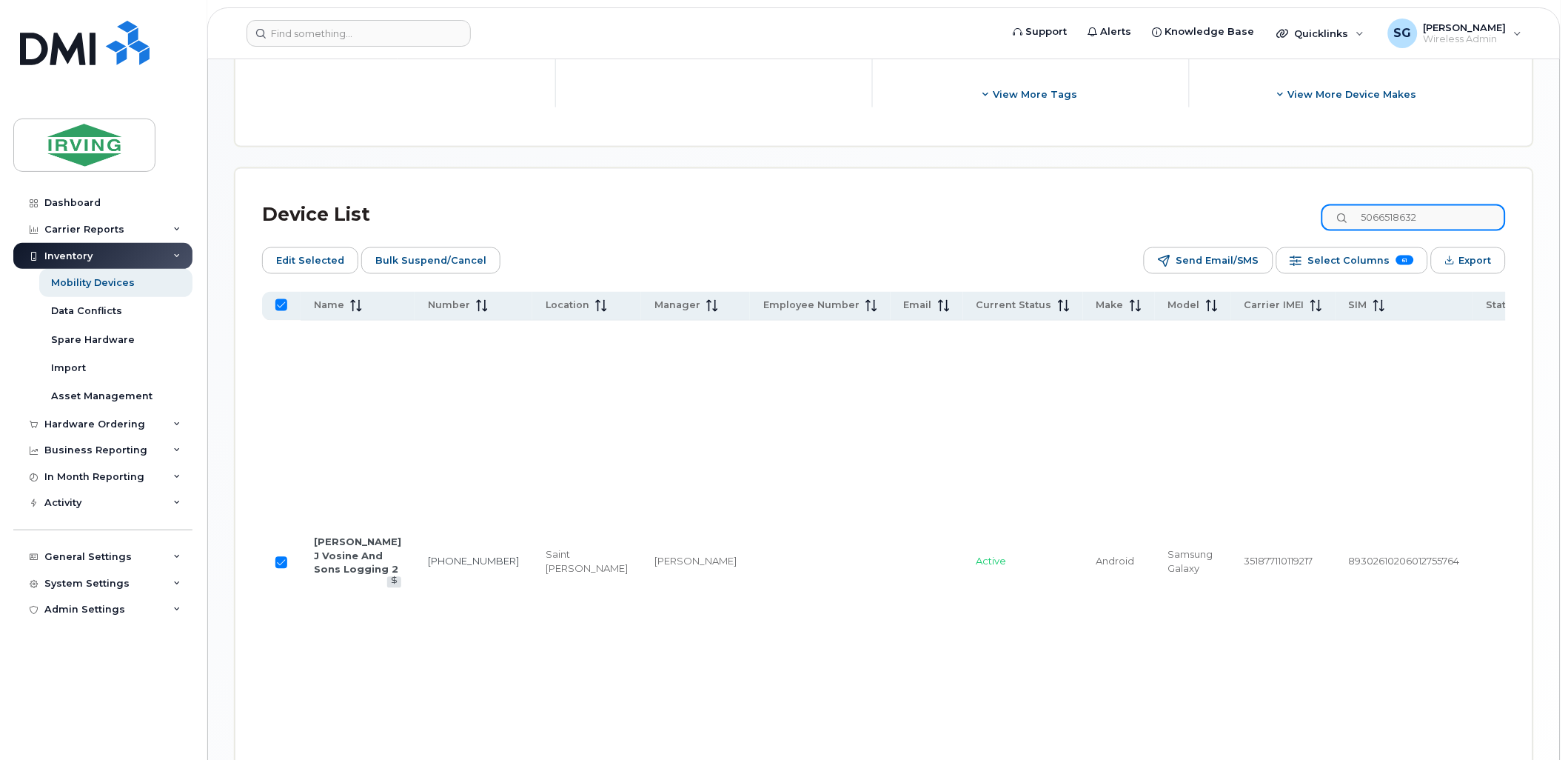
drag, startPoint x: 1457, startPoint y: 226, endPoint x: 1336, endPoint y: 227, distance: 121.0
click at [1336, 227] on div "Device List 5066518632" at bounding box center [884, 215] width 1244 height 39
checkbox input "false"
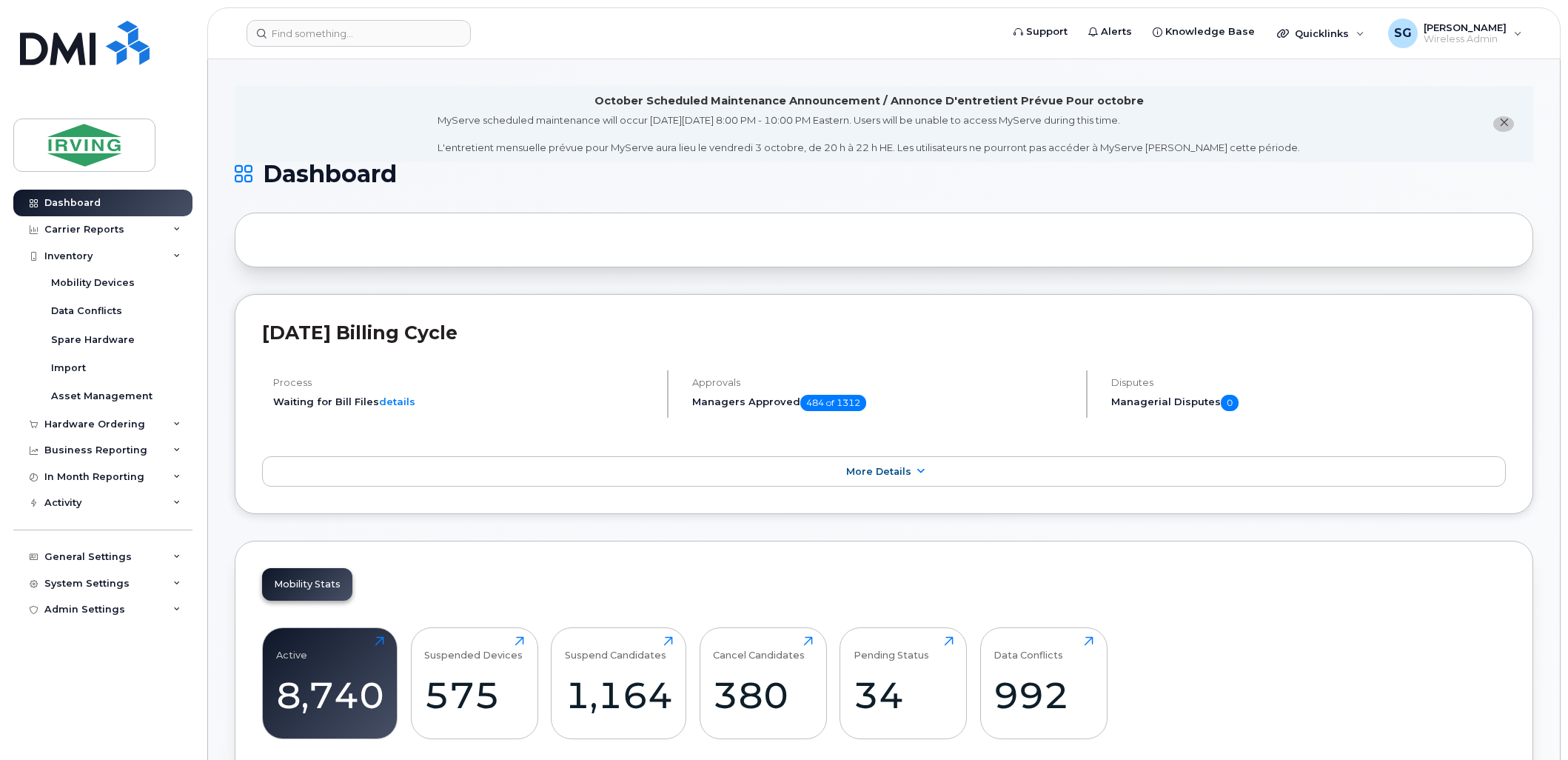
scroll to position [411, 0]
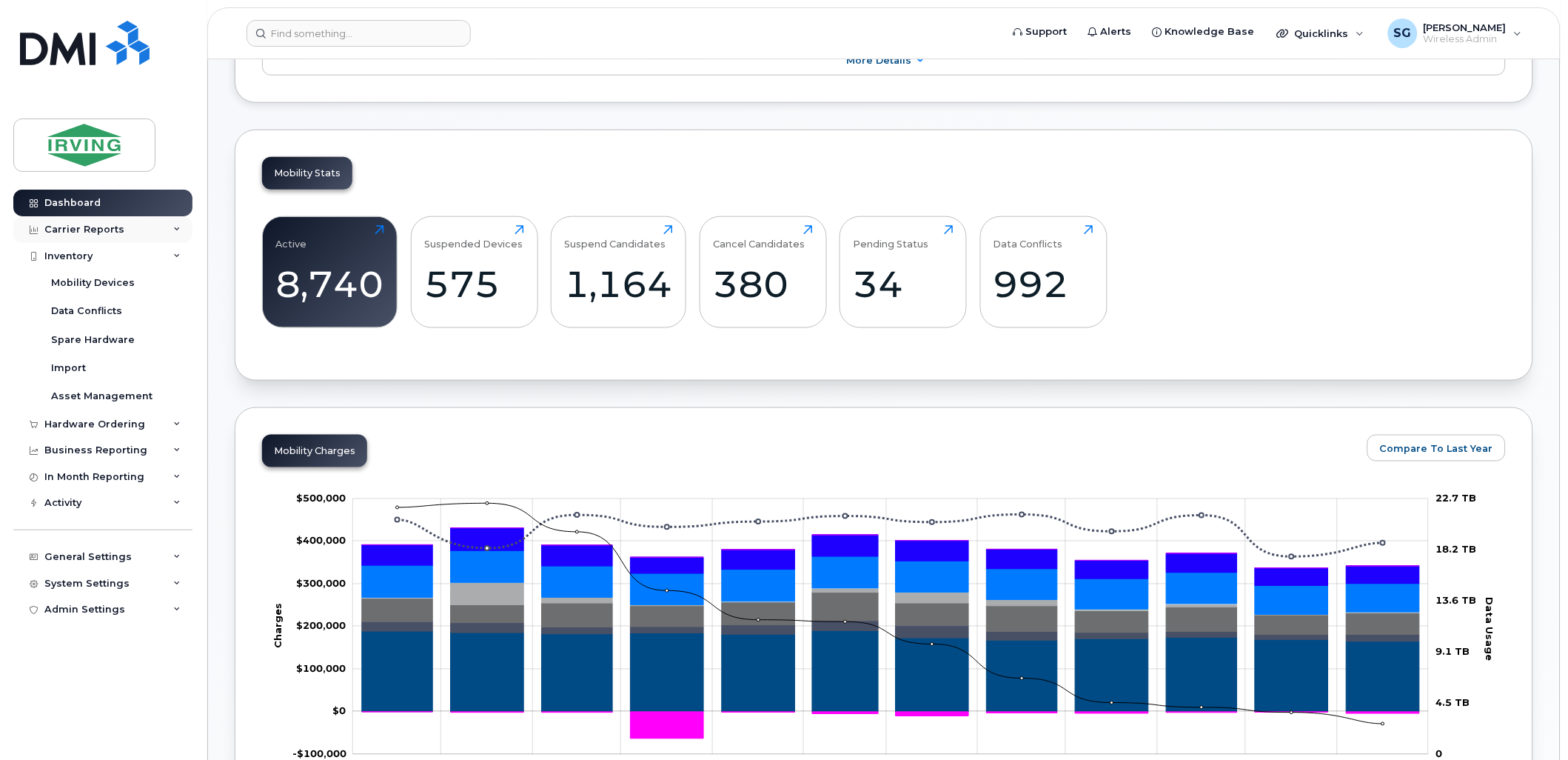
click at [102, 233] on div "Carrier Reports" at bounding box center [84, 229] width 80 height 12
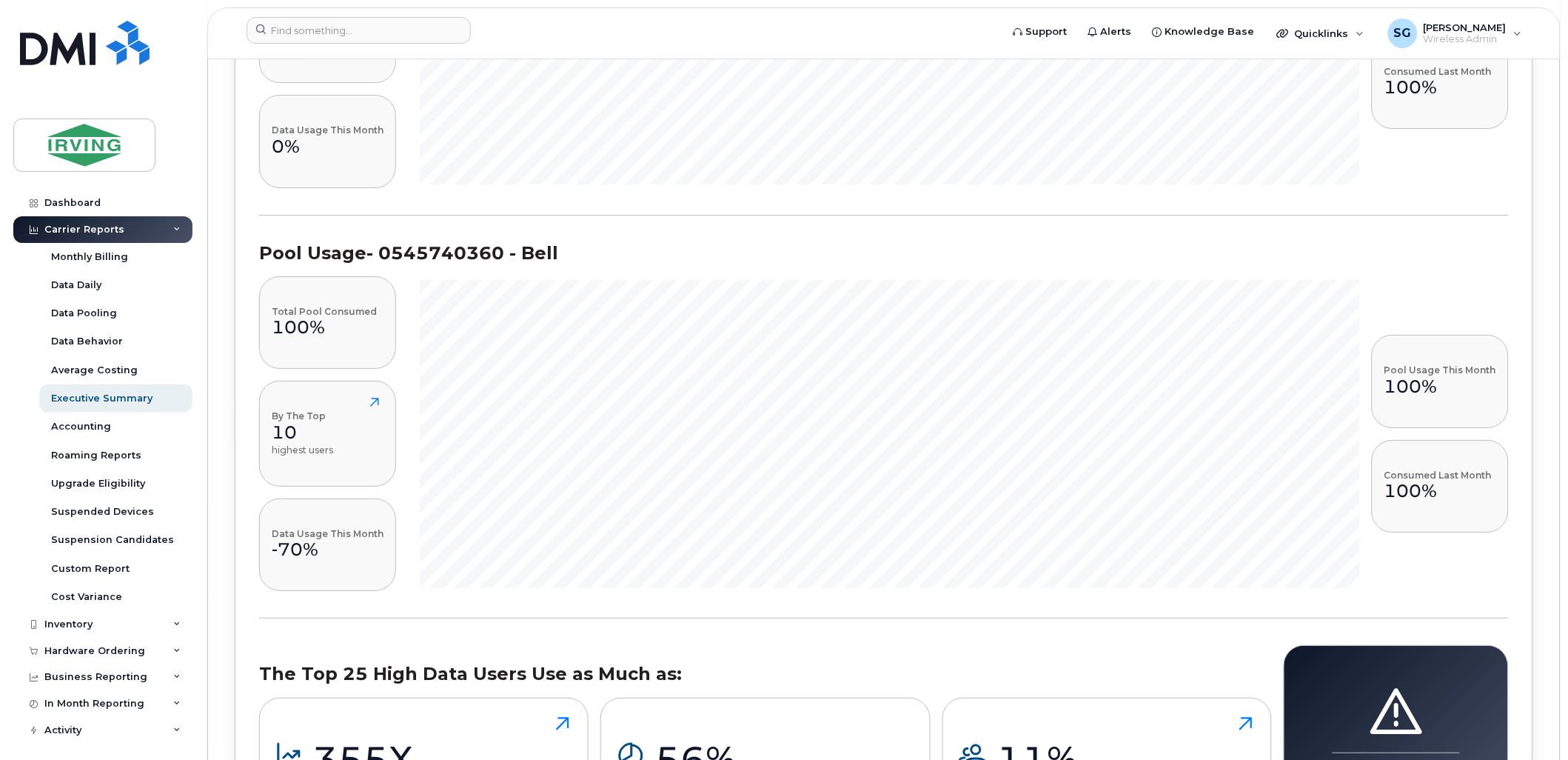
scroll to position [23414, 0]
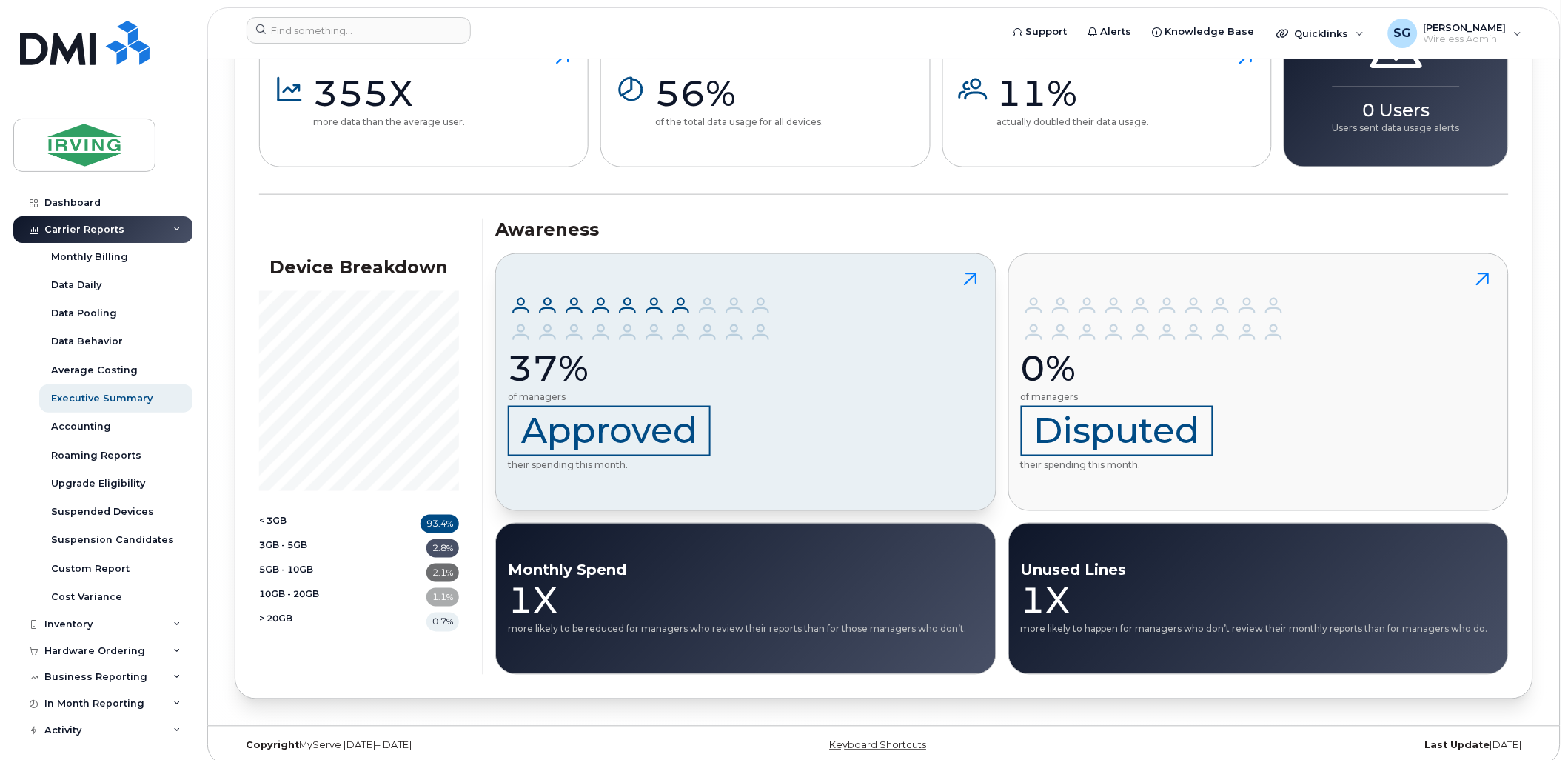
click at [974, 286] on icon at bounding box center [970, 279] width 13 height 13
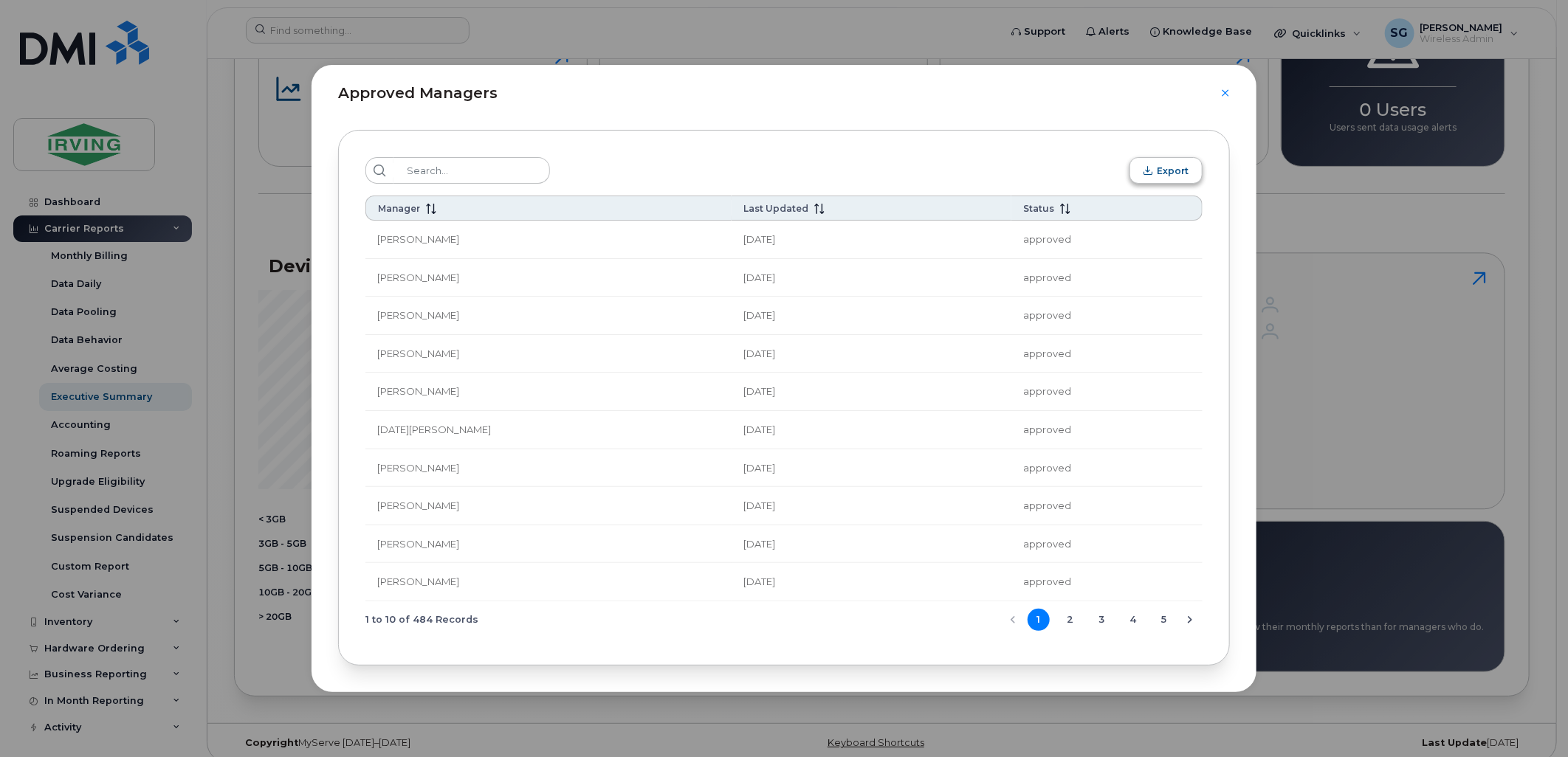
click at [1176, 166] on span "Export" at bounding box center [1172, 171] width 32 height 11
click at [1222, 93] on icon "Close" at bounding box center [1225, 93] width 9 height 12
